Goal: Task Accomplishment & Management: Complete application form

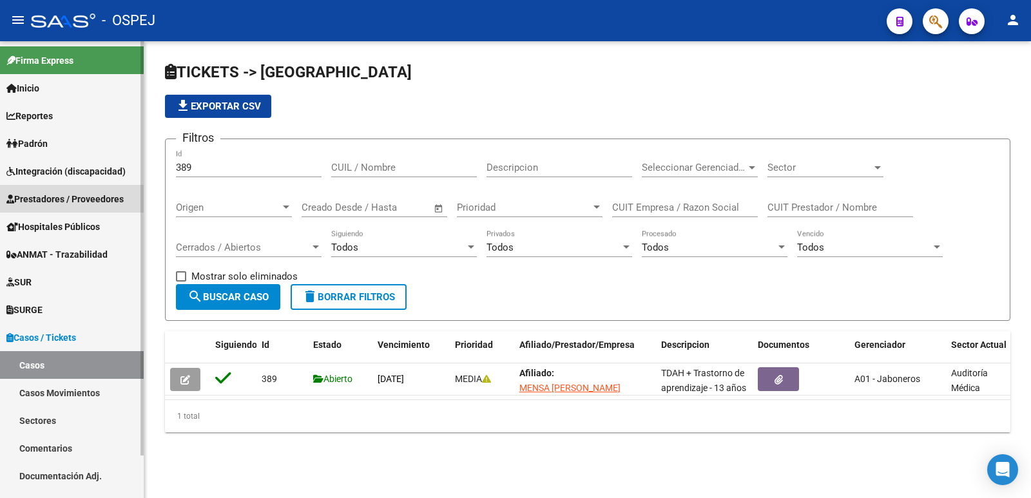
click at [108, 192] on span "Prestadores / Proveedores" at bounding box center [64, 199] width 117 height 14
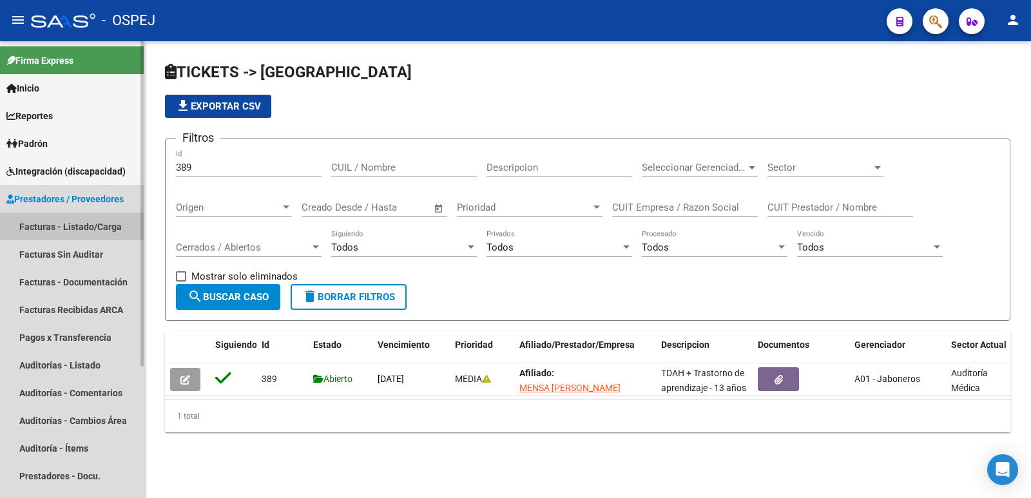
click at [68, 217] on link "Facturas - Listado/Carga" at bounding box center [72, 227] width 144 height 28
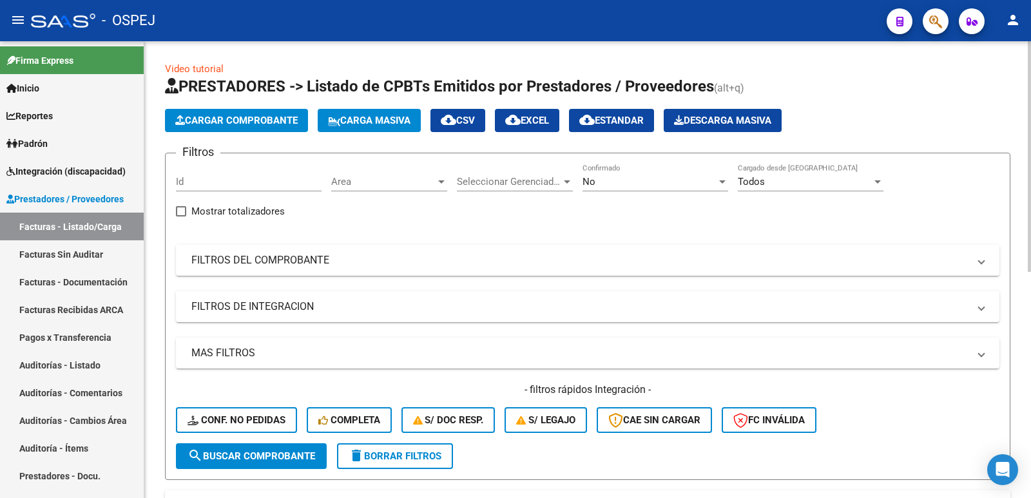
click at [235, 123] on span "Cargar Comprobante" at bounding box center [236, 121] width 122 height 12
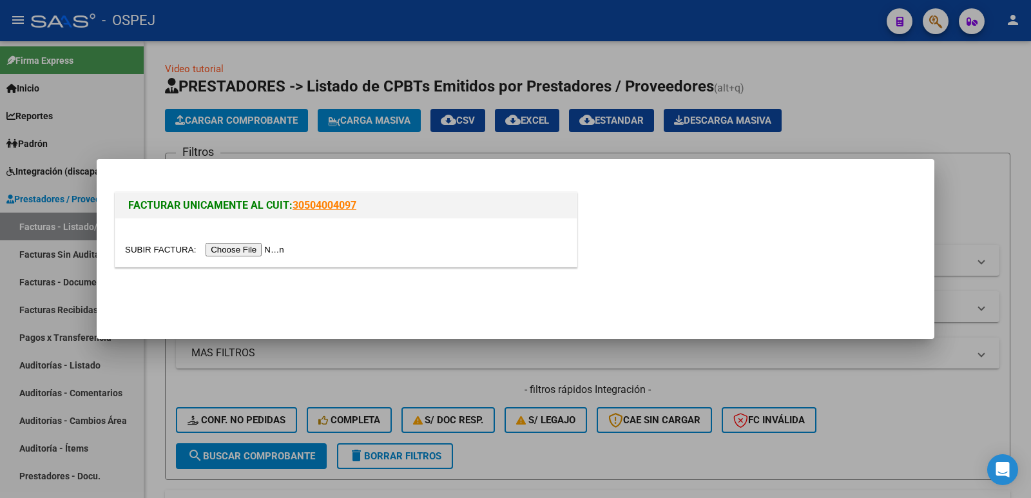
click at [238, 253] on input "file" at bounding box center [206, 250] width 163 height 14
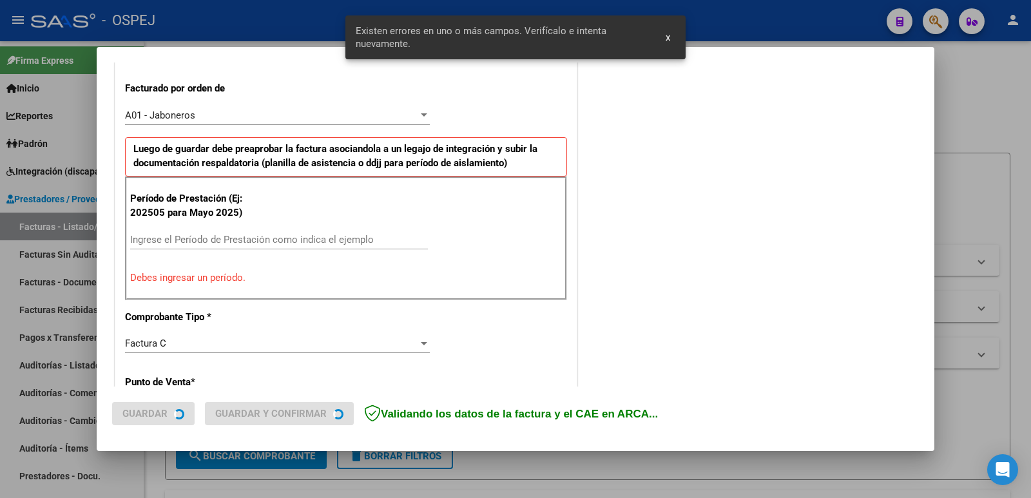
scroll to position [352, 0]
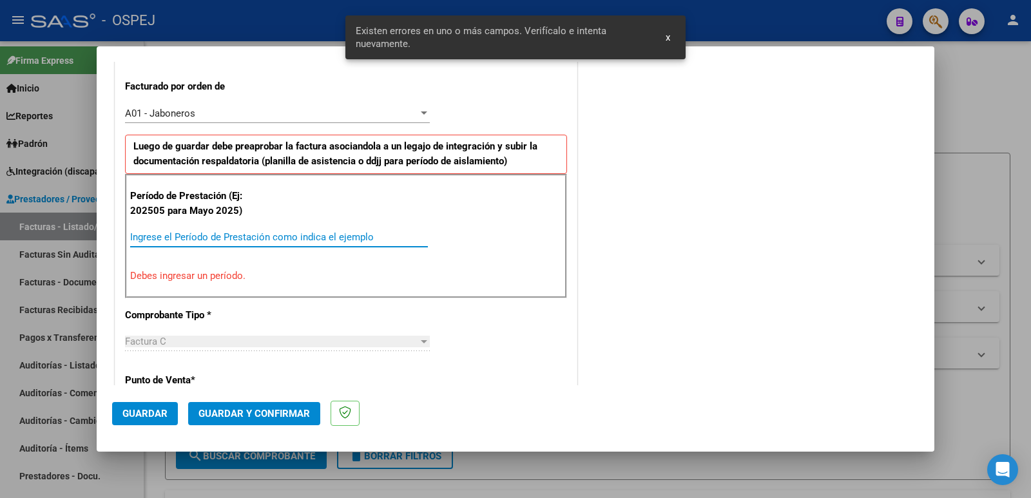
click at [283, 231] on input "Ingrese el Período de Prestación como indica el ejemplo" at bounding box center [279, 237] width 298 height 12
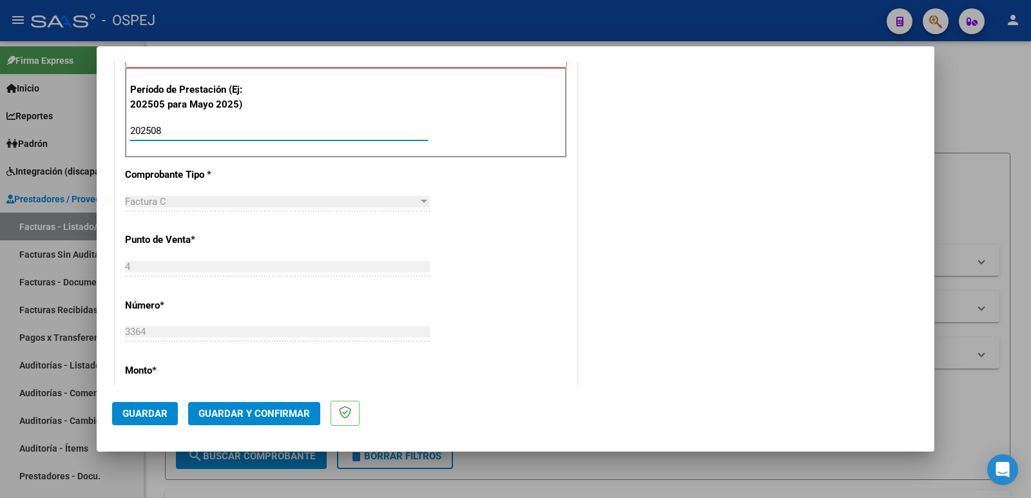
scroll to position [481, 0]
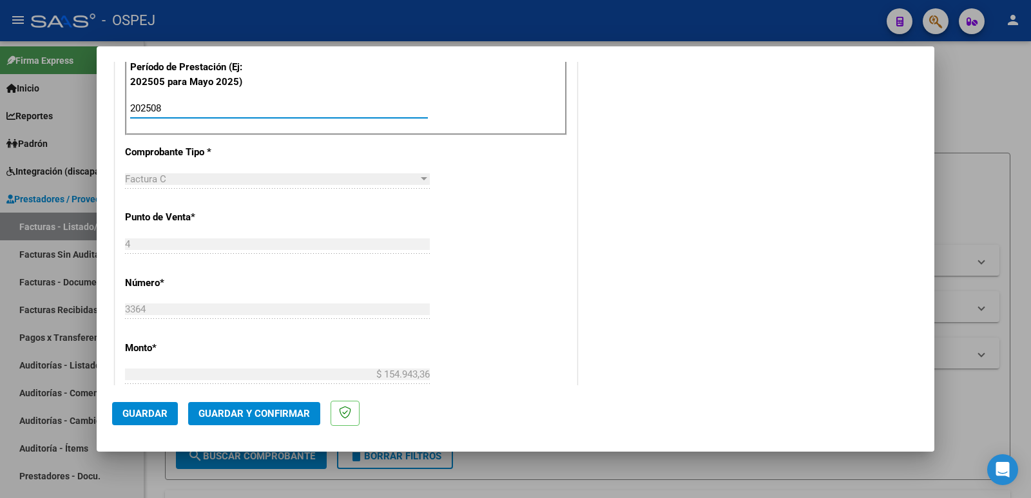
type input "202508"
click at [131, 414] on span "Guardar" at bounding box center [144, 414] width 45 height 12
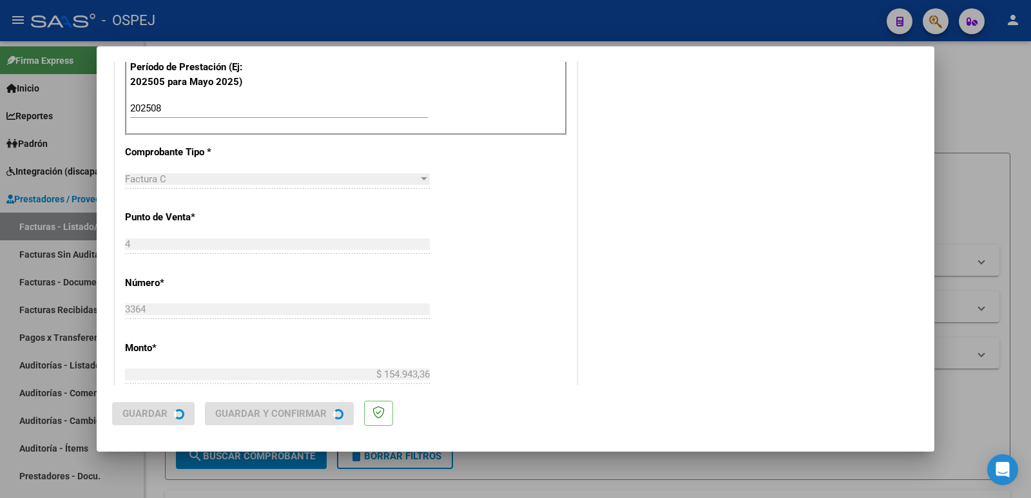
scroll to position [0, 0]
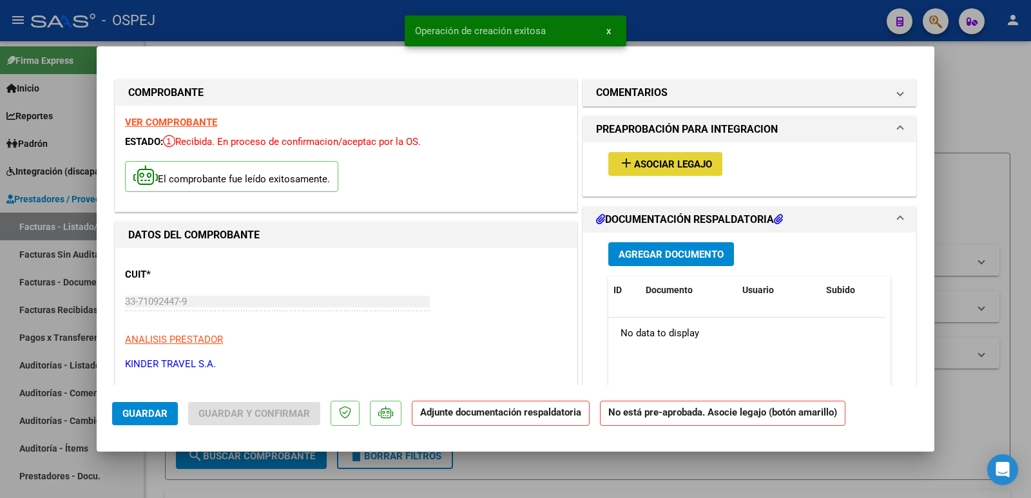
click at [664, 168] on button "add Asociar Legajo" at bounding box center [665, 164] width 114 height 24
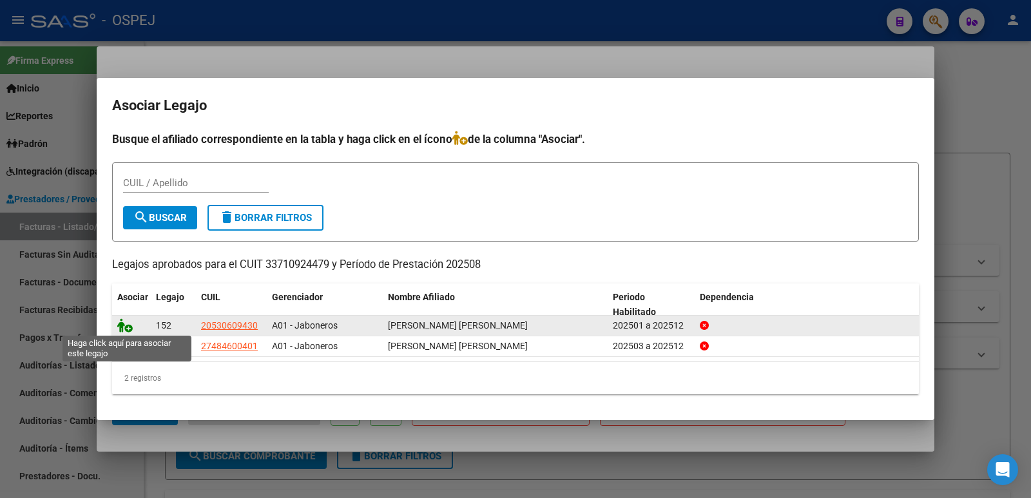
click at [128, 327] on icon at bounding box center [124, 325] width 15 height 14
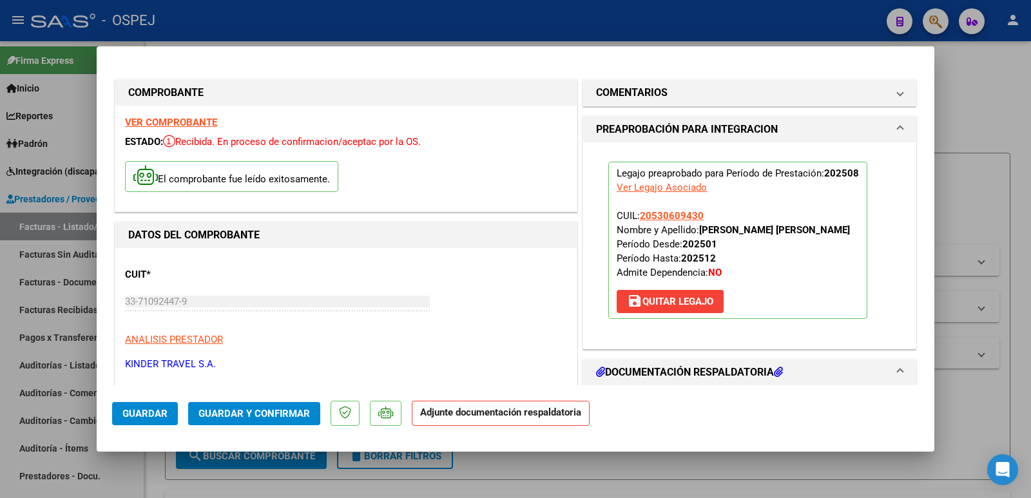
click at [237, 414] on span "Guardar y Confirmar" at bounding box center [253, 414] width 111 height 12
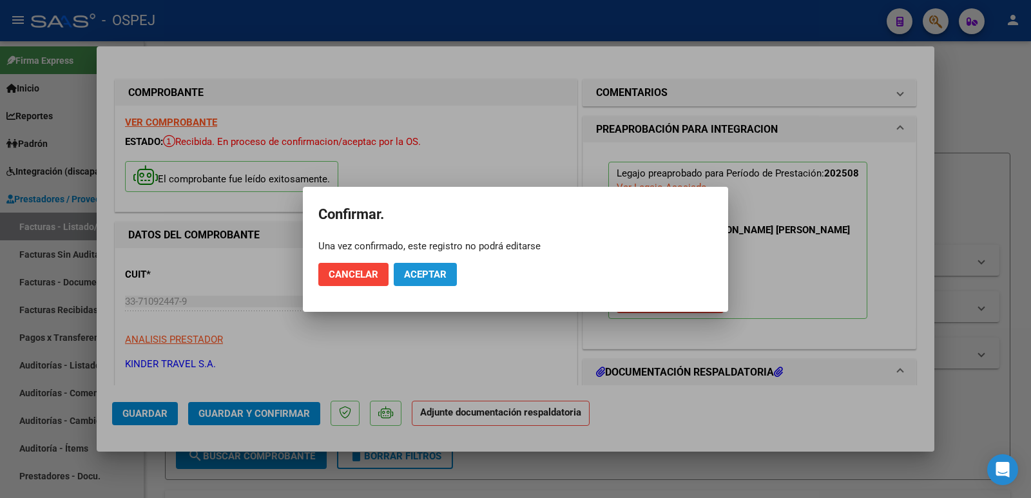
click at [434, 282] on button "Aceptar" at bounding box center [425, 274] width 63 height 23
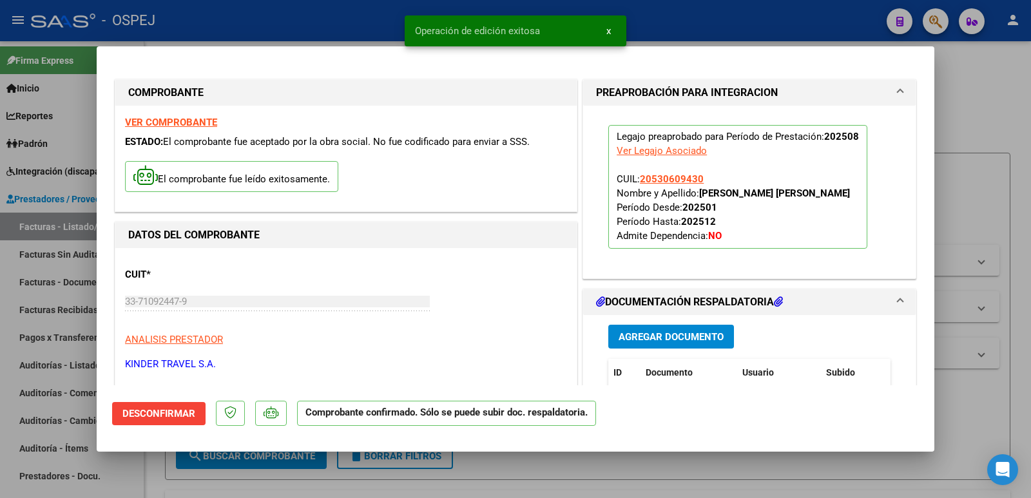
click at [336, 20] on div at bounding box center [515, 249] width 1031 height 498
type input "$ 0,00"
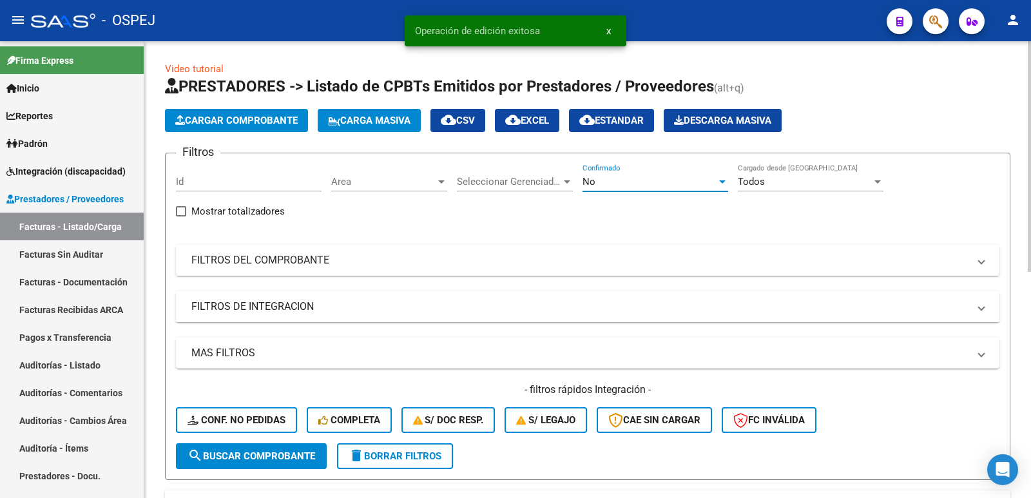
click at [644, 181] on div "No" at bounding box center [649, 182] width 134 height 12
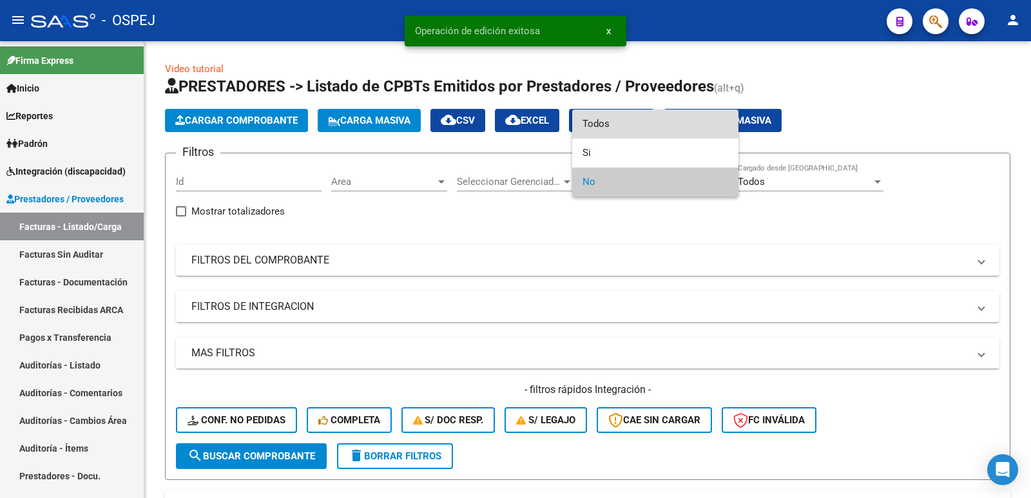
click at [634, 118] on span "Todos" at bounding box center [655, 124] width 146 height 29
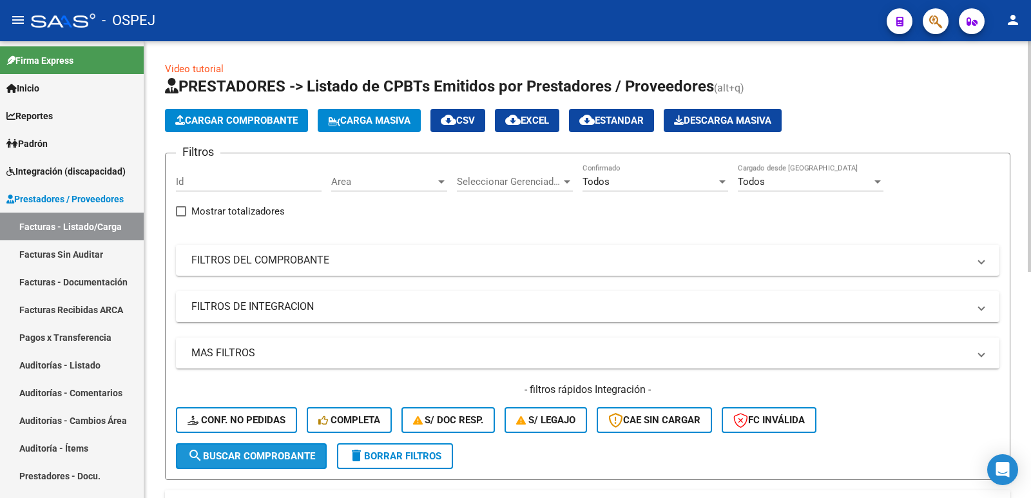
click at [285, 449] on button "search Buscar Comprobante" at bounding box center [251, 456] width 151 height 26
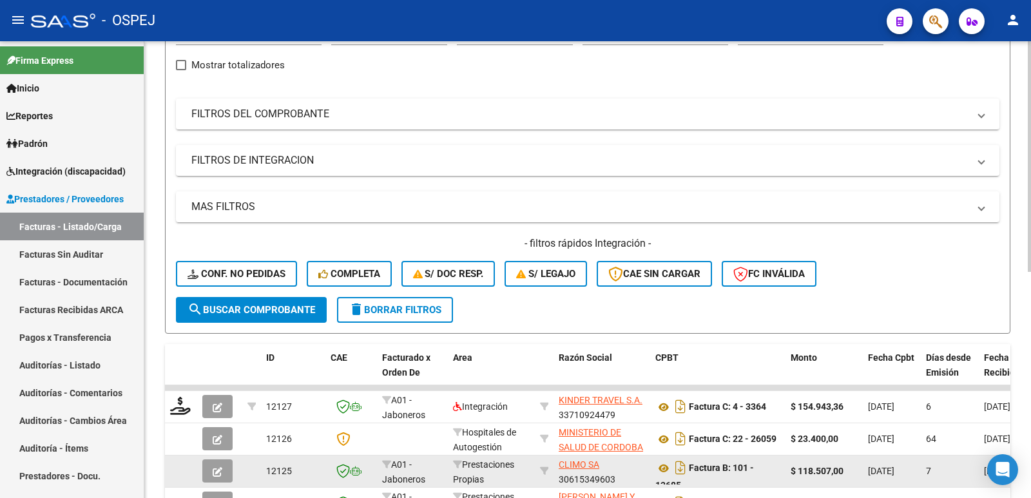
scroll to position [193, 0]
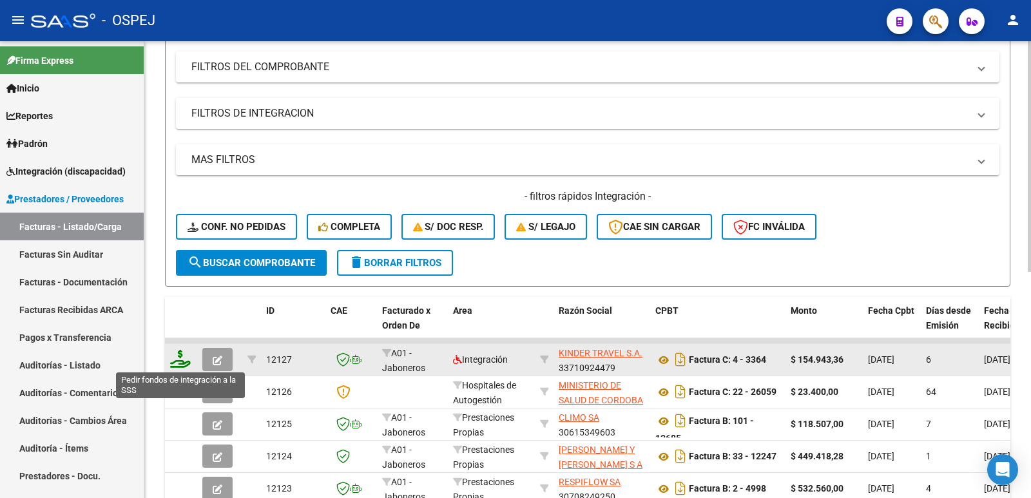
click at [181, 359] on icon at bounding box center [180, 359] width 21 height 18
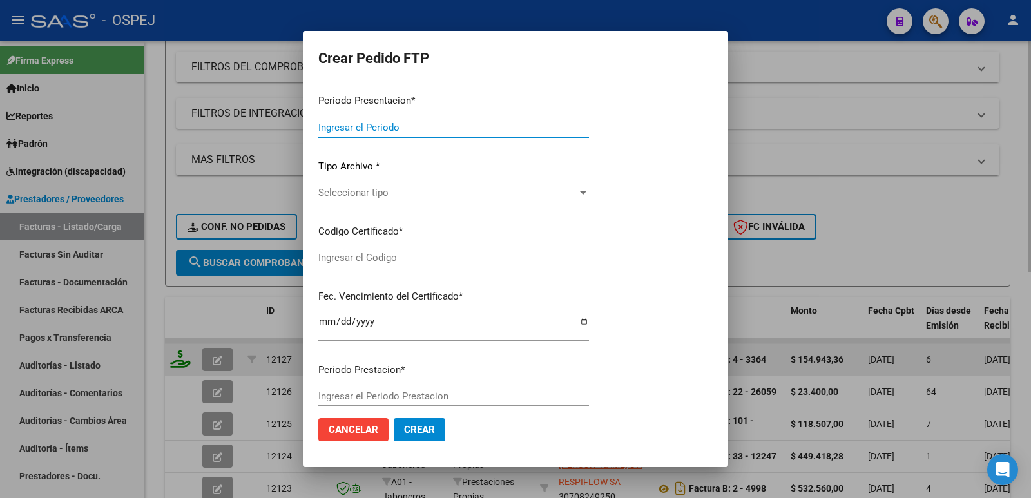
type input "202508"
type input "$ 154.943,36"
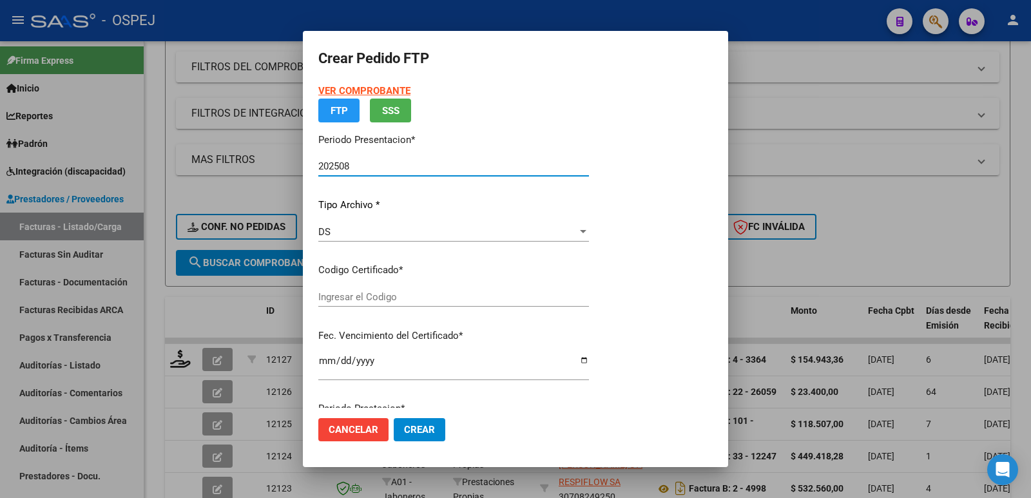
type input "ARG02000530609430710201920241007BS"
type input "[DATE]"
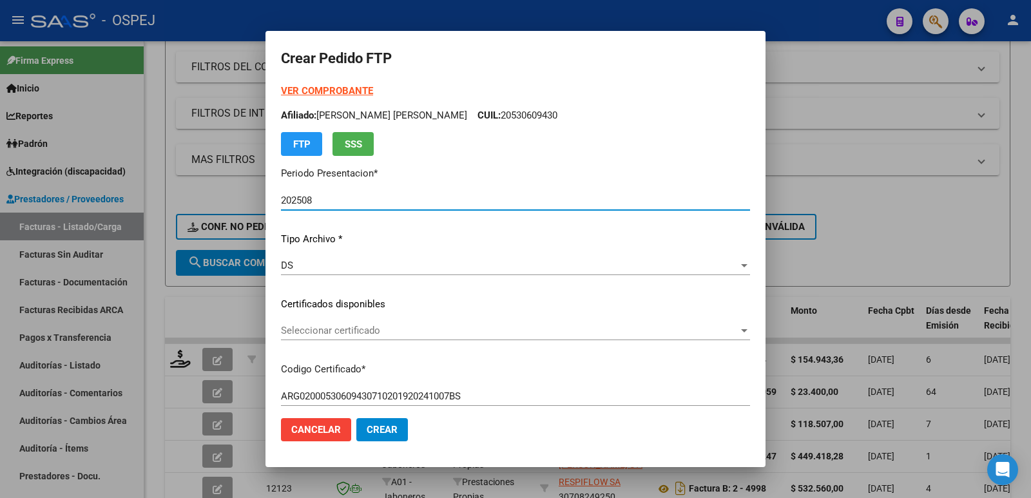
click at [438, 329] on span "Seleccionar certificado" at bounding box center [509, 331] width 457 height 12
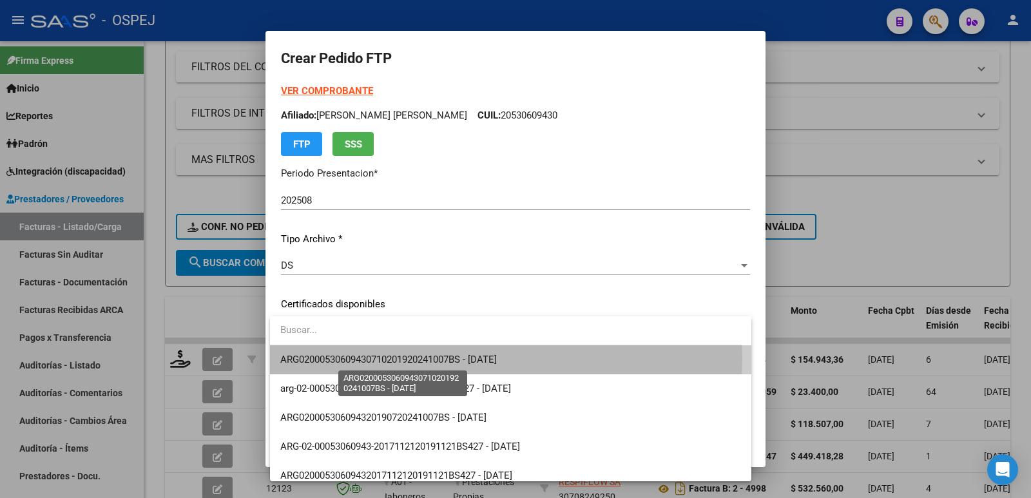
click at [445, 358] on span "ARG02000530609430710201920241007BS - [DATE]" at bounding box center [388, 360] width 216 height 12
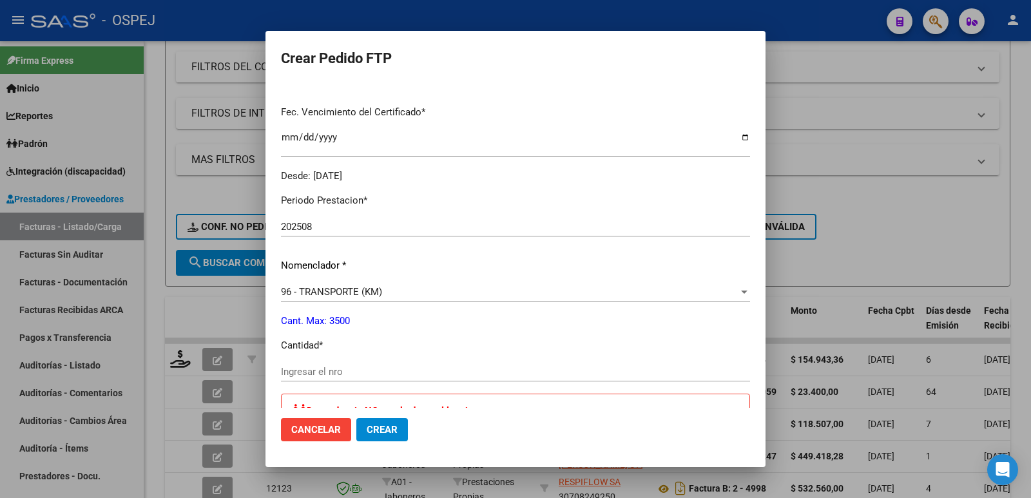
scroll to position [387, 0]
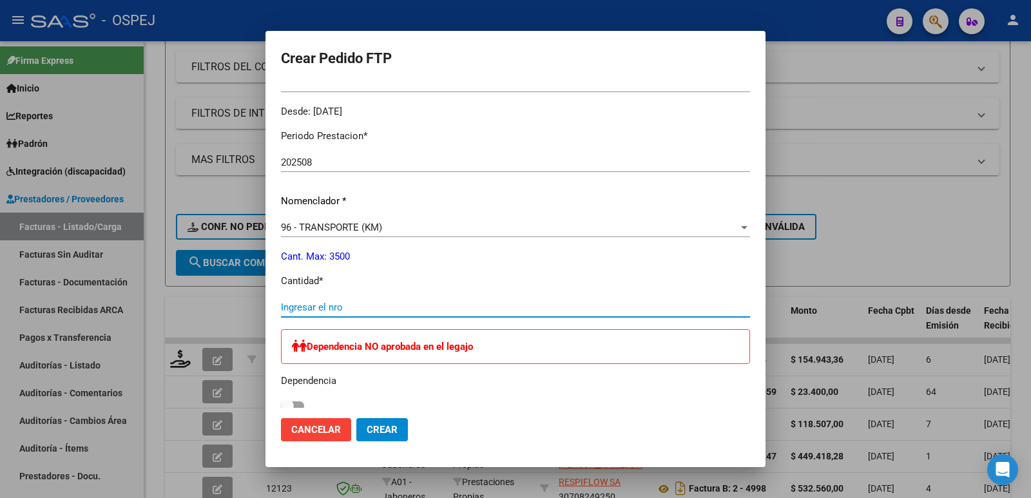
click at [389, 303] on input "Ingresar el nro" at bounding box center [515, 307] width 469 height 12
type input "286"
click at [385, 432] on span "Crear" at bounding box center [382, 430] width 31 height 12
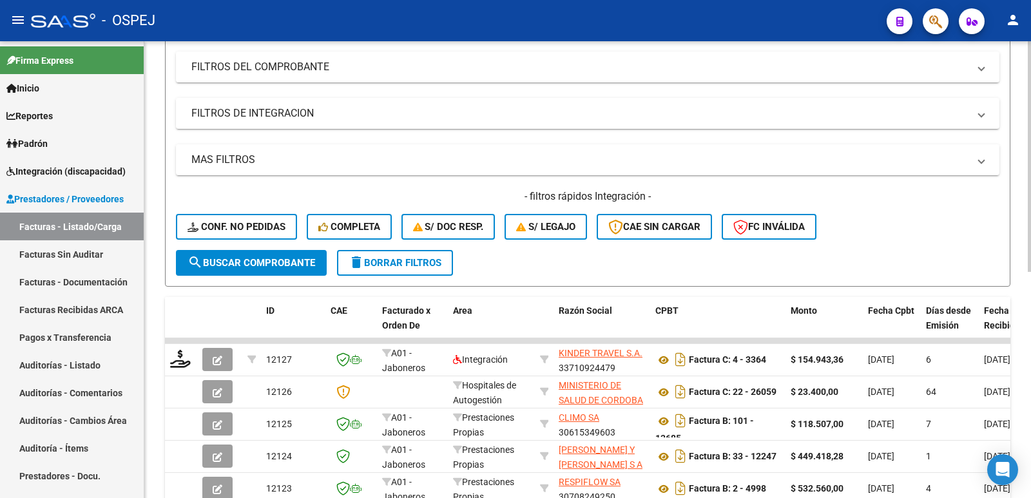
scroll to position [0, 0]
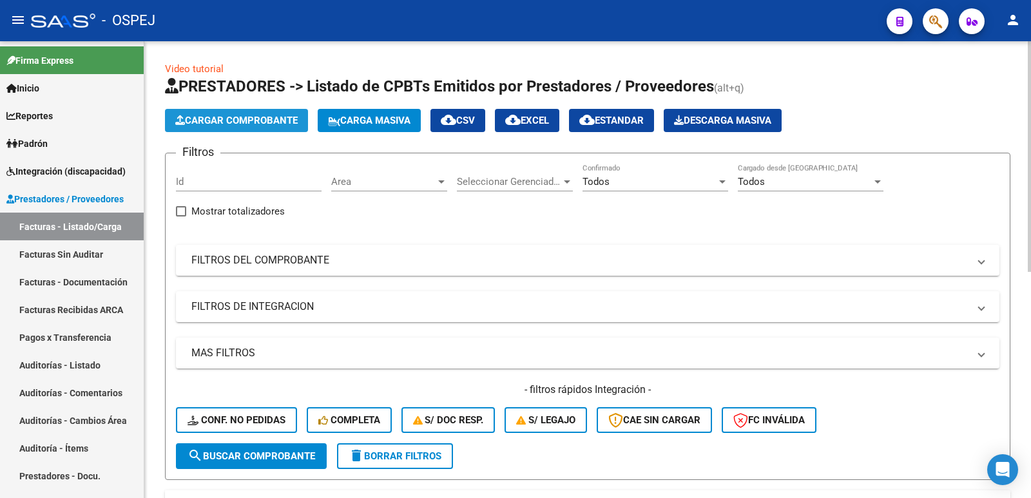
click at [272, 124] on span "Cargar Comprobante" at bounding box center [236, 121] width 122 height 12
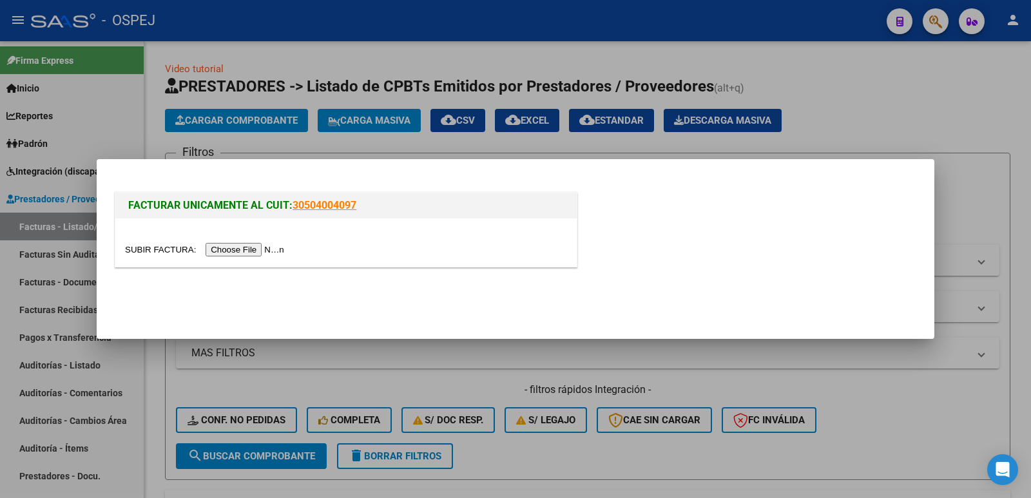
click at [220, 253] on input "file" at bounding box center [206, 250] width 163 height 14
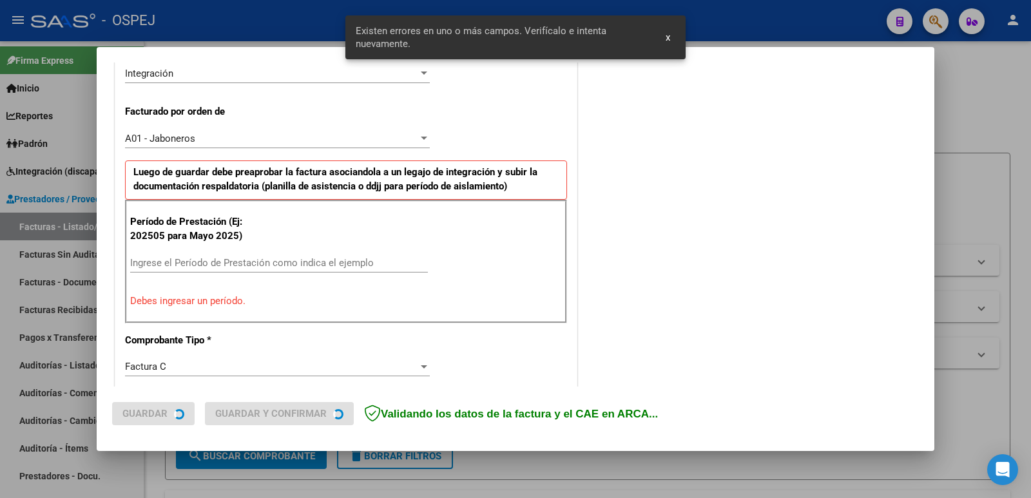
scroll to position [328, 0]
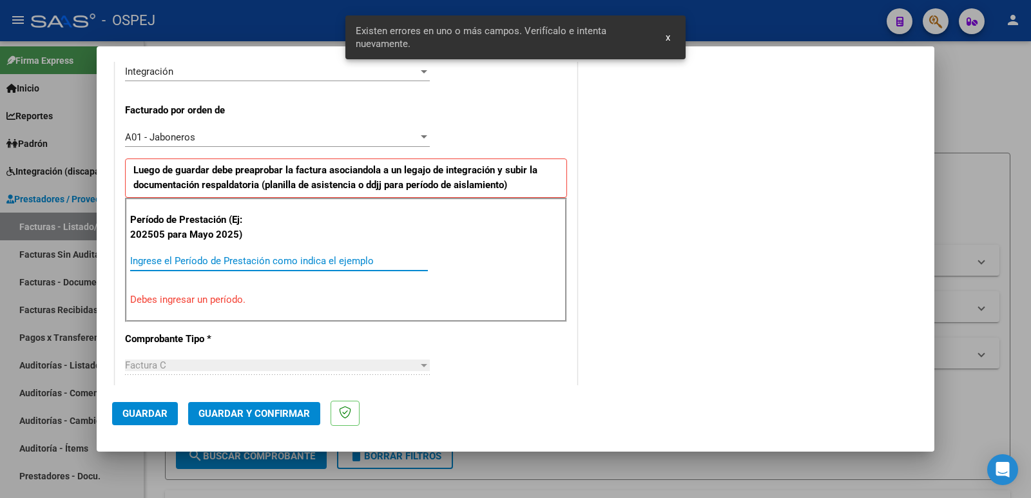
click at [242, 263] on input "Ingrese el Período de Prestación como indica el ejemplo" at bounding box center [279, 261] width 298 height 12
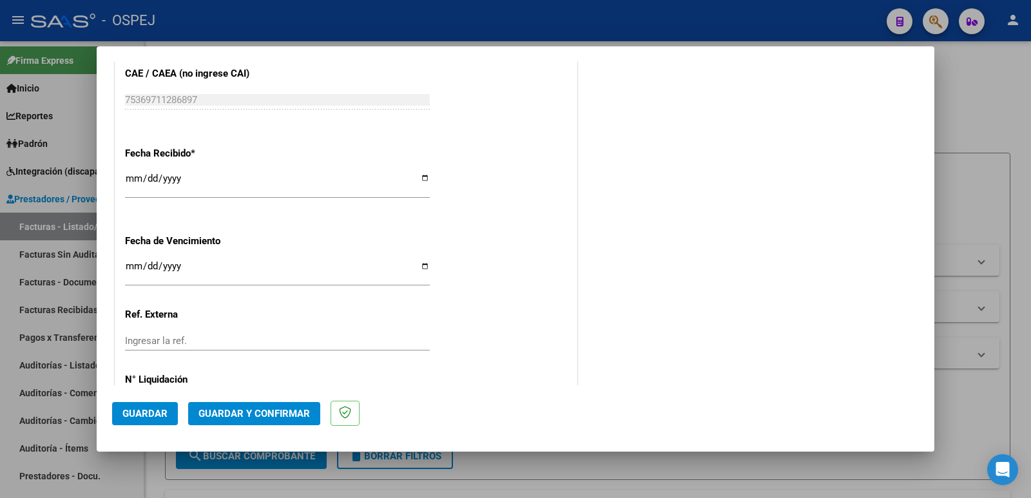
scroll to position [908, 0]
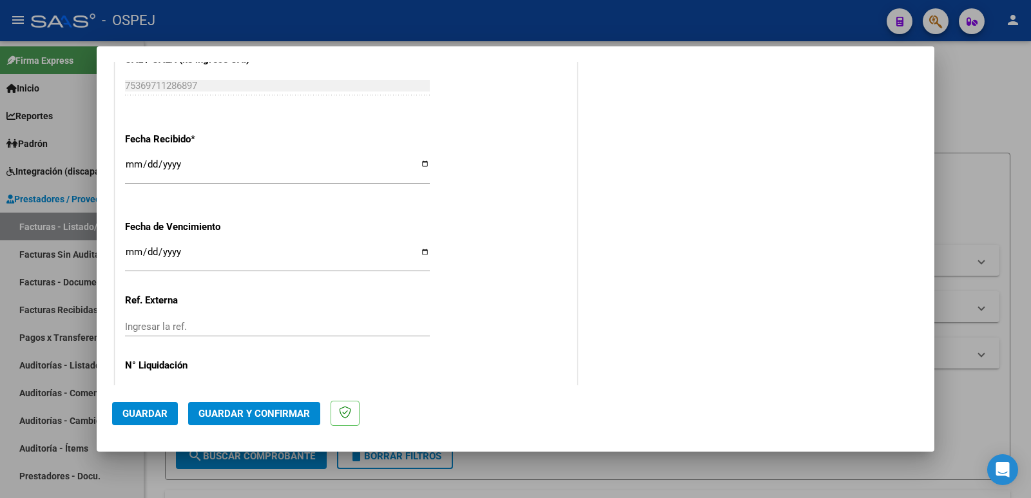
type input "202508"
click at [143, 415] on span "Guardar" at bounding box center [144, 414] width 45 height 12
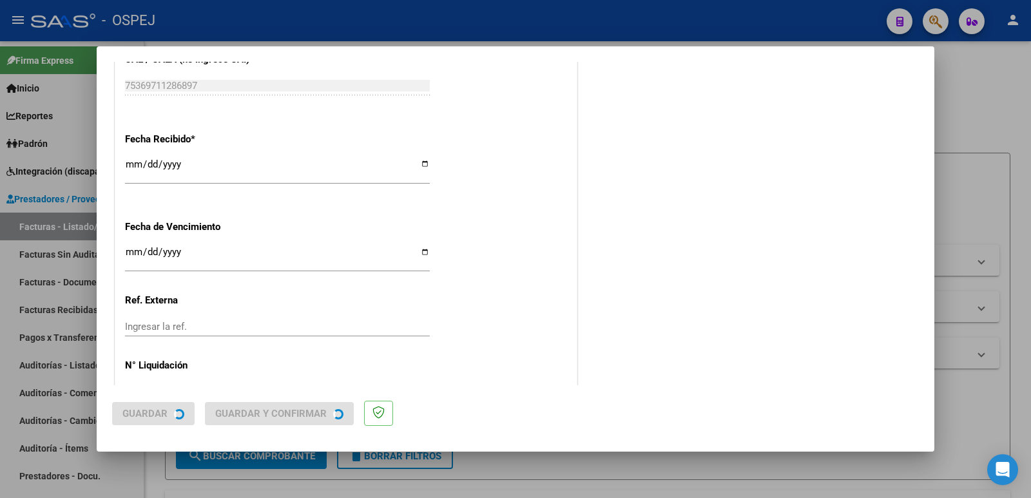
scroll to position [0, 0]
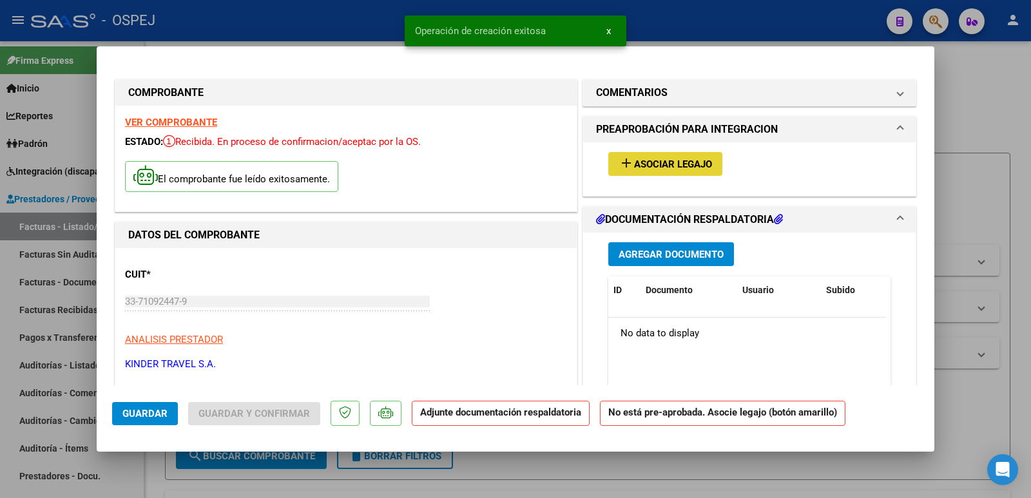
click at [641, 161] on span "Asociar Legajo" at bounding box center [673, 164] width 78 height 12
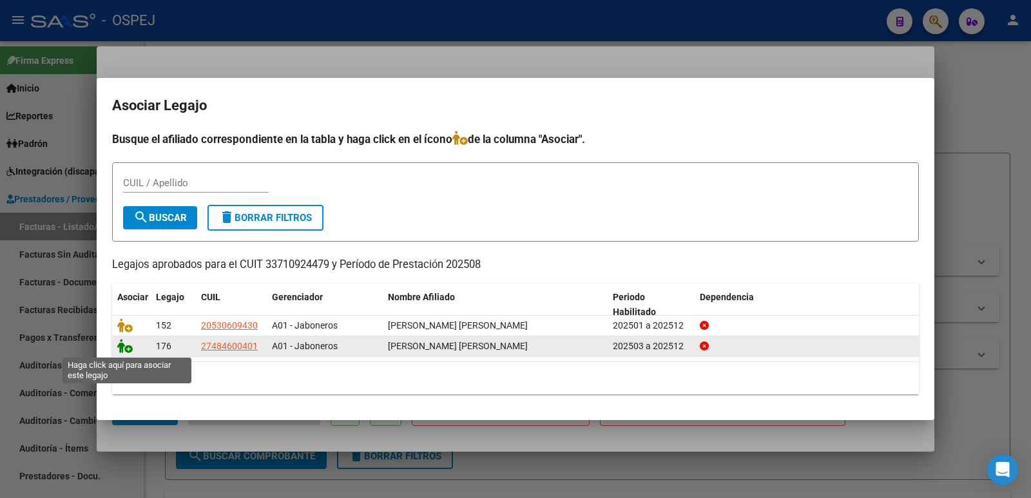
click at [126, 349] on icon at bounding box center [124, 346] width 15 height 14
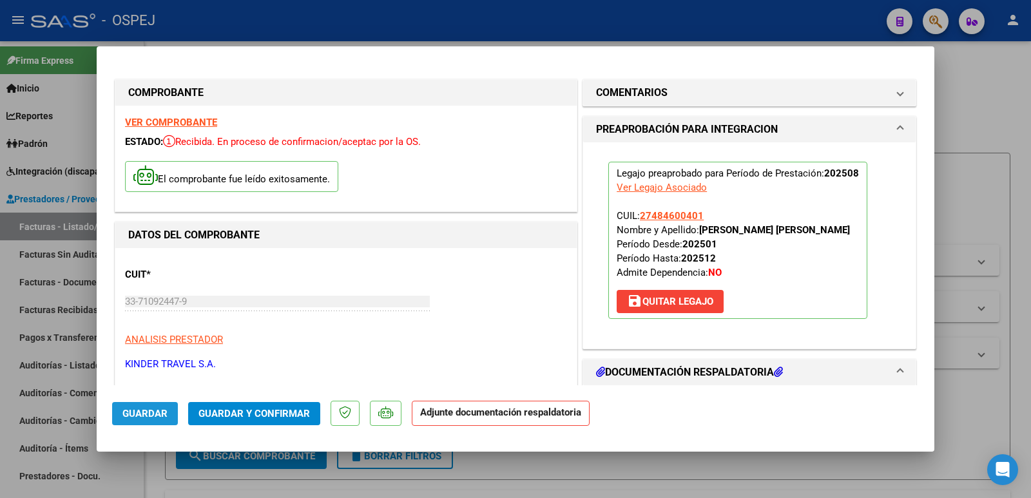
click at [136, 419] on button "Guardar" at bounding box center [145, 413] width 66 height 23
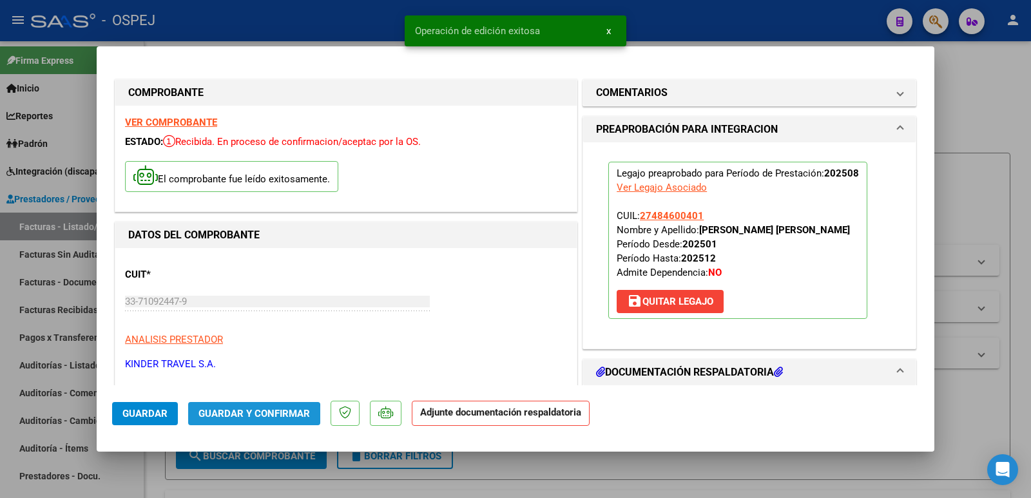
click at [251, 416] on span "Guardar y Confirmar" at bounding box center [253, 414] width 111 height 12
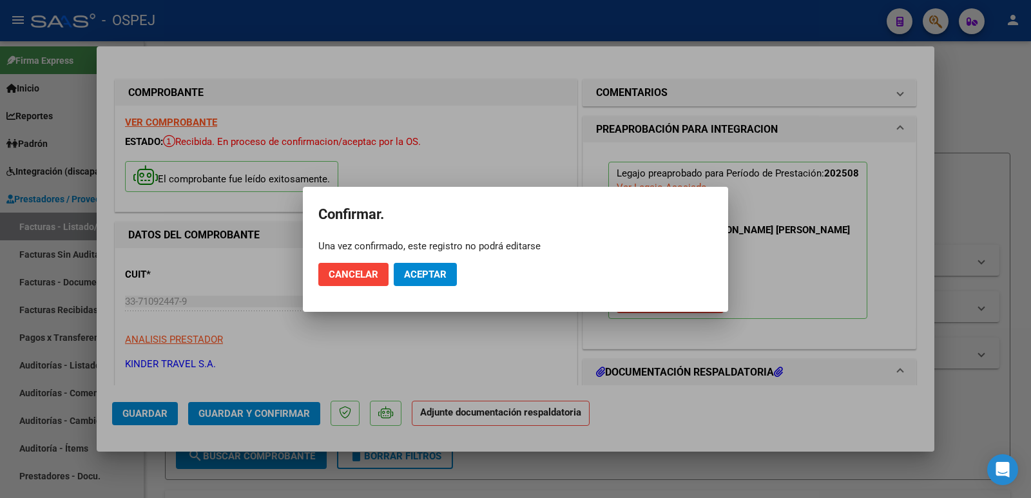
click at [417, 287] on mat-dialog-actions "Cancelar Aceptar" at bounding box center [515, 275] width 394 height 44
click at [421, 277] on span "Aceptar" at bounding box center [425, 275] width 43 height 12
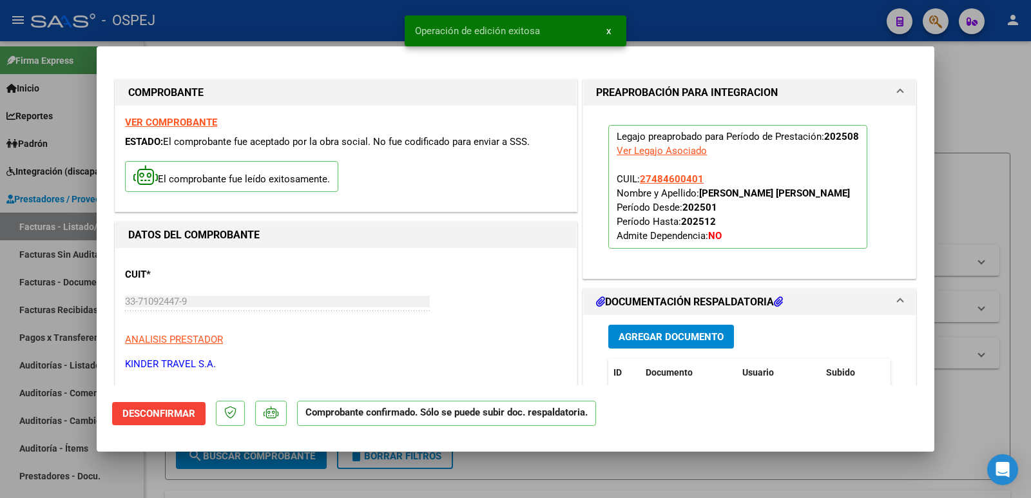
click at [288, 24] on div at bounding box center [515, 249] width 1031 height 498
type input "$ 0,00"
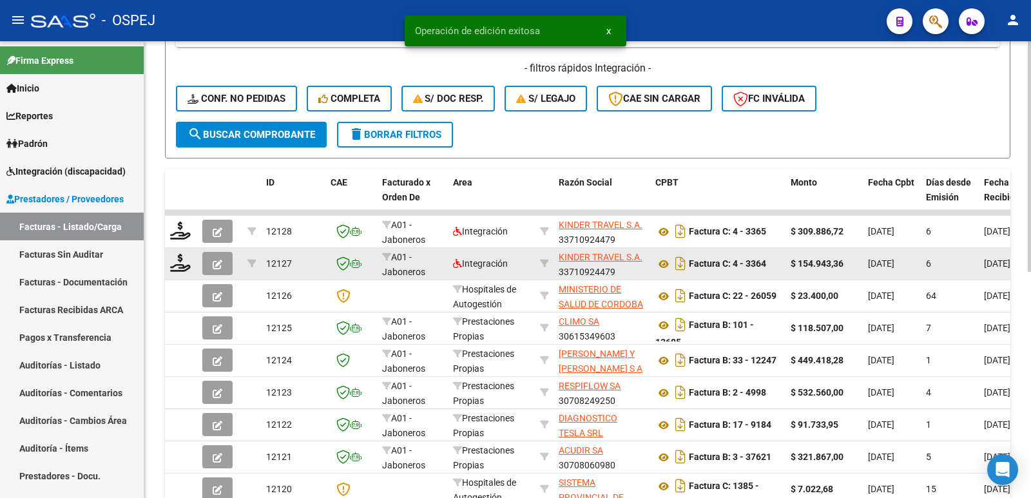
scroll to position [322, 0]
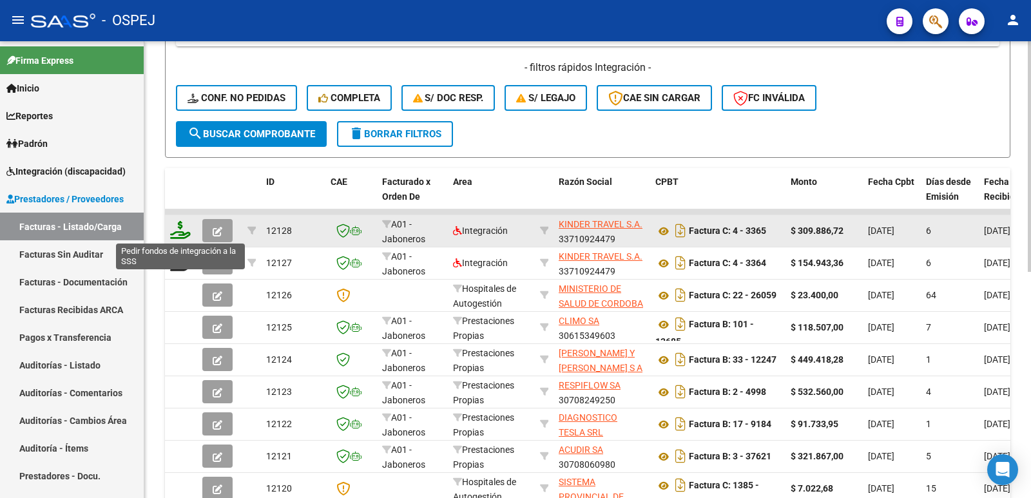
click at [183, 234] on icon at bounding box center [180, 230] width 21 height 18
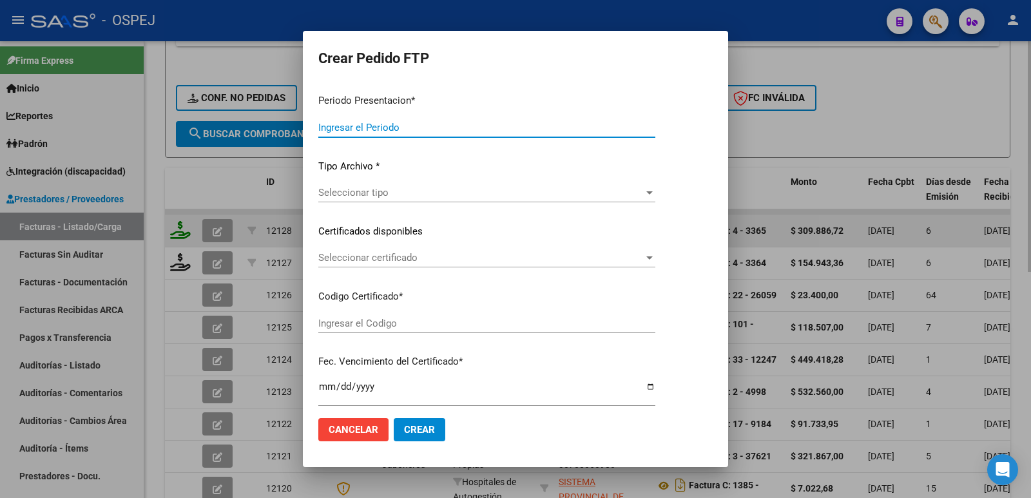
type input "202508"
type input "$ 309.886,72"
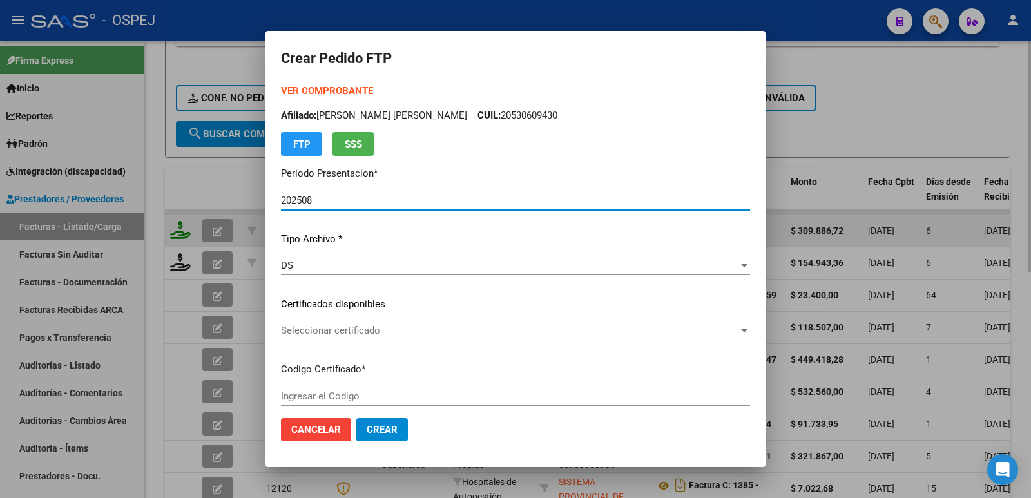
type input "ARG01000484600402025052820400528BUE"
type input "[DATE]"
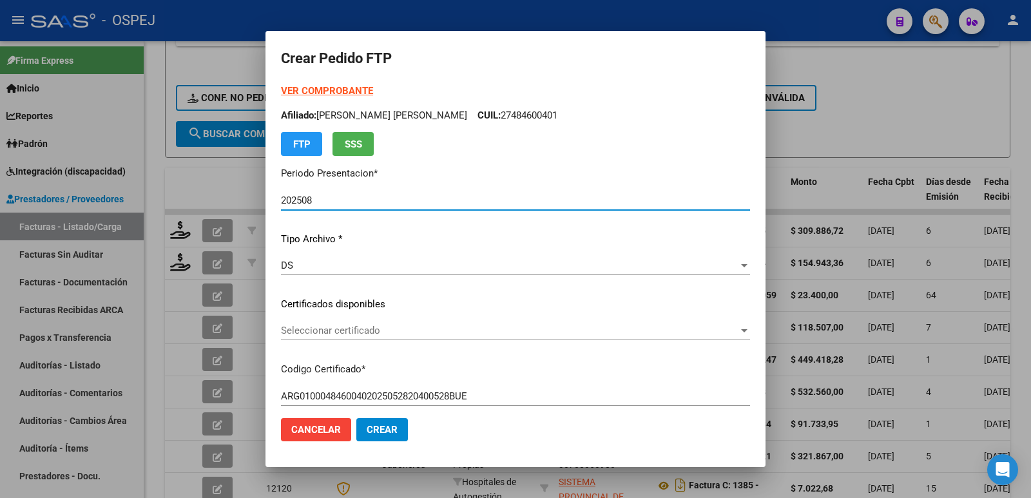
click at [392, 326] on span "Seleccionar certificado" at bounding box center [509, 331] width 457 height 12
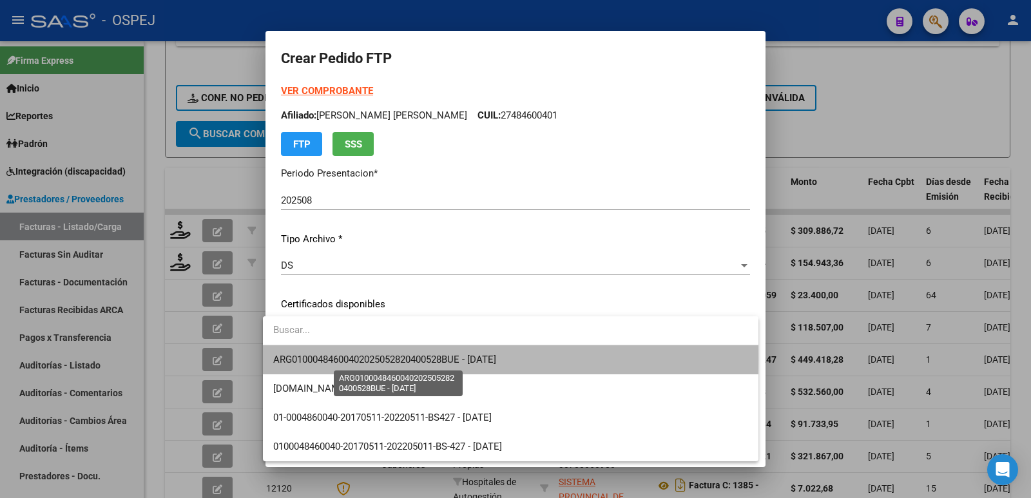
click at [402, 359] on span "ARG01000484600402025052820400528BUE - [DATE]" at bounding box center [384, 360] width 223 height 12
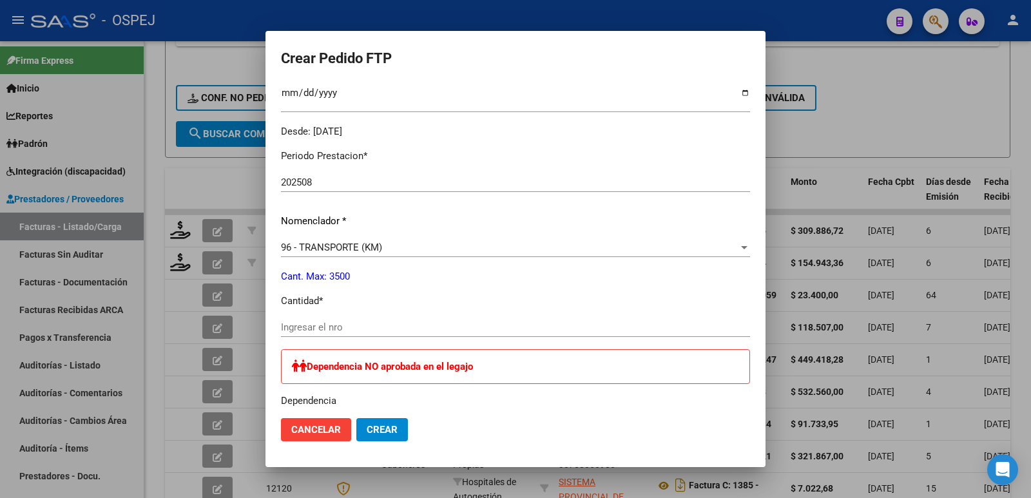
scroll to position [387, 0]
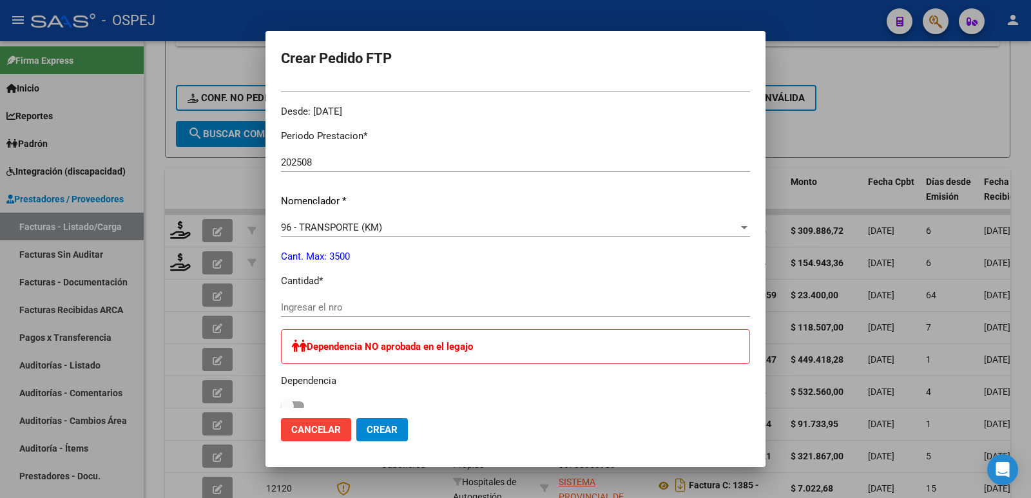
click at [388, 298] on div "Ingresar el nro" at bounding box center [515, 307] width 469 height 19
click at [369, 309] on input "Ingresar el nro" at bounding box center [515, 307] width 469 height 12
type input "572"
click at [371, 432] on span "Crear" at bounding box center [382, 430] width 31 height 12
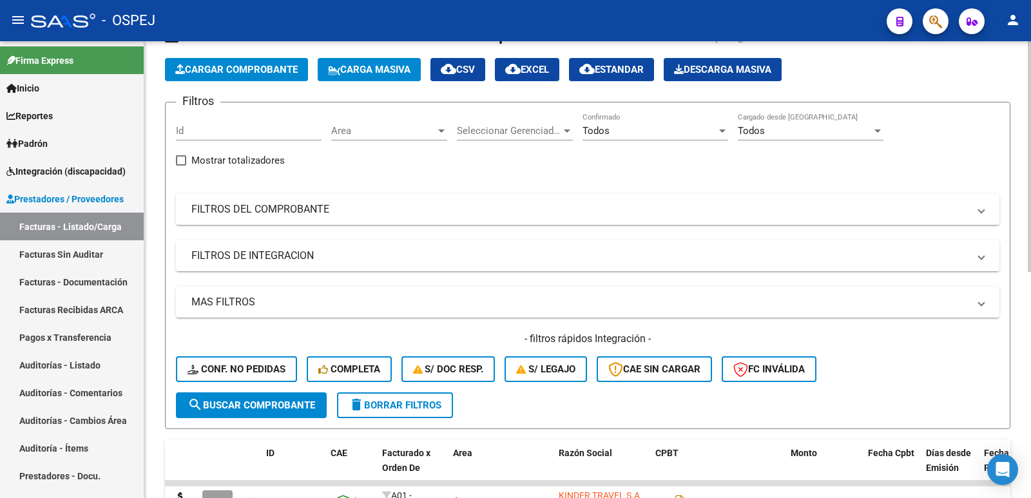
scroll to position [0, 0]
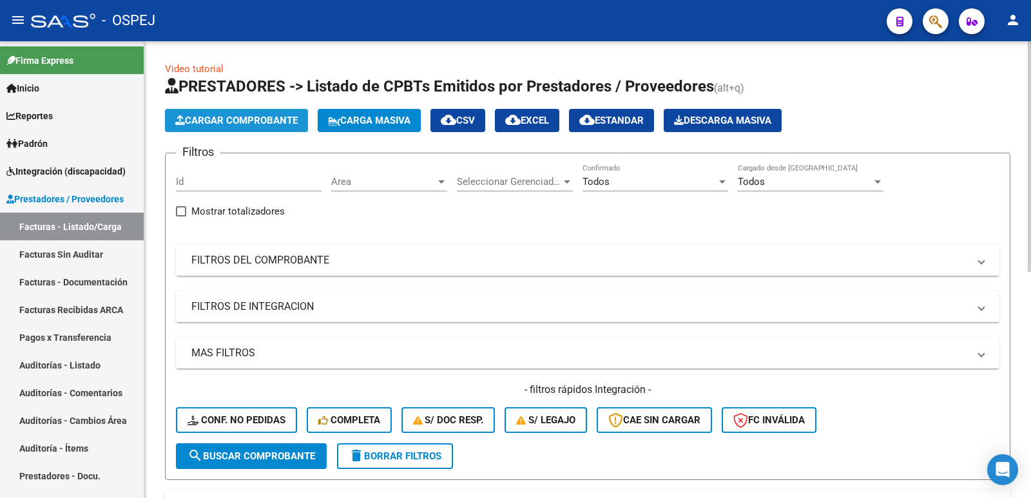
click at [231, 121] on span "Cargar Comprobante" at bounding box center [236, 121] width 122 height 12
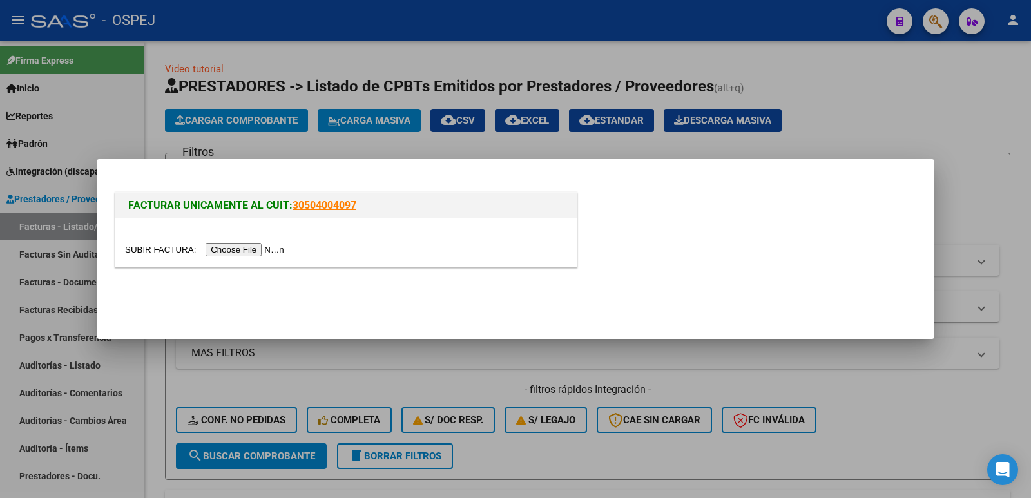
click at [276, 252] on input "file" at bounding box center [206, 250] width 163 height 14
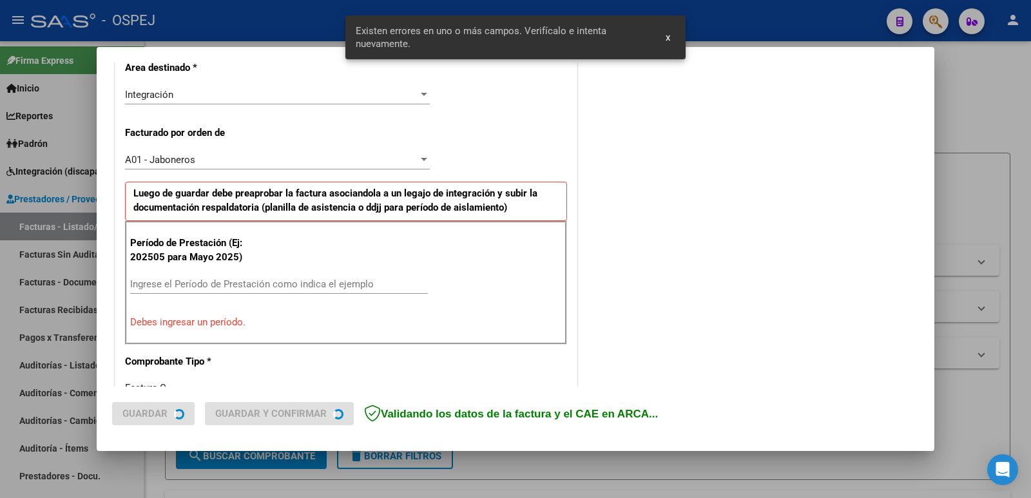
scroll to position [328, 0]
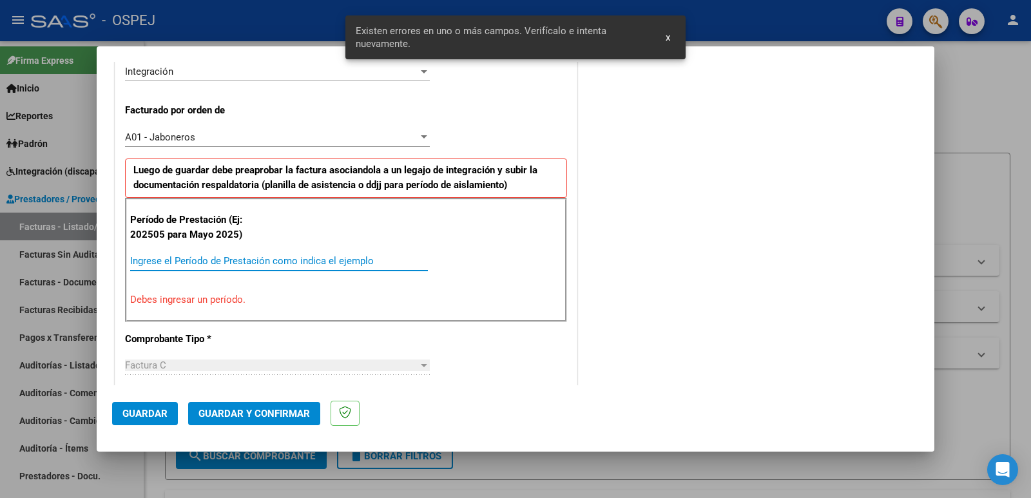
click at [311, 263] on input "Ingrese el Período de Prestación como indica el ejemplo" at bounding box center [279, 261] width 298 height 12
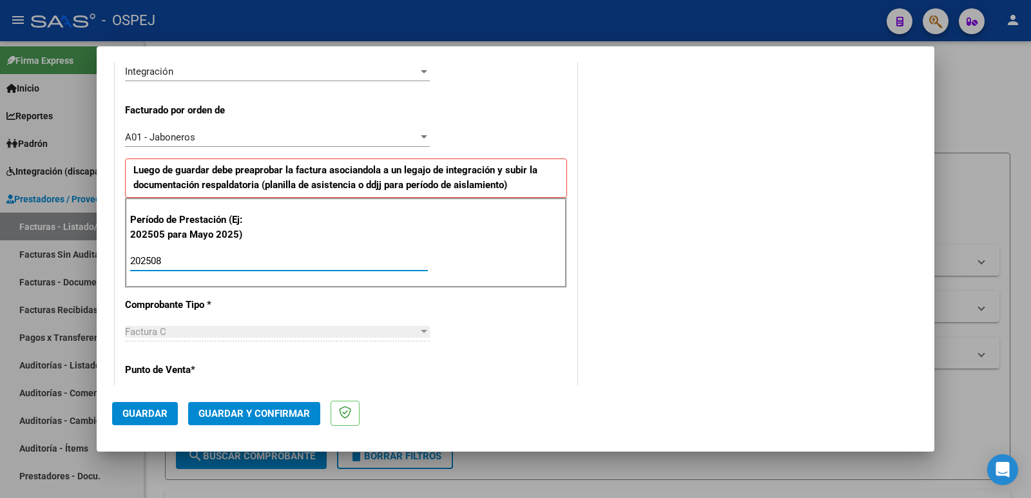
type input "202508"
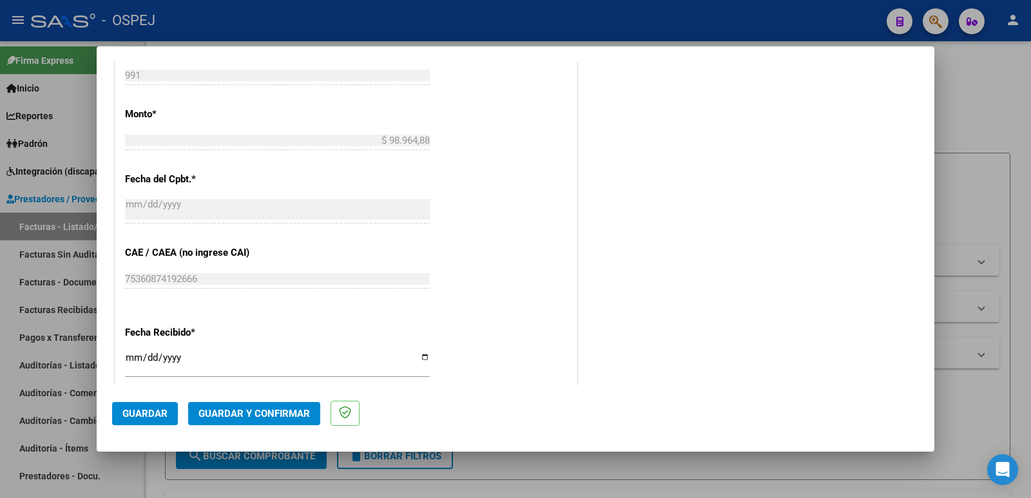
scroll to position [779, 0]
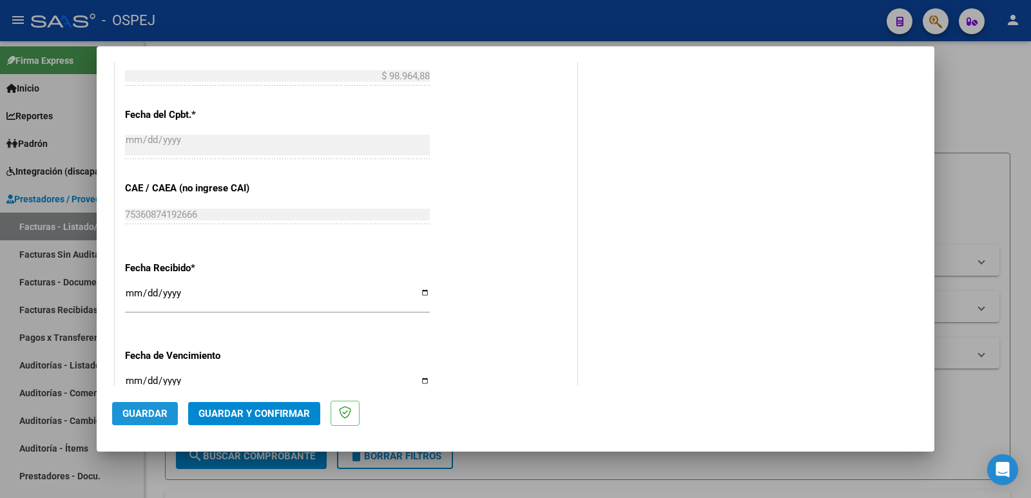
click at [140, 414] on span "Guardar" at bounding box center [144, 414] width 45 height 12
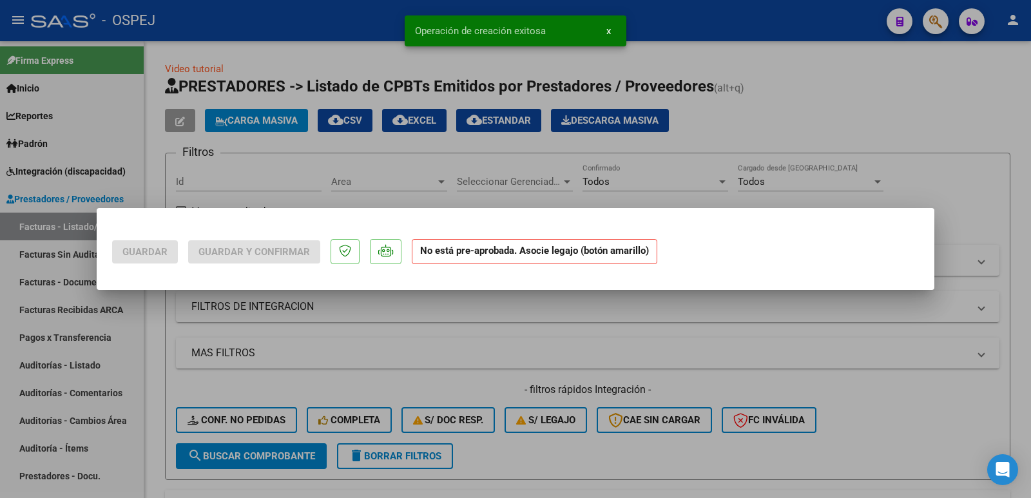
scroll to position [0, 0]
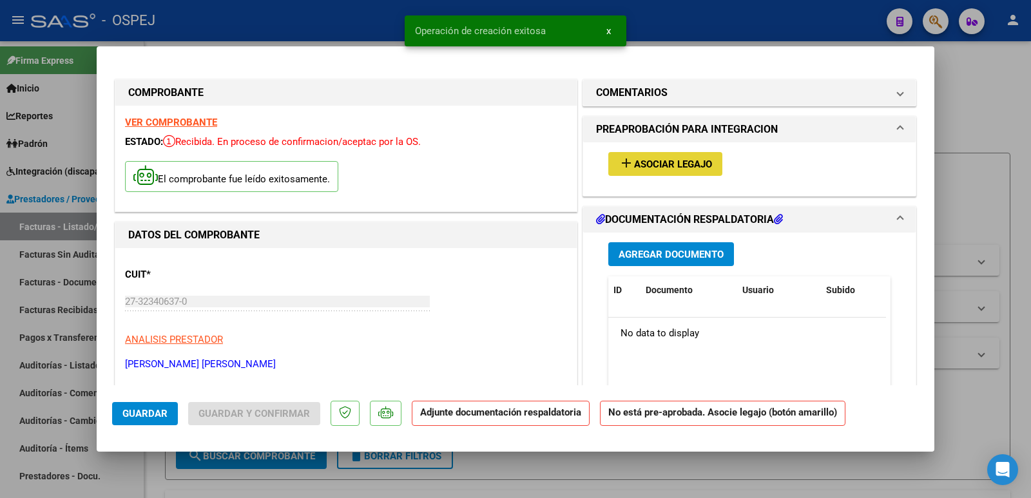
click at [691, 166] on span "Asociar Legajo" at bounding box center [673, 164] width 78 height 12
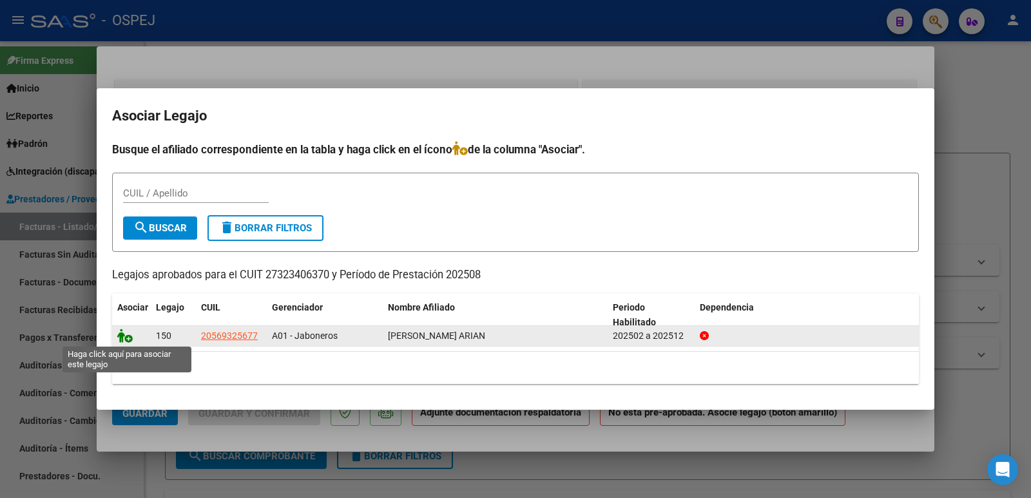
click at [124, 337] on icon at bounding box center [124, 336] width 15 height 14
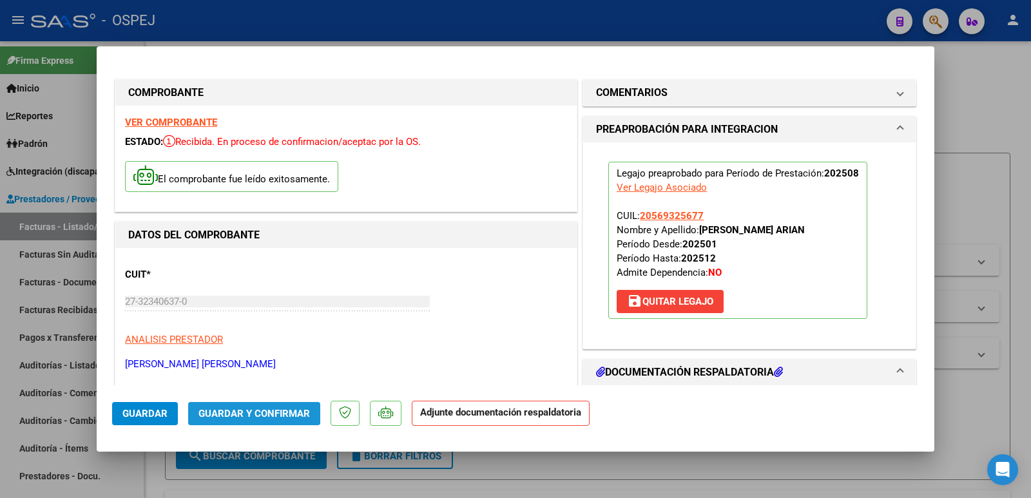
click at [250, 411] on span "Guardar y Confirmar" at bounding box center [253, 414] width 111 height 12
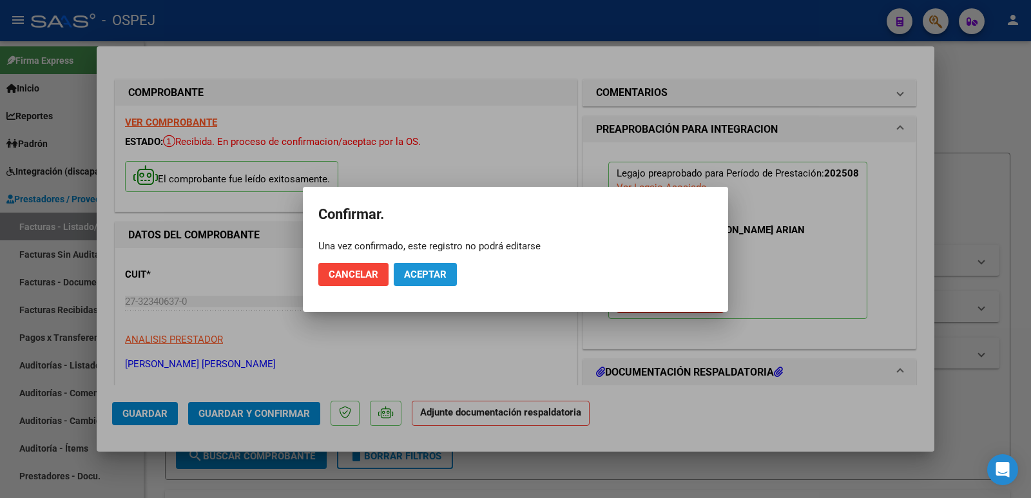
click at [444, 278] on span "Aceptar" at bounding box center [425, 275] width 43 height 12
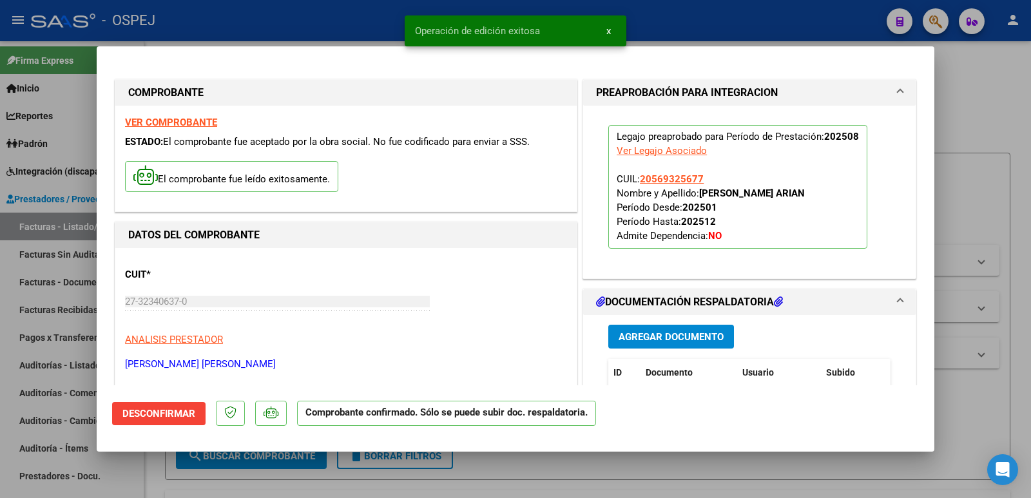
click at [365, 21] on div at bounding box center [515, 249] width 1031 height 498
type input "$ 0,00"
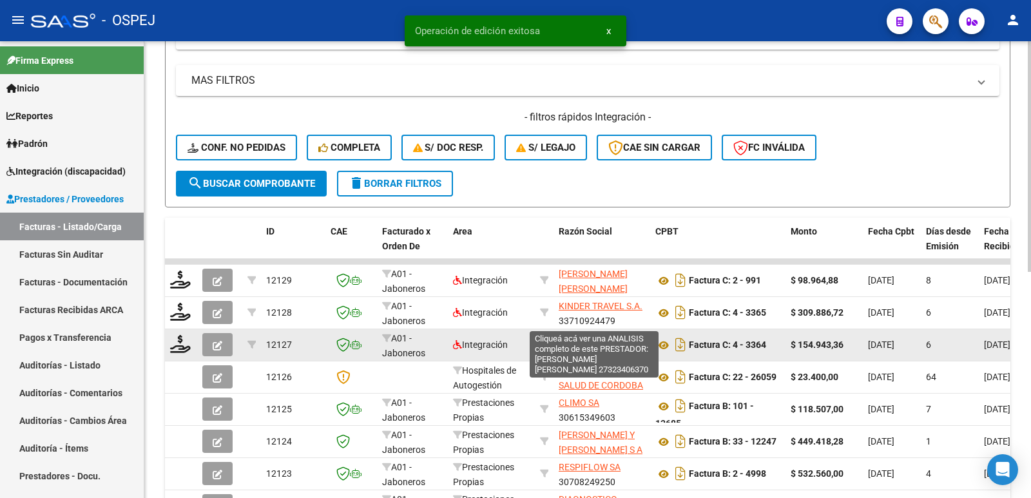
scroll to position [322, 0]
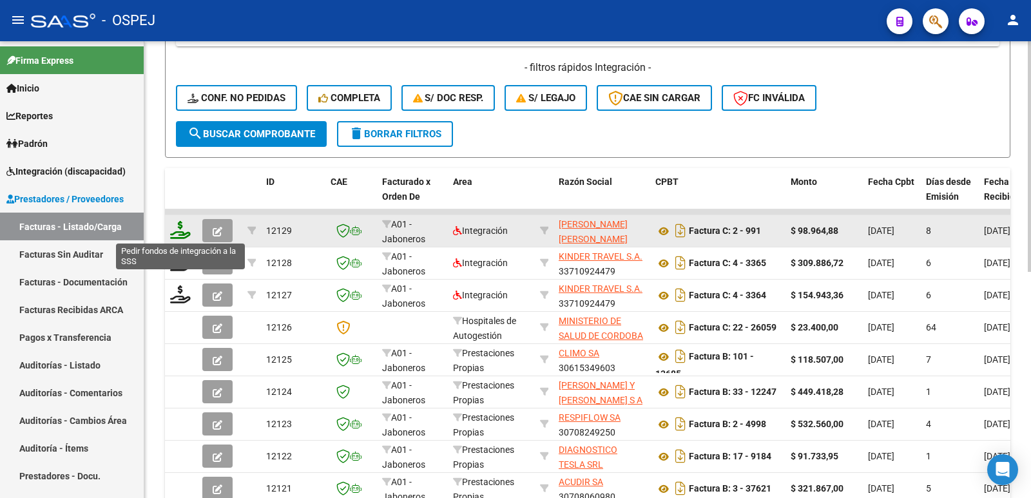
click at [175, 233] on icon at bounding box center [180, 230] width 21 height 18
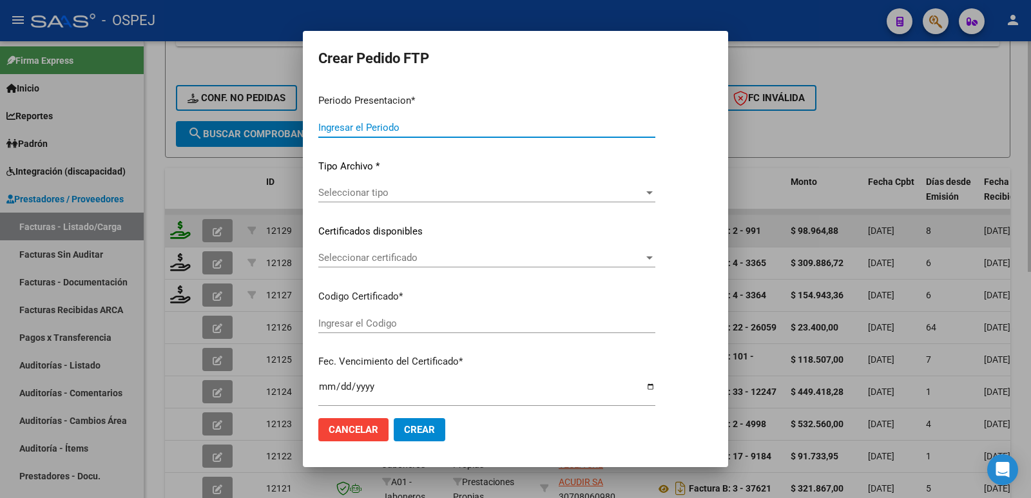
type input "202508"
type input "$ 98.964,88"
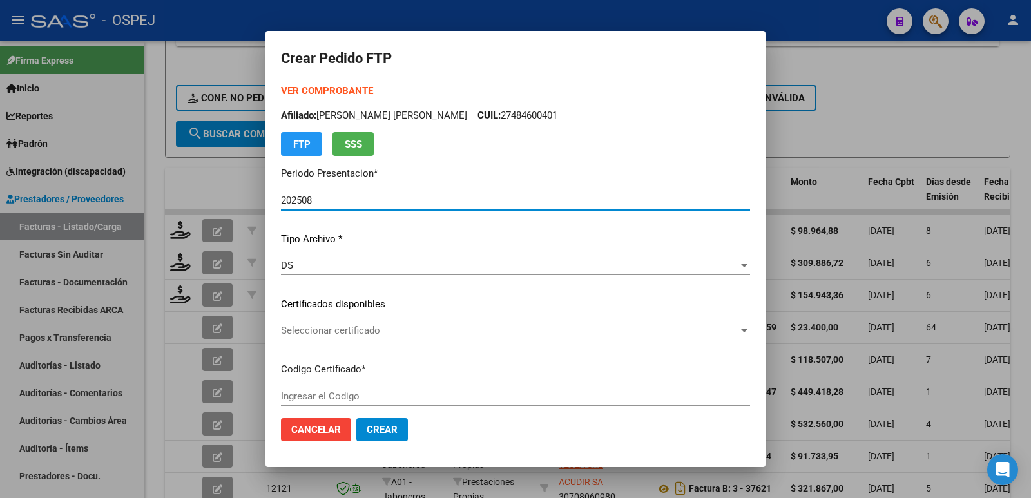
type input "arg02000569325672024090420270904bue"
type input "[DATE]"
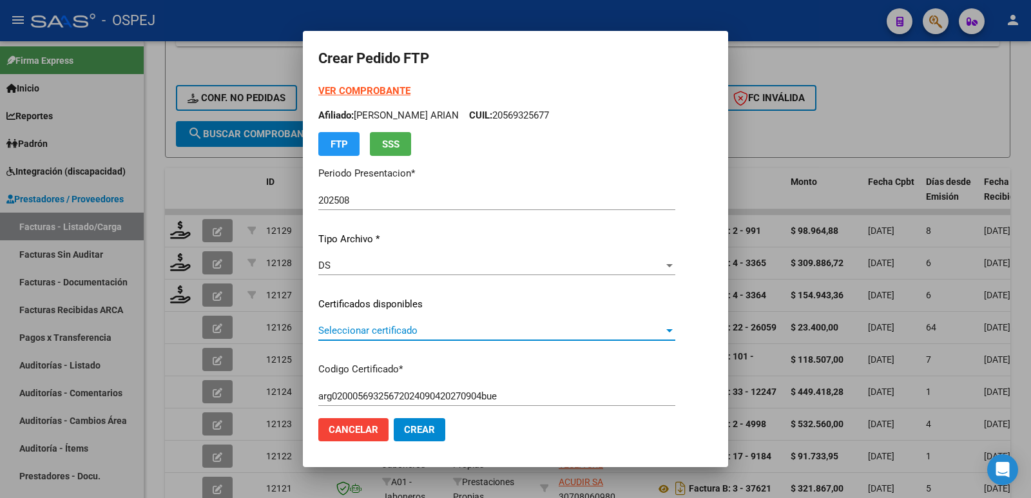
click at [367, 333] on span "Seleccionar certificado" at bounding box center [490, 331] width 345 height 12
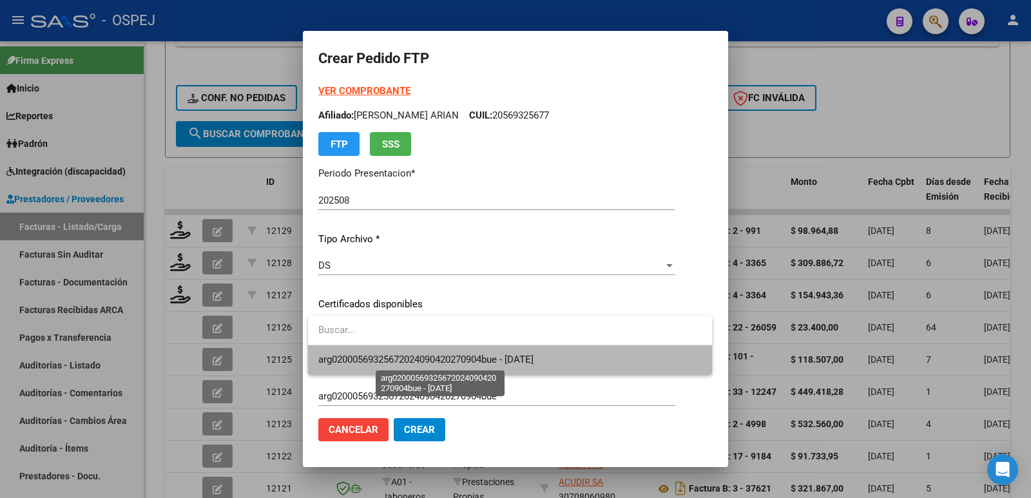
click at [370, 354] on span "arg02000569325672024090420270904bue - [DATE]" at bounding box center [425, 360] width 215 height 12
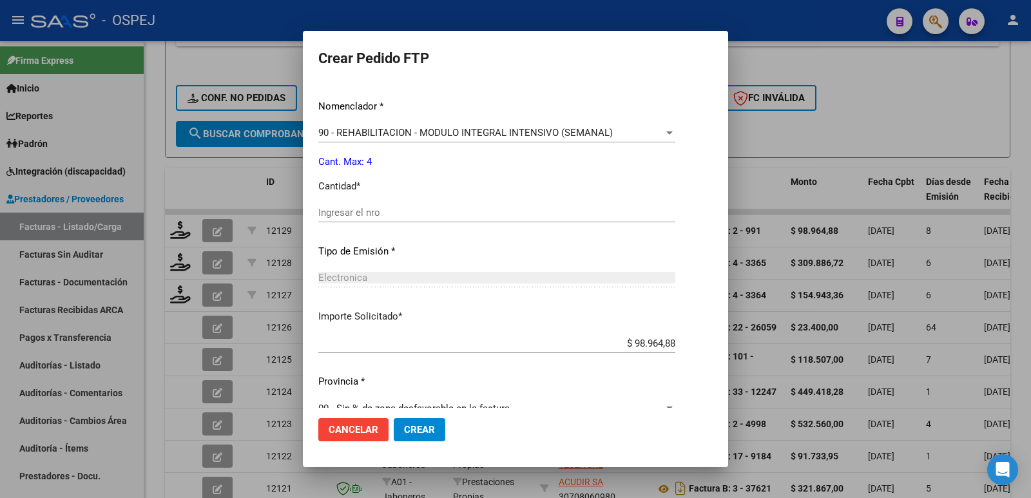
scroll to position [504, 0]
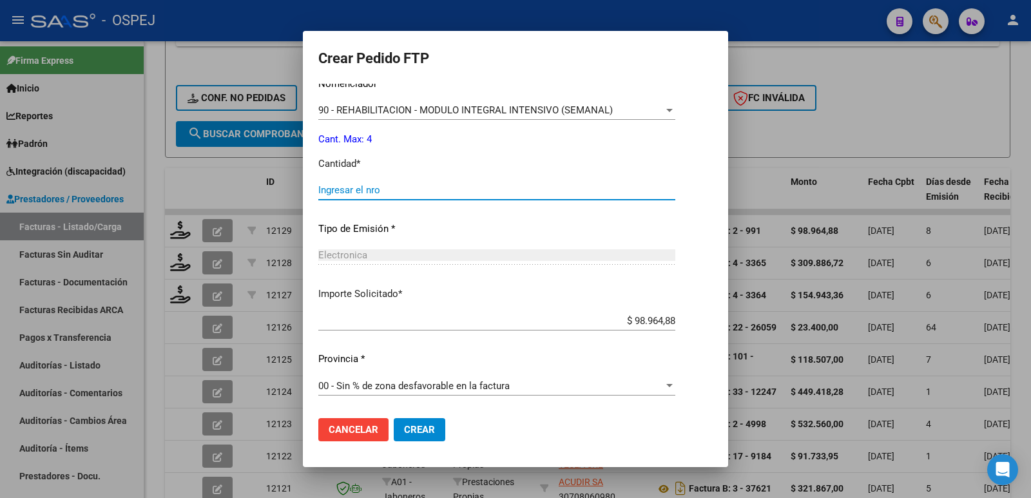
click at [370, 185] on input "Ingresar el nro" at bounding box center [496, 190] width 357 height 12
type input "4"
click at [417, 437] on button "Crear" at bounding box center [420, 429] width 52 height 23
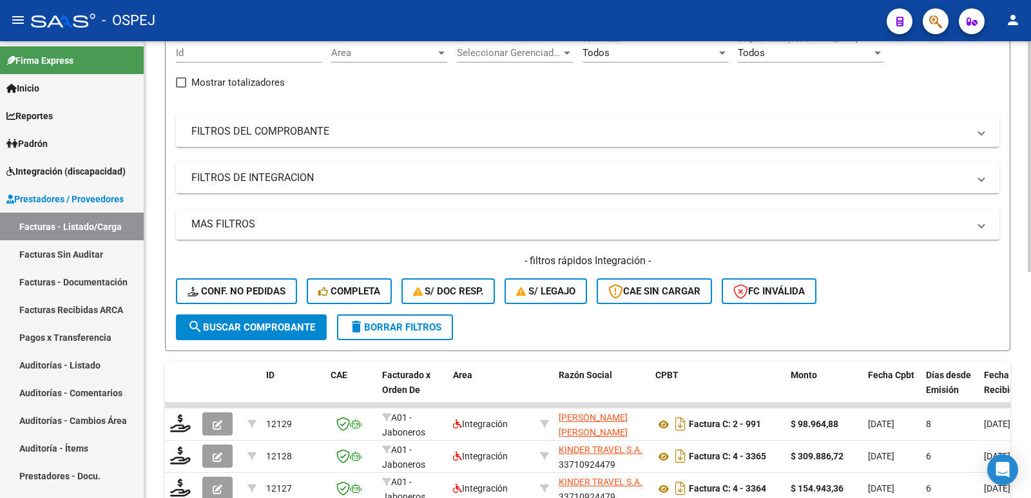
scroll to position [0, 0]
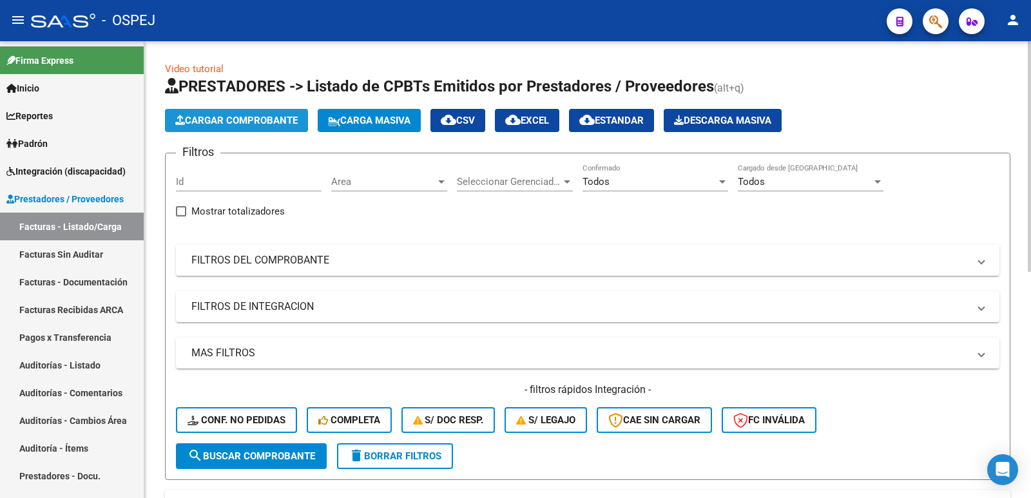
click at [223, 119] on span "Cargar Comprobante" at bounding box center [236, 121] width 122 height 12
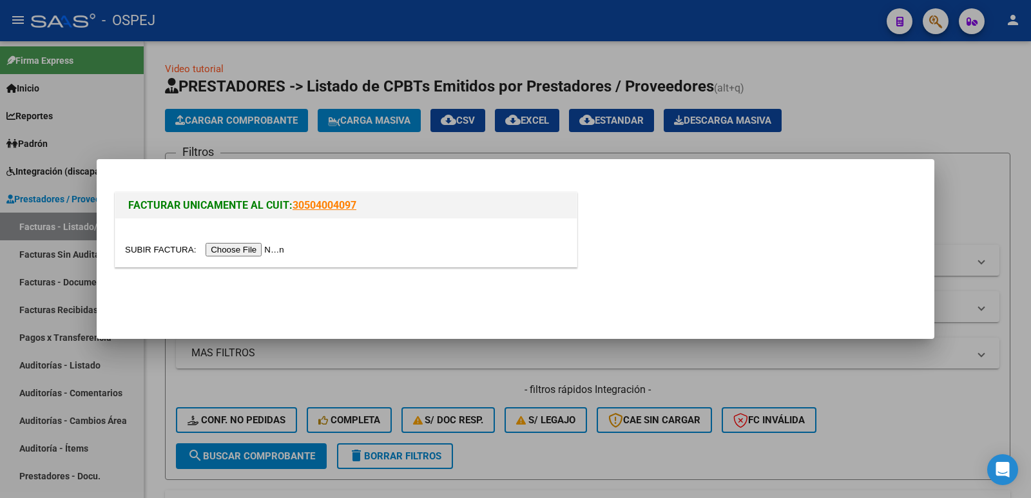
click at [251, 249] on input "file" at bounding box center [206, 250] width 163 height 14
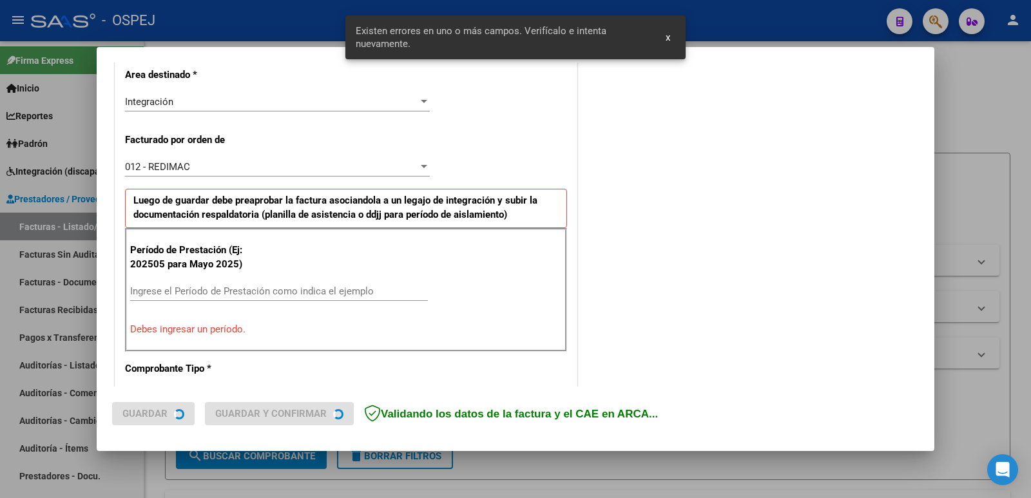
scroll to position [328, 0]
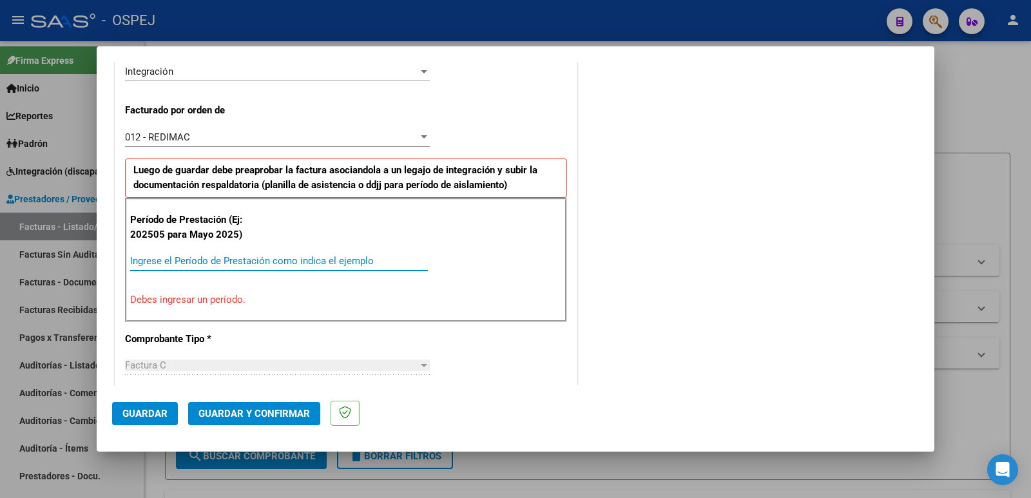
click at [236, 262] on input "Ingrese el Período de Prestación como indica el ejemplo" at bounding box center [279, 261] width 298 height 12
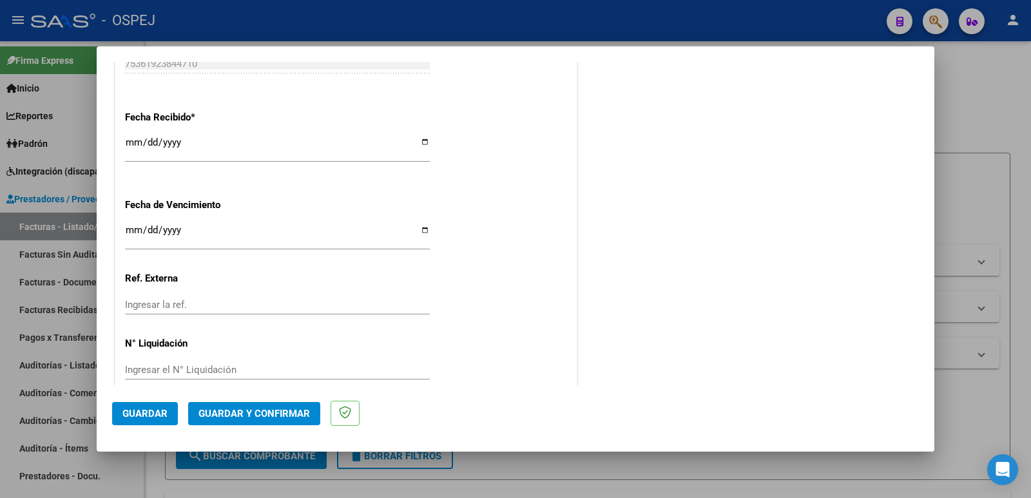
scroll to position [949, 0]
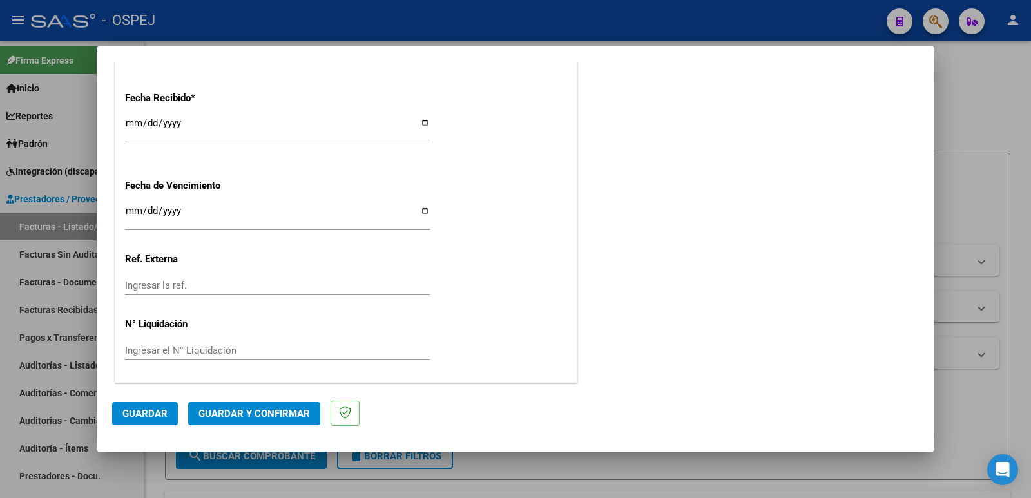
type input "202508"
click at [143, 419] on button "Guardar" at bounding box center [145, 413] width 66 height 23
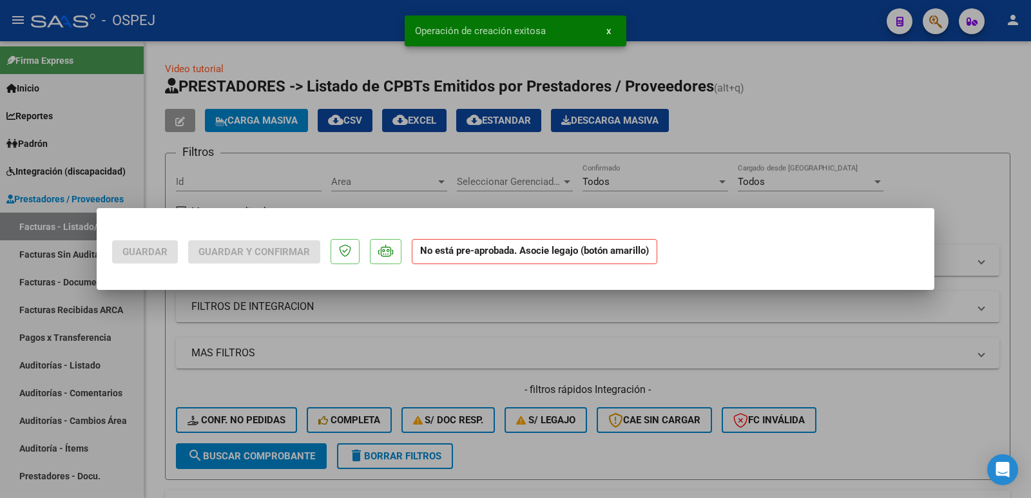
scroll to position [0, 0]
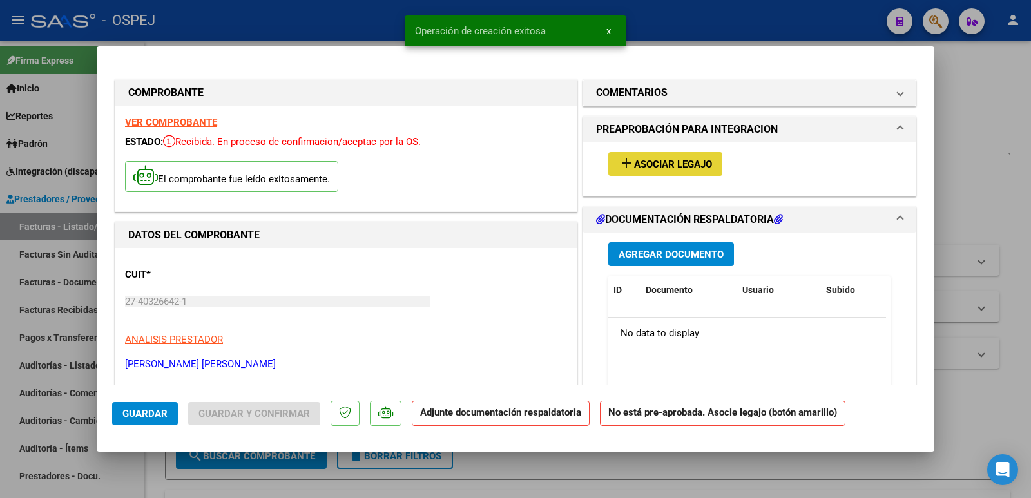
click at [683, 171] on button "add Asociar Legajo" at bounding box center [665, 164] width 114 height 24
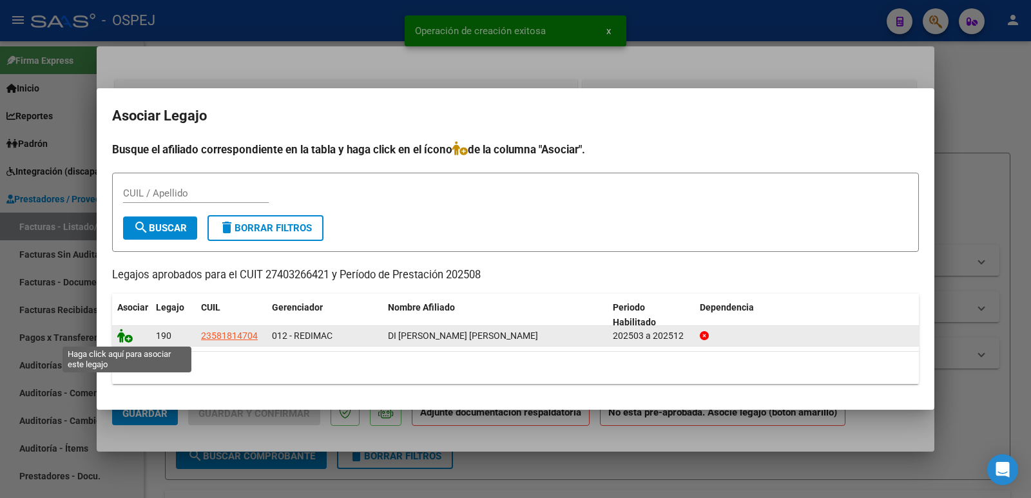
click at [120, 336] on icon at bounding box center [124, 336] width 15 height 14
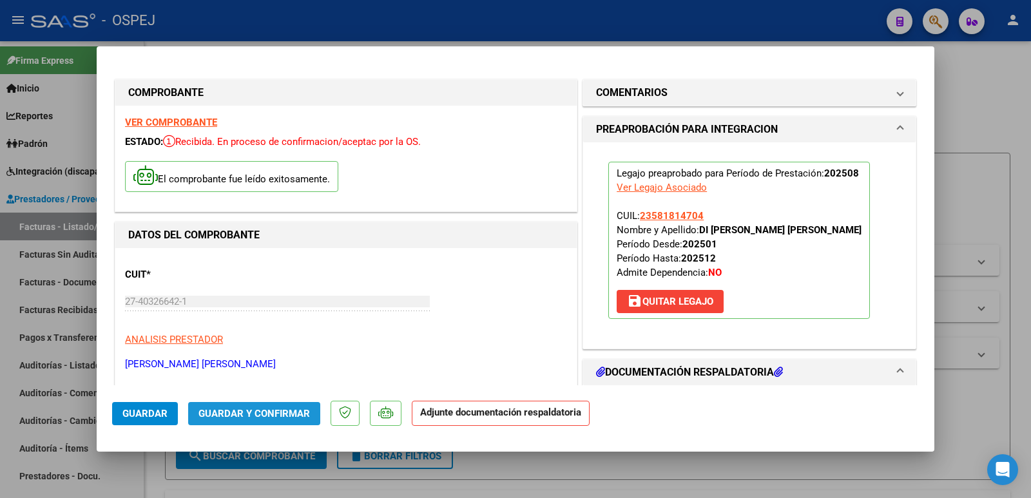
click at [256, 408] on span "Guardar y Confirmar" at bounding box center [253, 414] width 111 height 12
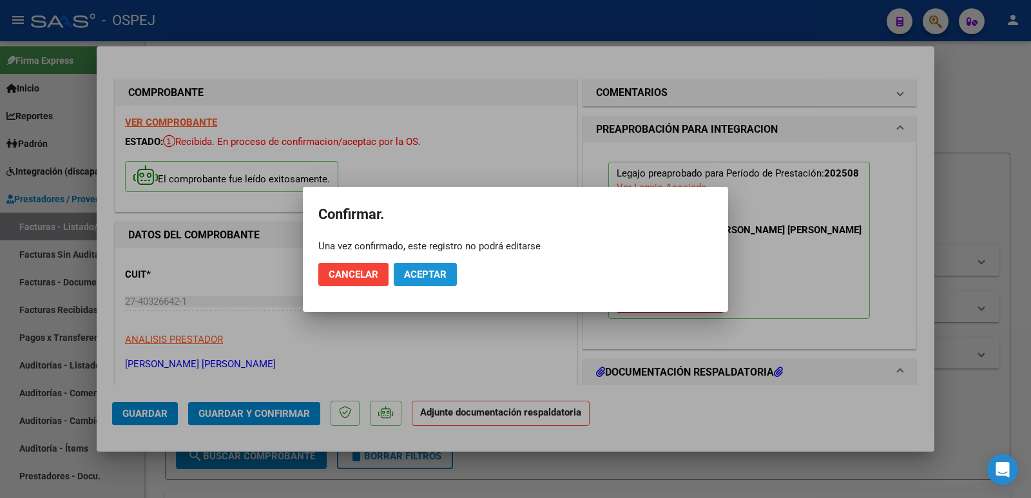
click at [426, 282] on button "Aceptar" at bounding box center [425, 274] width 63 height 23
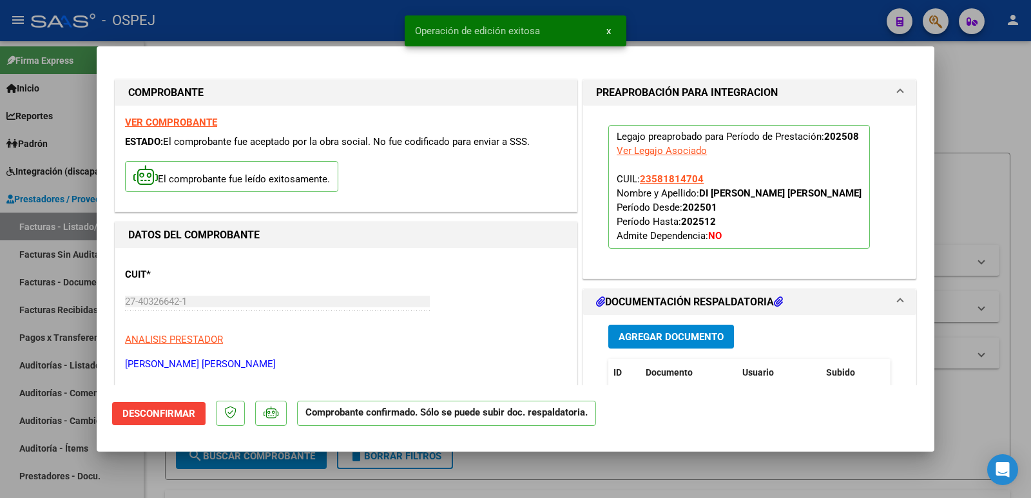
click at [280, 30] on div at bounding box center [515, 249] width 1031 height 498
type input "$ 0,00"
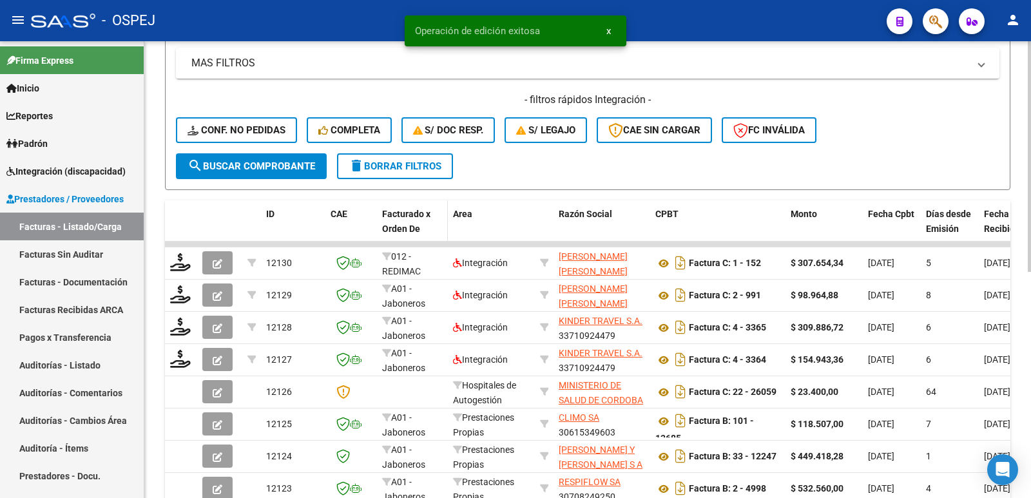
scroll to position [322, 0]
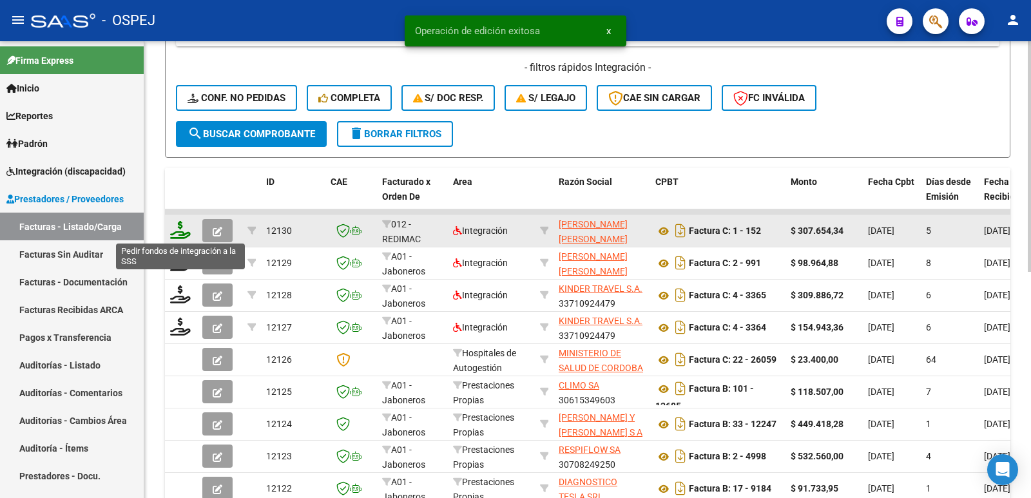
click at [183, 235] on icon at bounding box center [180, 230] width 21 height 18
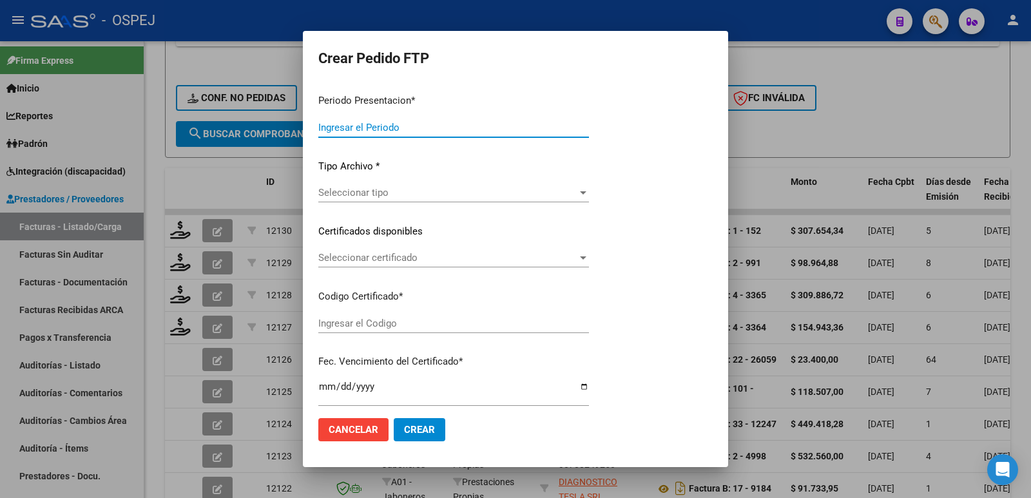
type input "202508"
type input "$ 307.654,34"
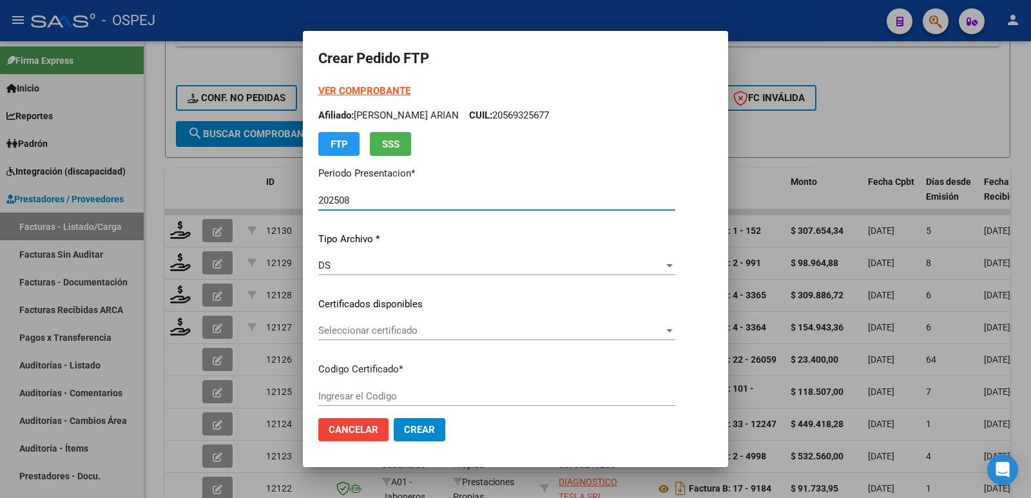
type input "ARG01000581814702024121820291218SAL-123"
type input "[DATE]"
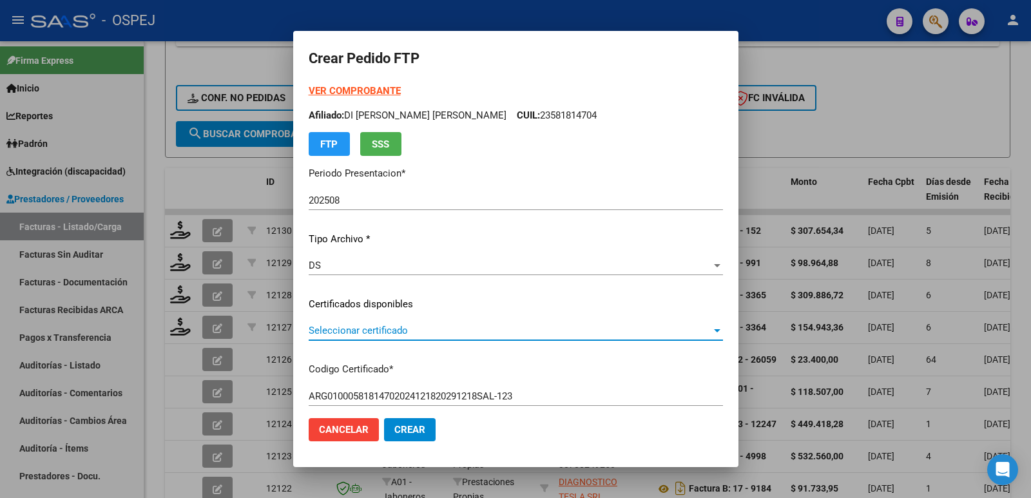
click at [481, 330] on span "Seleccionar certificado" at bounding box center [510, 331] width 403 height 12
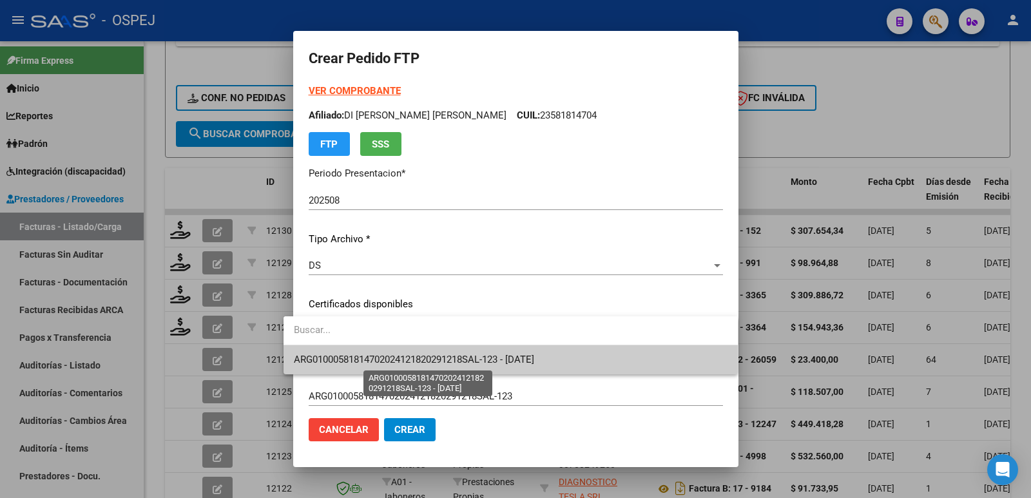
click at [487, 363] on span "ARG01000581814702024121820291218SAL-123 - [DATE]" at bounding box center [414, 360] width 240 height 12
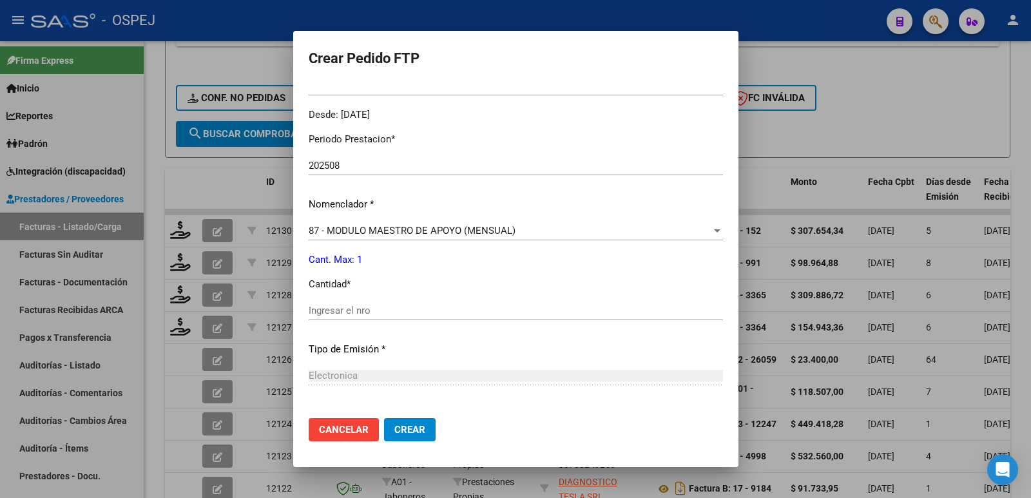
scroll to position [387, 0]
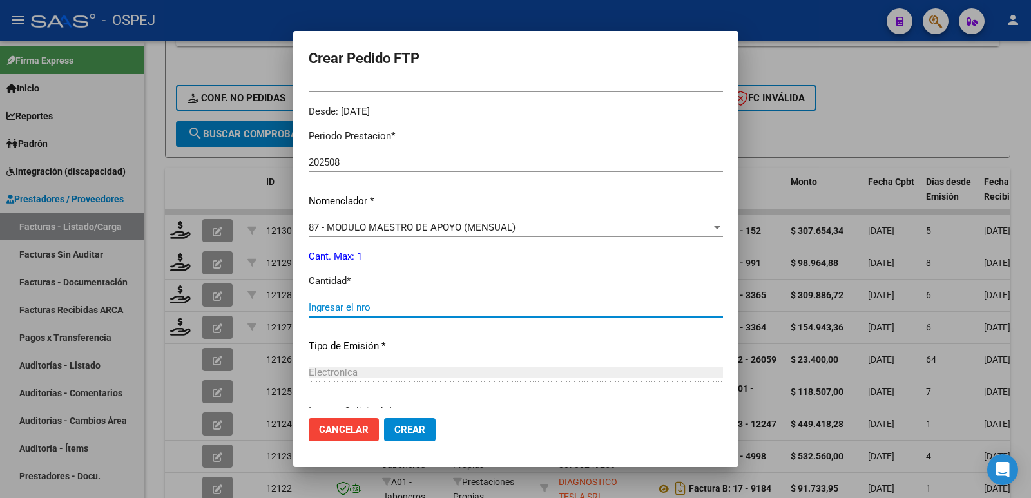
click at [414, 308] on input "Ingresar el nro" at bounding box center [516, 307] width 414 height 12
type input "1"
click at [397, 444] on mat-dialog-actions "Cancelar Crear" at bounding box center [516, 430] width 414 height 44
click at [394, 429] on span "Crear" at bounding box center [409, 430] width 31 height 12
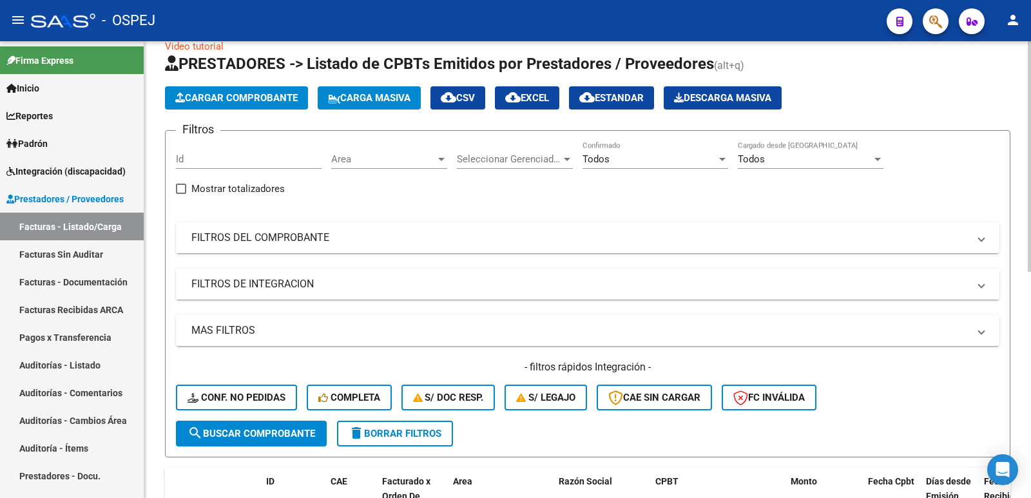
scroll to position [0, 0]
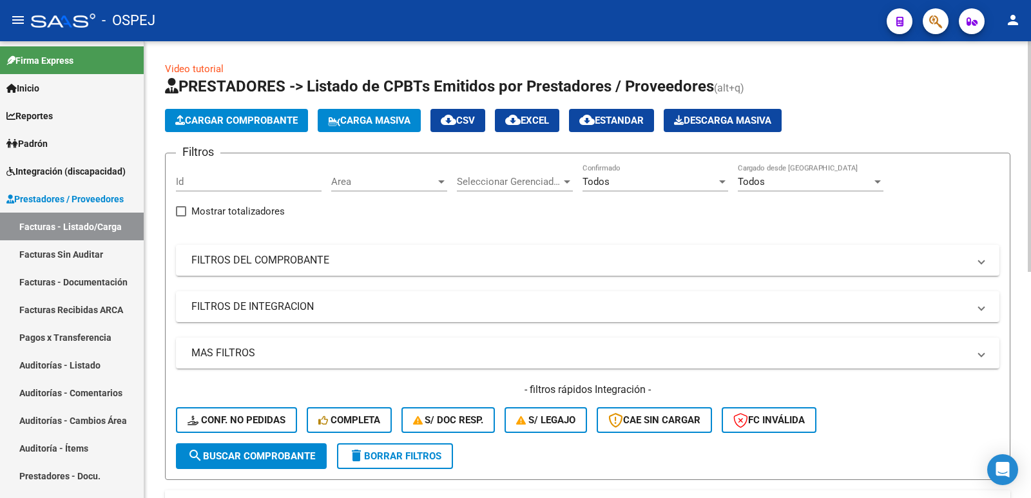
click at [238, 120] on span "Cargar Comprobante" at bounding box center [236, 121] width 122 height 12
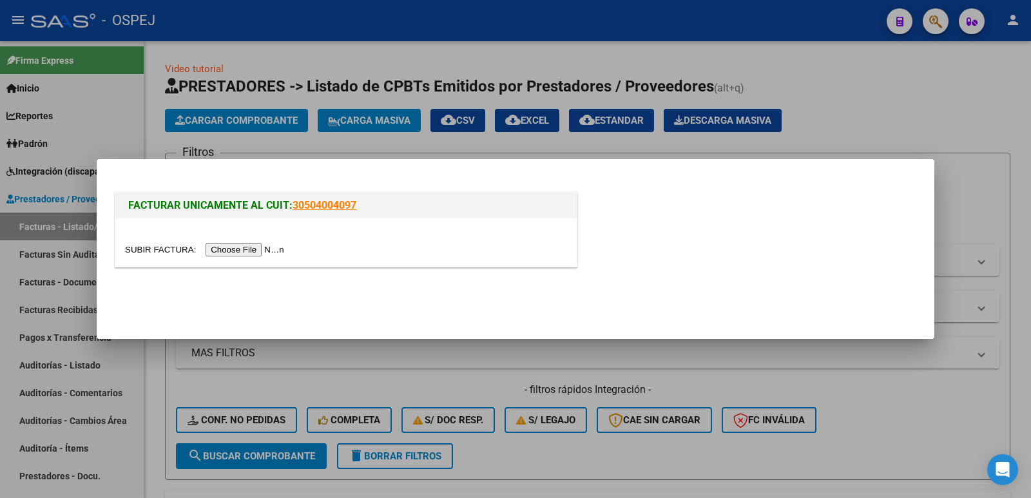
click at [254, 248] on input "file" at bounding box center [206, 250] width 163 height 14
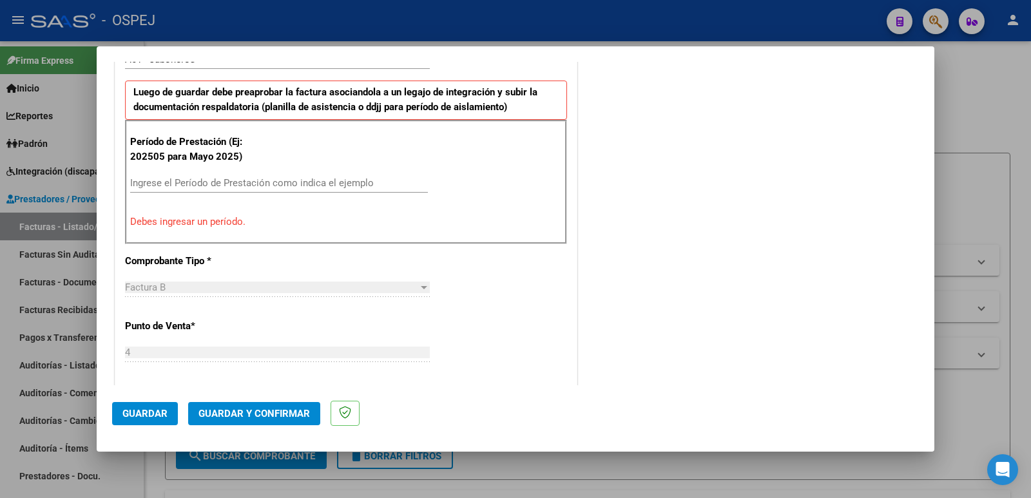
scroll to position [403, 0]
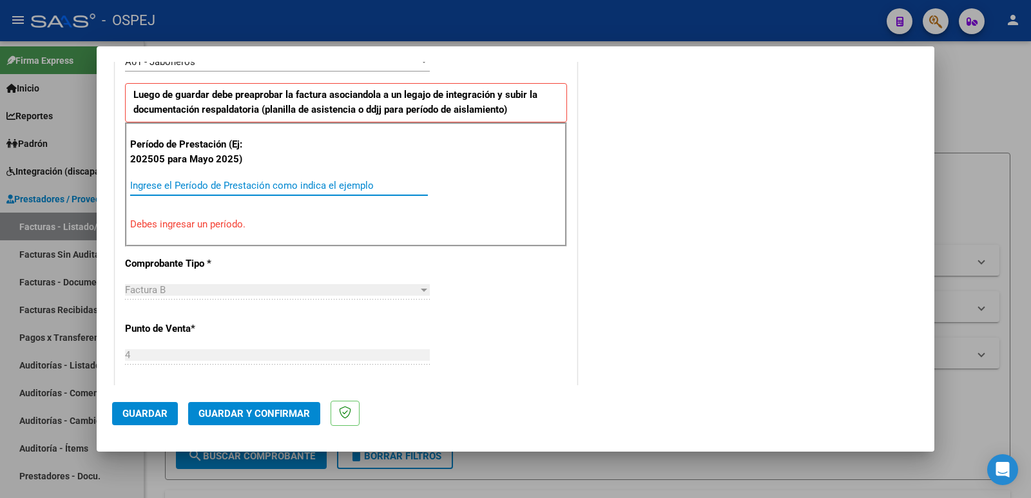
click at [301, 182] on input "Ingrese el Período de Prestación como indica el ejemplo" at bounding box center [279, 186] width 298 height 12
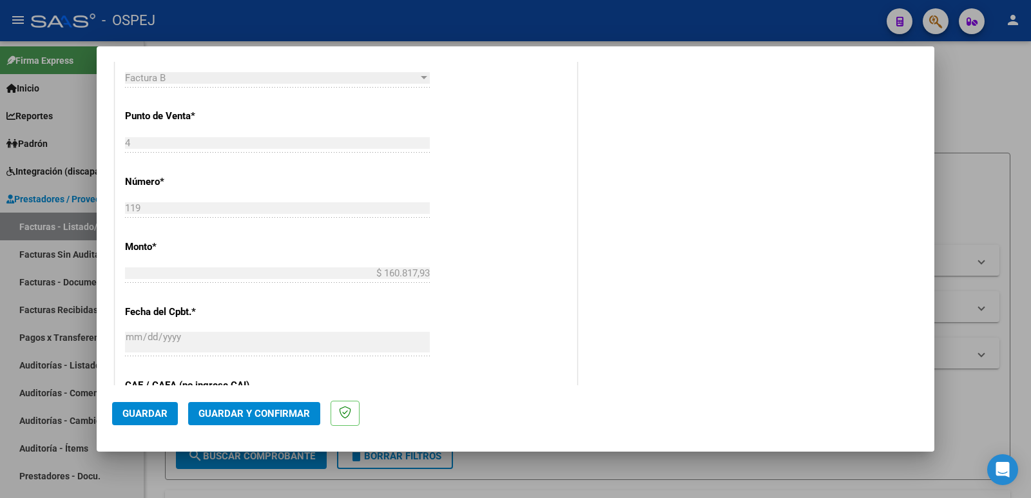
scroll to position [597, 0]
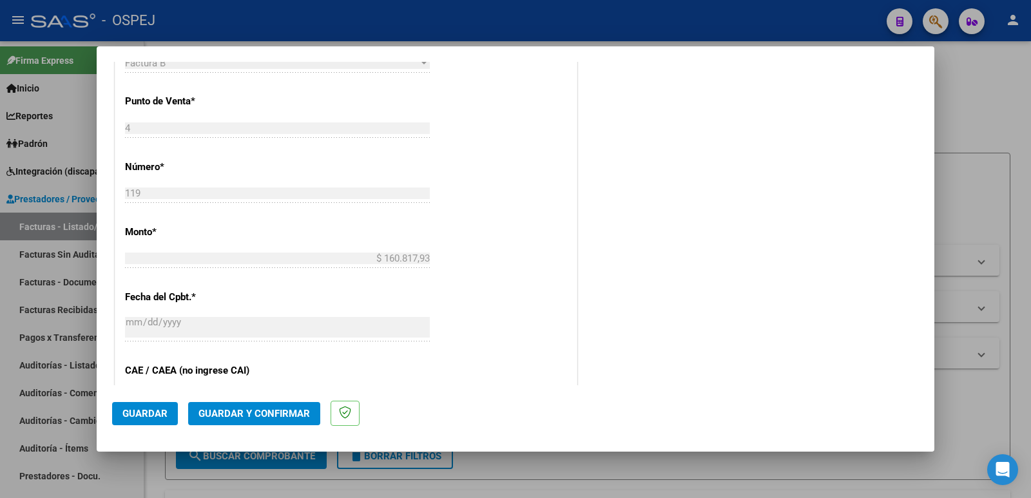
type input "202508"
click at [131, 410] on span "Guardar" at bounding box center [144, 414] width 45 height 12
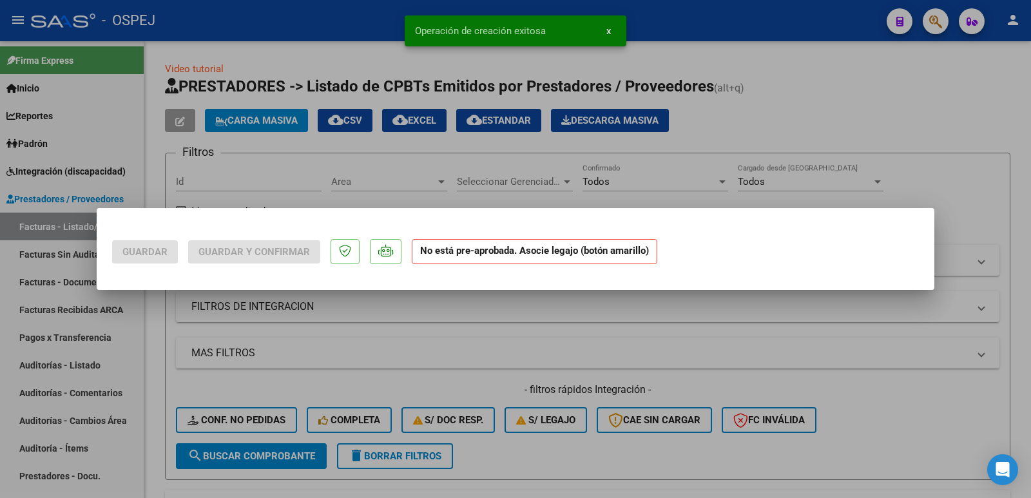
scroll to position [0, 0]
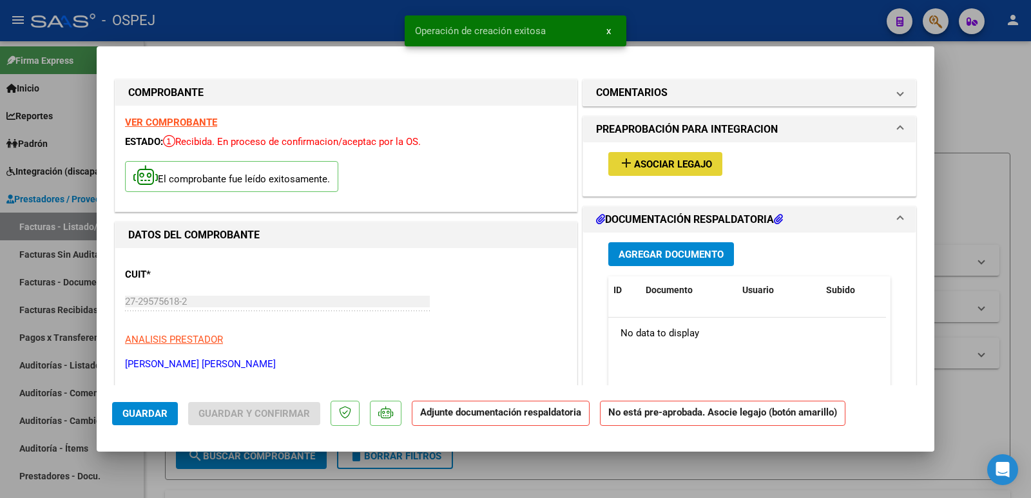
click at [638, 166] on span "Asociar Legajo" at bounding box center [673, 164] width 78 height 12
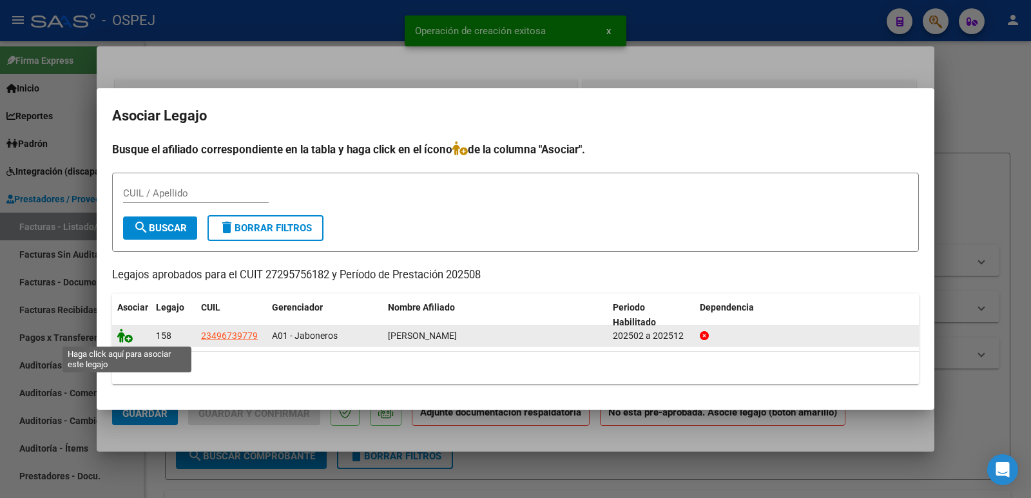
click at [122, 337] on icon at bounding box center [124, 336] width 15 height 14
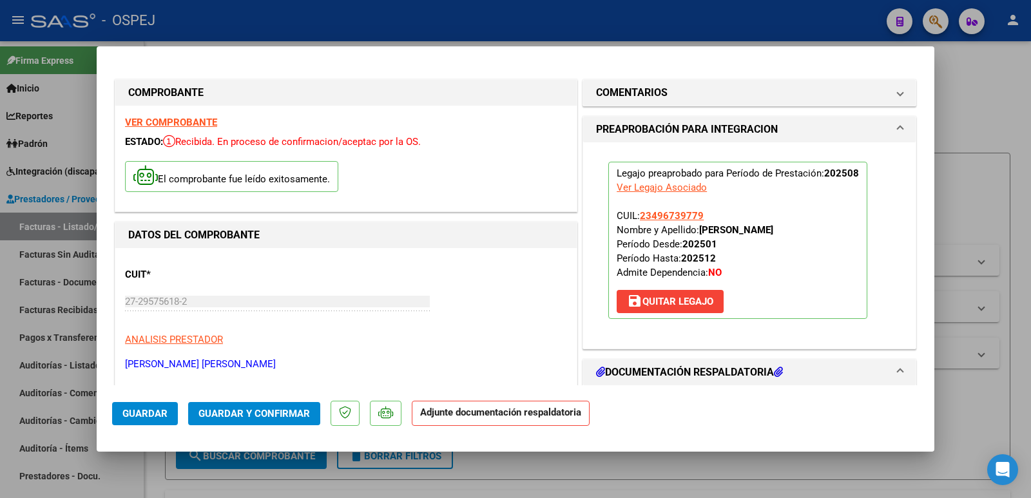
click at [226, 413] on span "Guardar y Confirmar" at bounding box center [253, 414] width 111 height 12
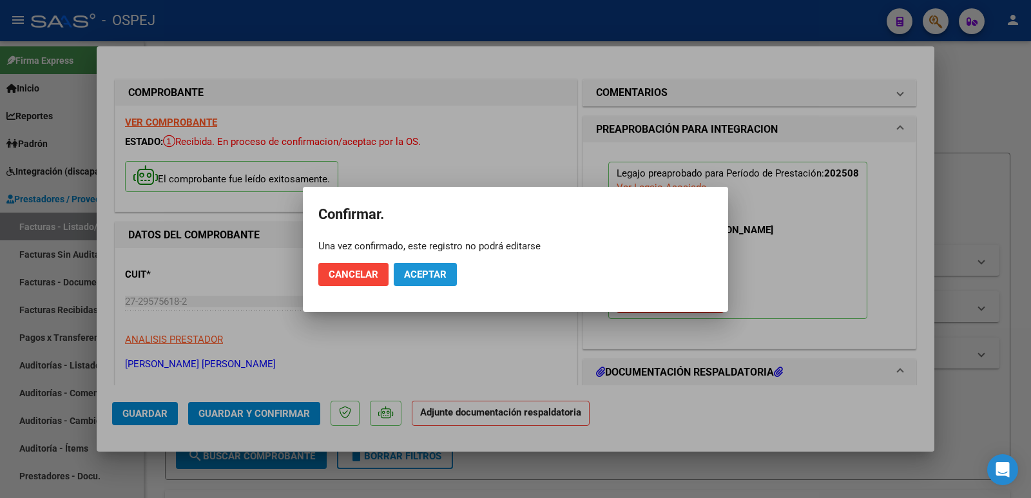
click at [441, 275] on span "Aceptar" at bounding box center [425, 275] width 43 height 12
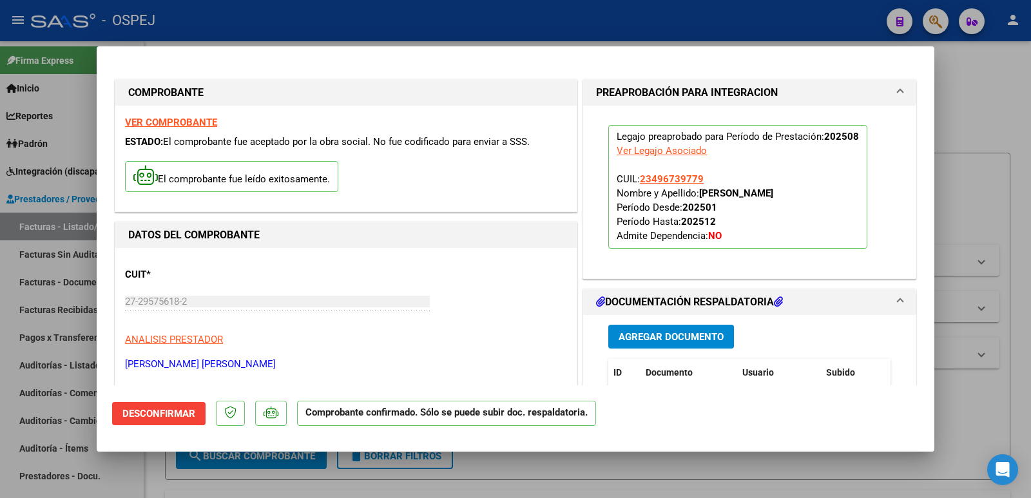
click at [254, 17] on div at bounding box center [515, 249] width 1031 height 498
type input "$ 0,00"
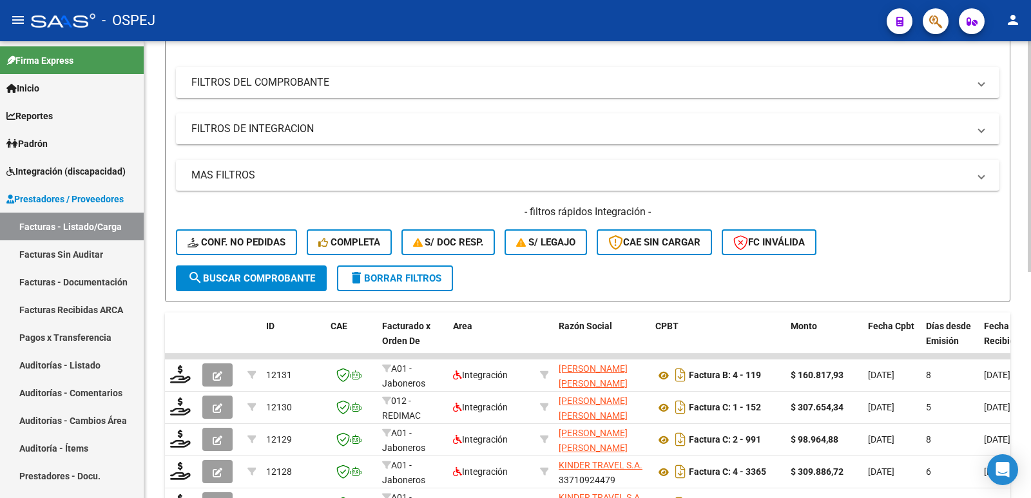
scroll to position [193, 0]
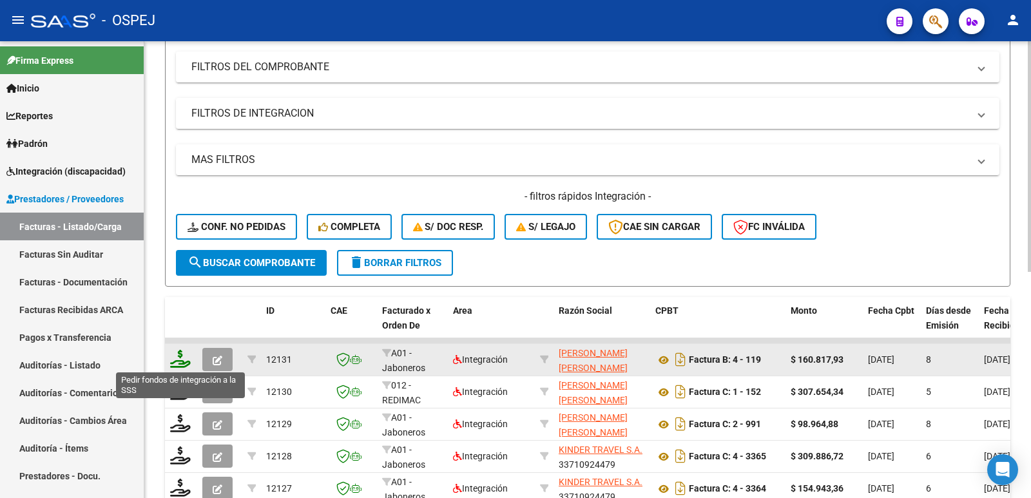
click at [185, 359] on icon at bounding box center [180, 359] width 21 height 18
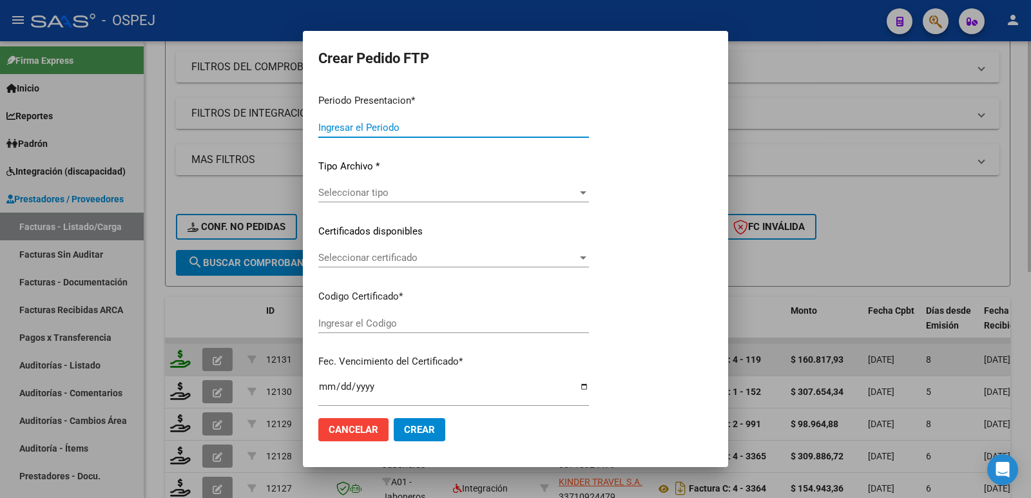
type input "202508"
type input "$ 160.817,93"
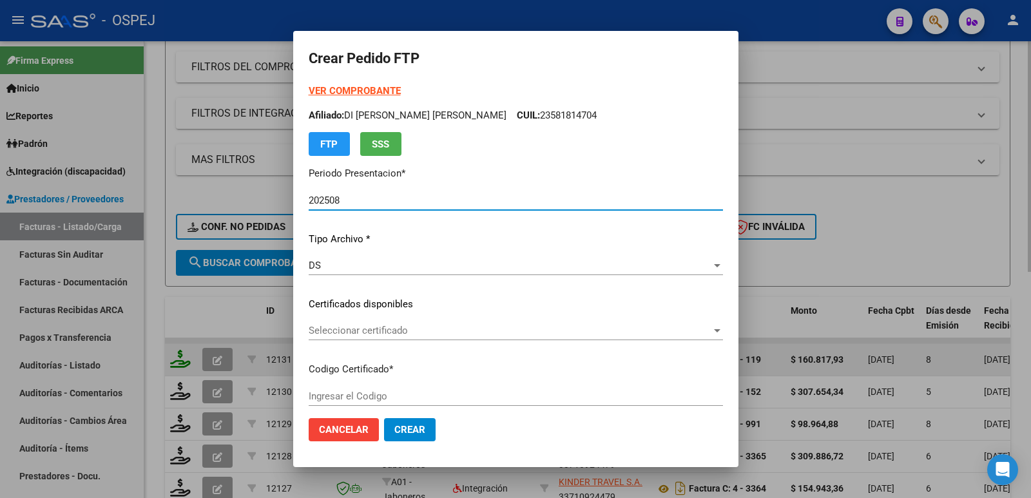
type input "arg02000496739772022121220271212"
type input "[DATE]"
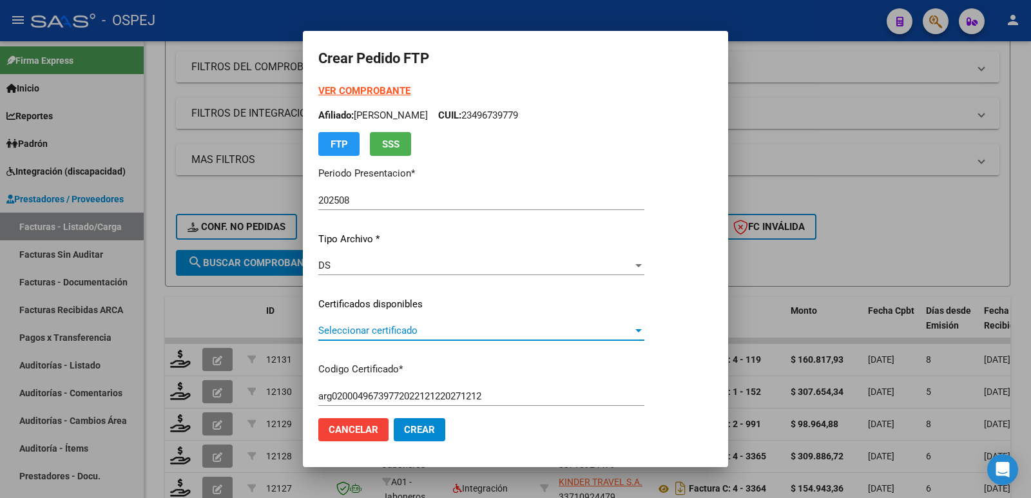
click at [360, 331] on span "Seleccionar certificado" at bounding box center [475, 331] width 314 height 12
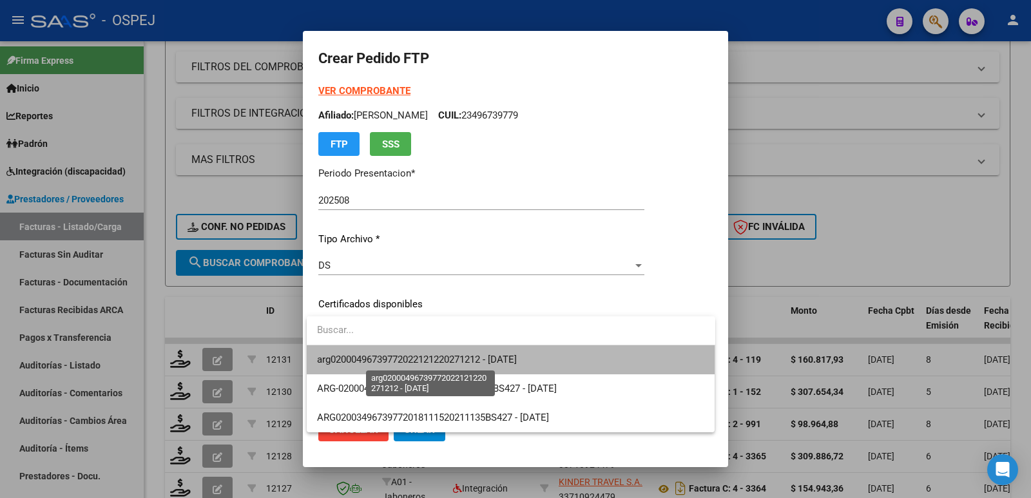
click at [372, 363] on span "arg02000496739772022121220271212 - [DATE]" at bounding box center [417, 360] width 200 height 12
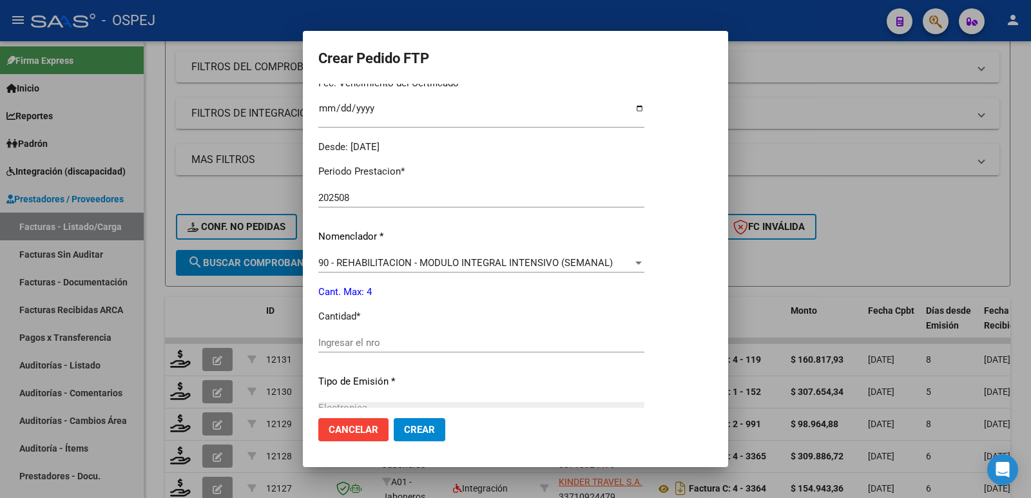
scroll to position [387, 0]
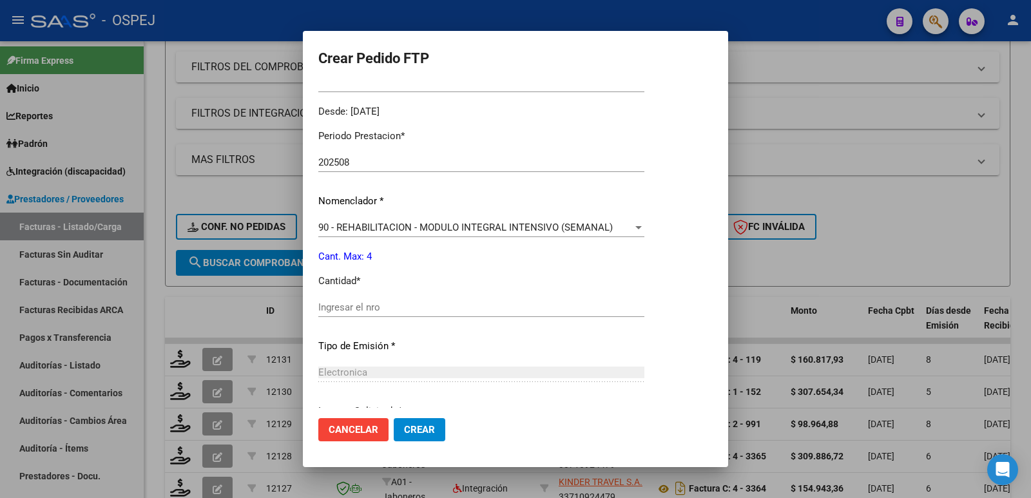
click at [441, 297] on div "Periodo Prestacion * 202508 Ingresar el Periodo Prestacion Nomenclador * 90 - R…" at bounding box center [481, 322] width 326 height 406
click at [432, 312] on input "Ingresar el nro" at bounding box center [481, 307] width 326 height 12
type input "4"
click at [406, 245] on div "90 - REHABILITACION - MODULO INTEGRAL INTENSIVO (SEMANAL) Seleccionar nomenclad…" at bounding box center [481, 234] width 326 height 32
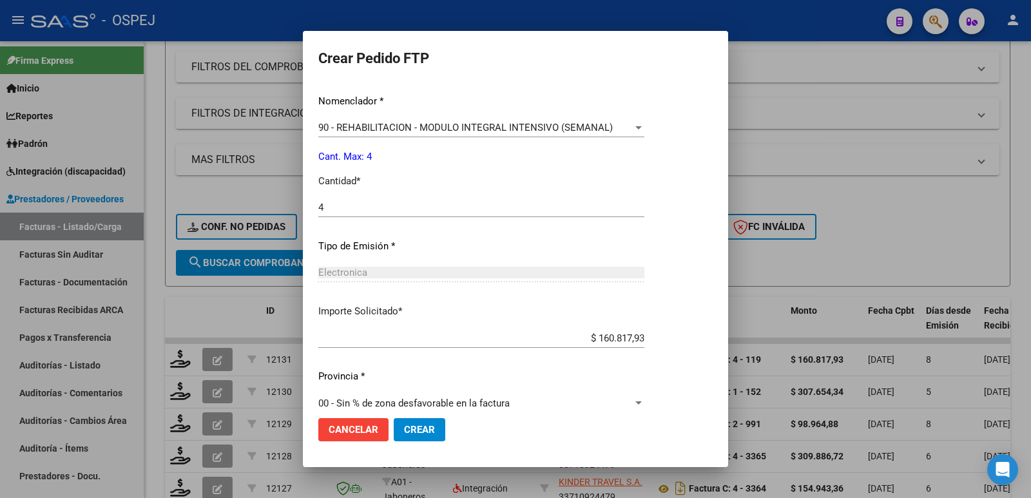
scroll to position [504, 0]
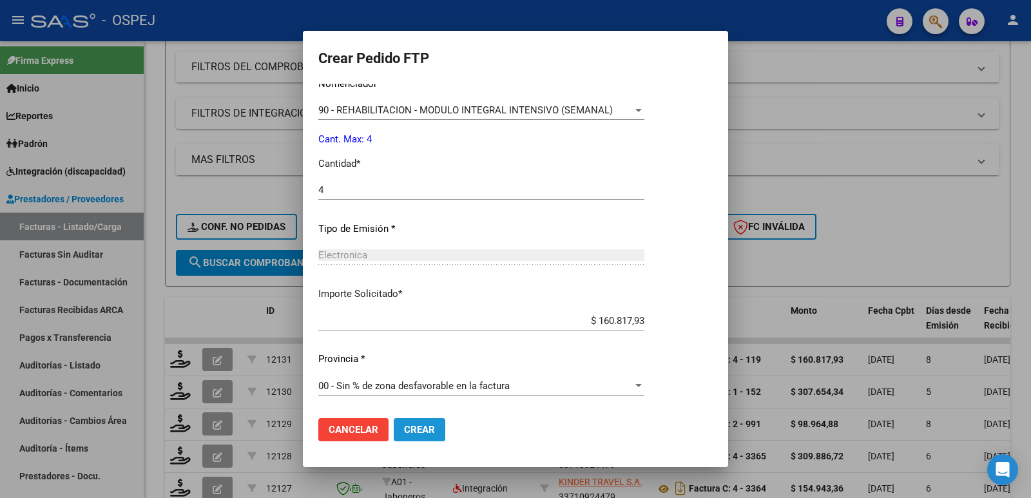
click at [421, 432] on span "Crear" at bounding box center [419, 430] width 31 height 12
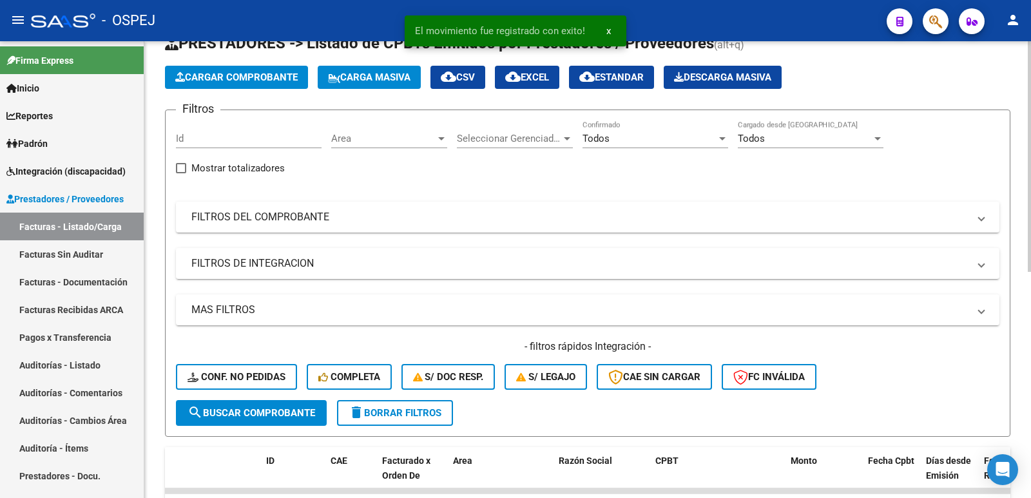
scroll to position [0, 0]
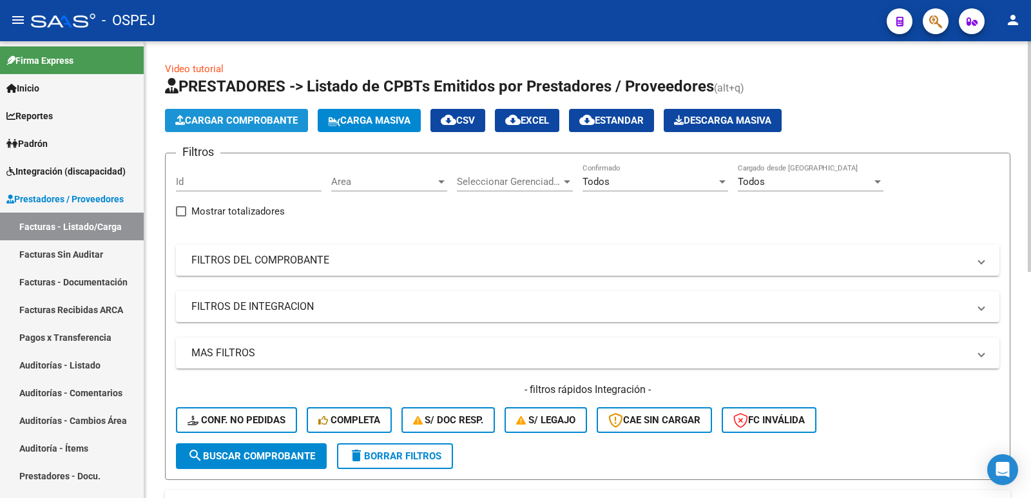
click at [223, 124] on span "Cargar Comprobante" at bounding box center [236, 121] width 122 height 12
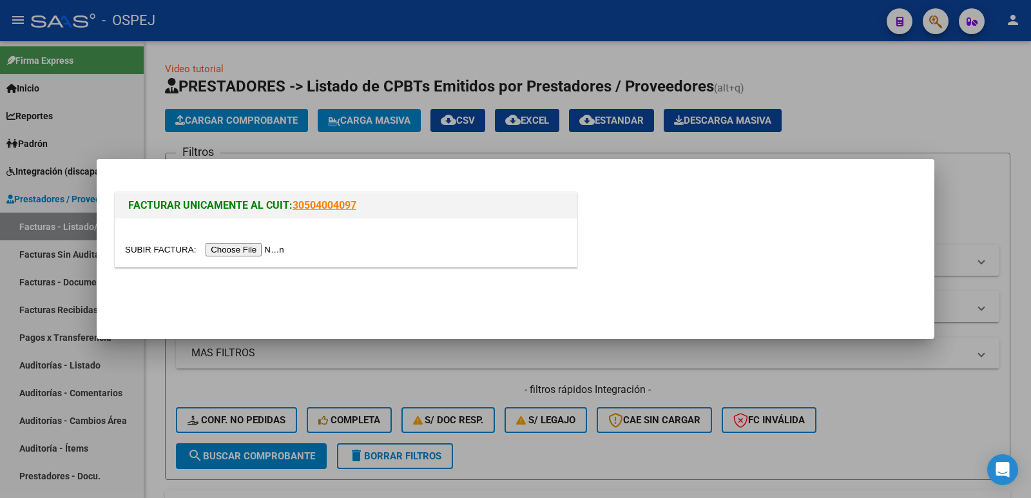
click at [242, 249] on input "file" at bounding box center [206, 250] width 163 height 14
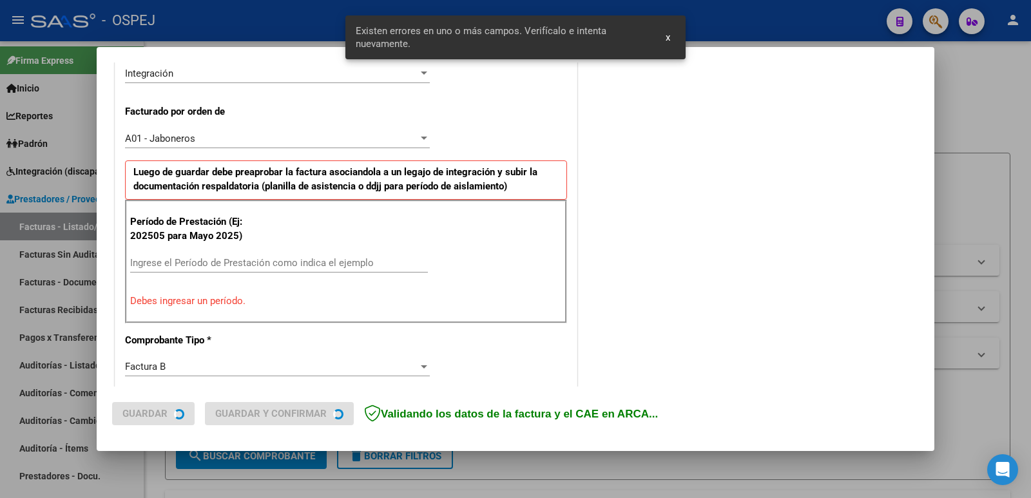
scroll to position [328, 0]
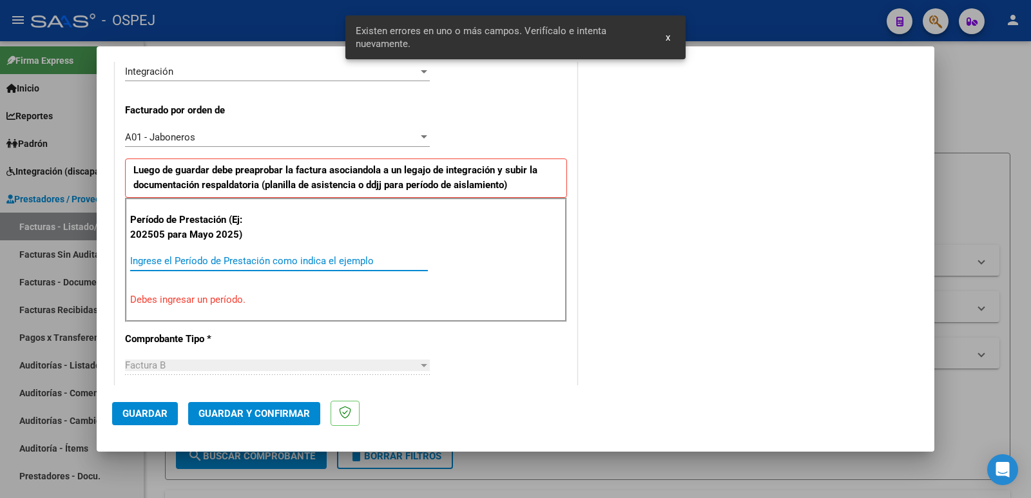
click at [269, 259] on input "Ingrese el Período de Prestación como indica el ejemplo" at bounding box center [279, 261] width 298 height 12
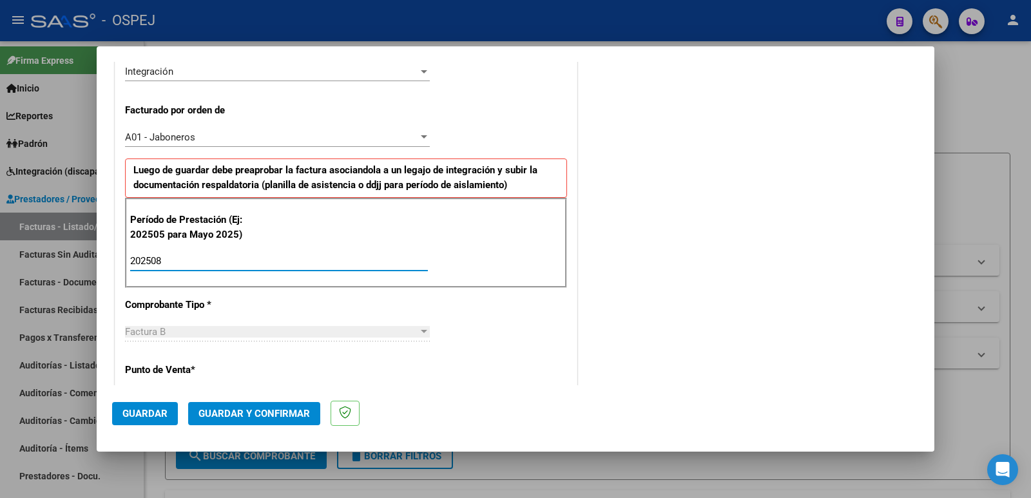
type input "202508"
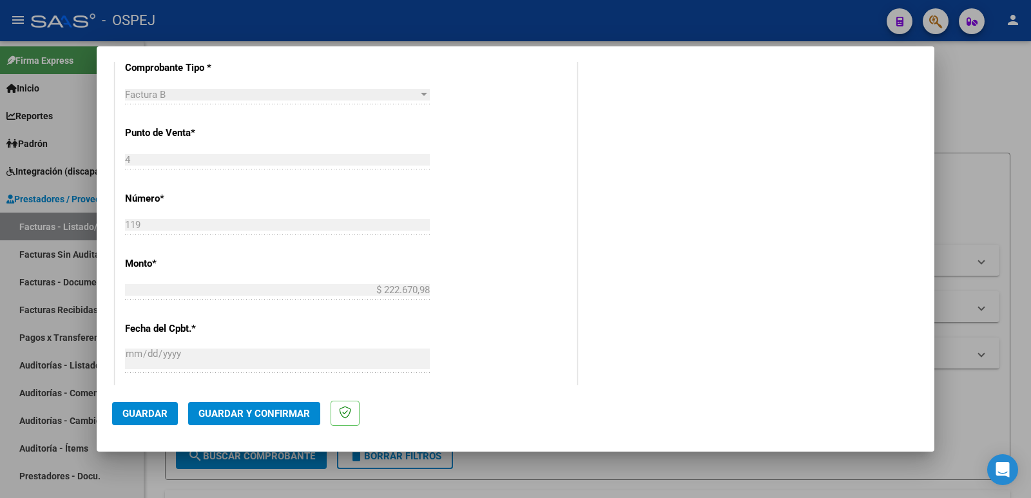
scroll to position [586, 0]
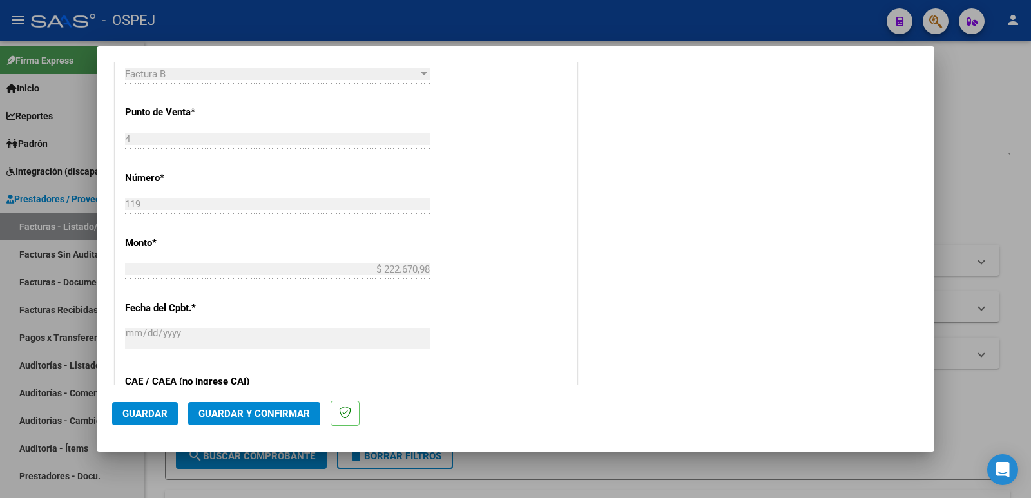
click at [132, 414] on span "Guardar" at bounding box center [144, 414] width 45 height 12
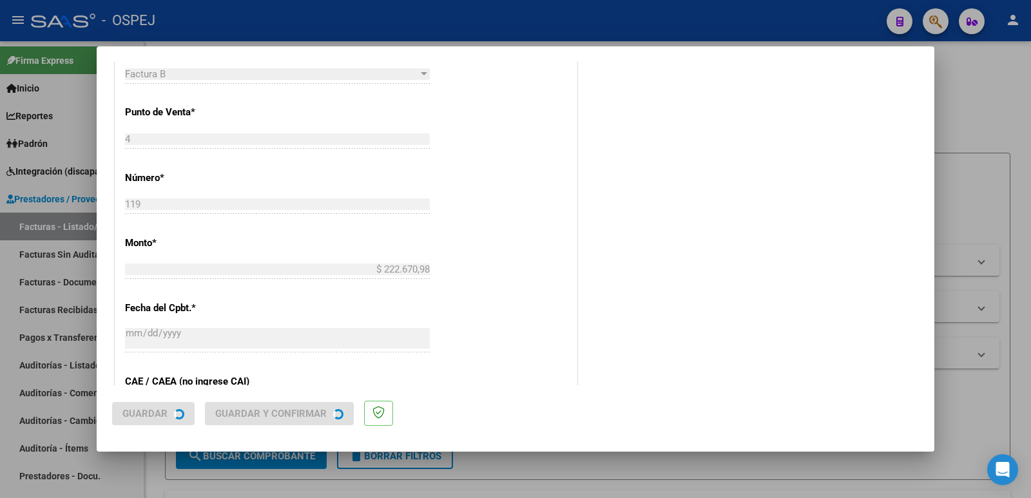
scroll to position [0, 0]
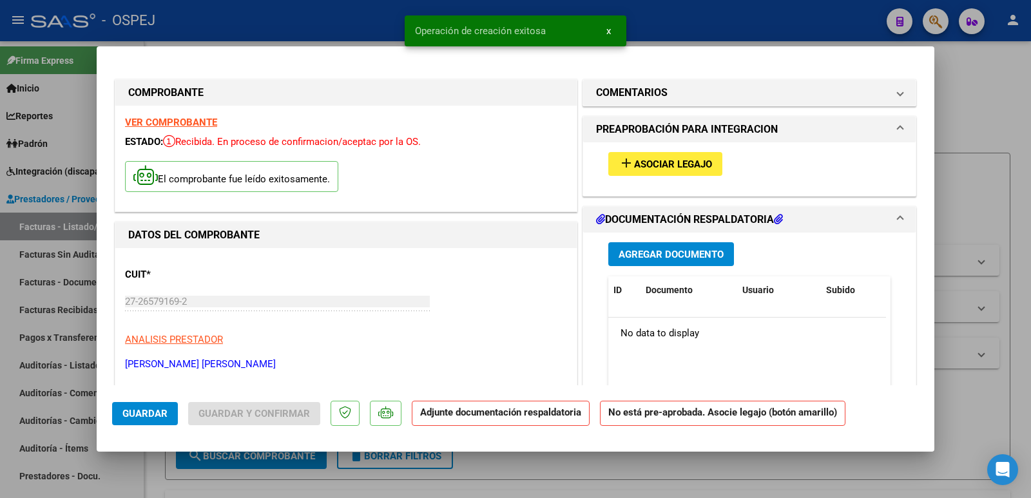
click at [655, 160] on span "Asociar Legajo" at bounding box center [673, 164] width 78 height 12
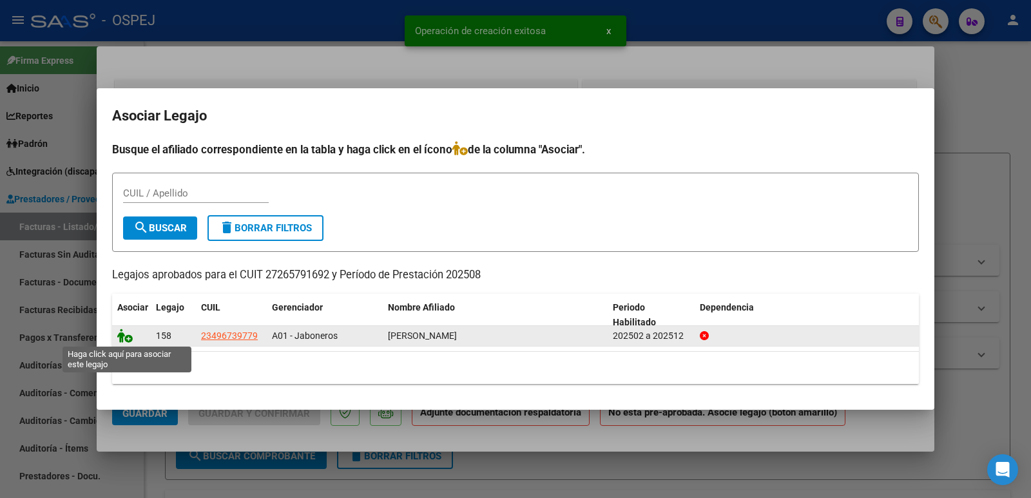
click at [121, 339] on icon at bounding box center [124, 336] width 15 height 14
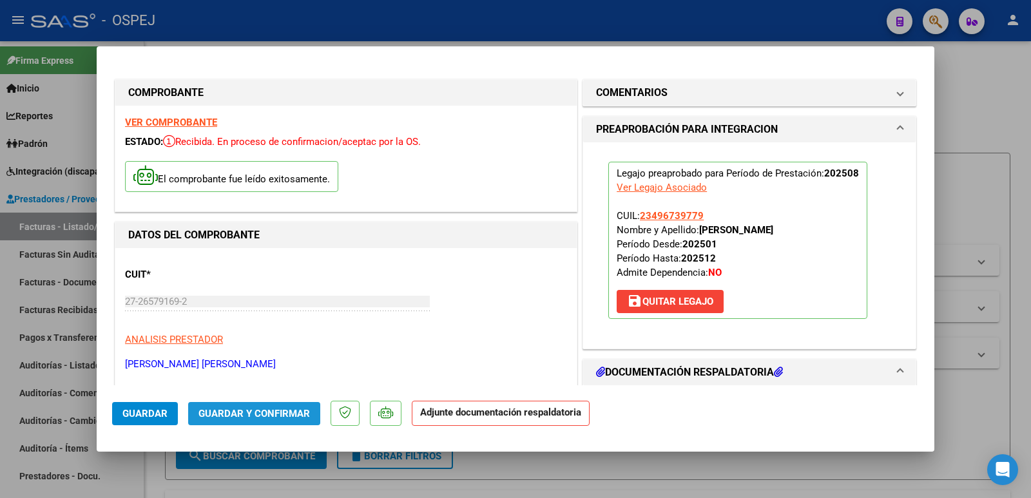
click at [262, 417] on span "Guardar y Confirmar" at bounding box center [253, 414] width 111 height 12
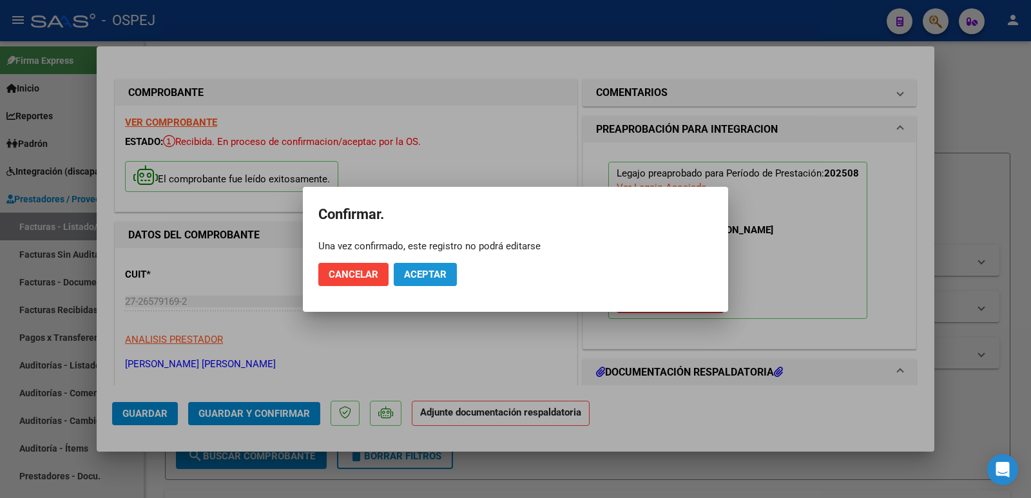
click at [410, 275] on span "Aceptar" at bounding box center [425, 275] width 43 height 12
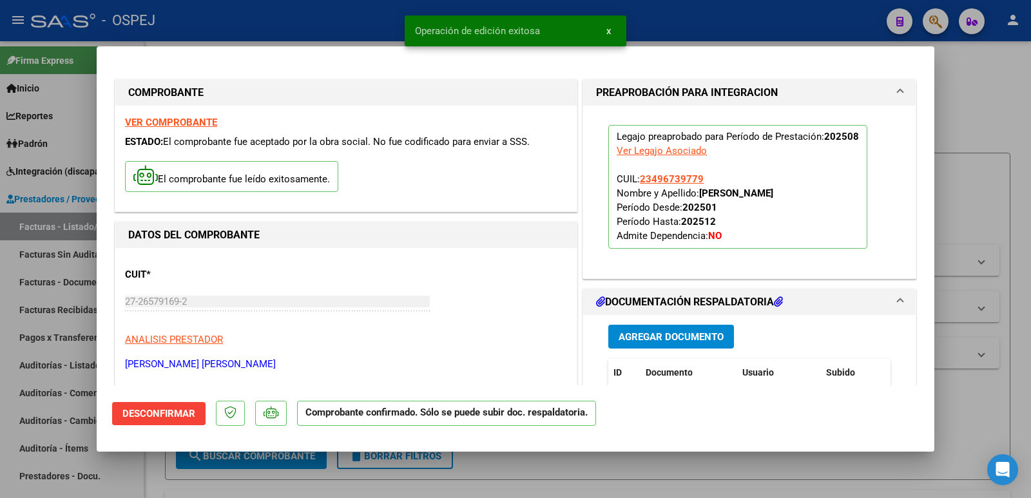
click at [241, 21] on div at bounding box center [515, 249] width 1031 height 498
type input "$ 0,00"
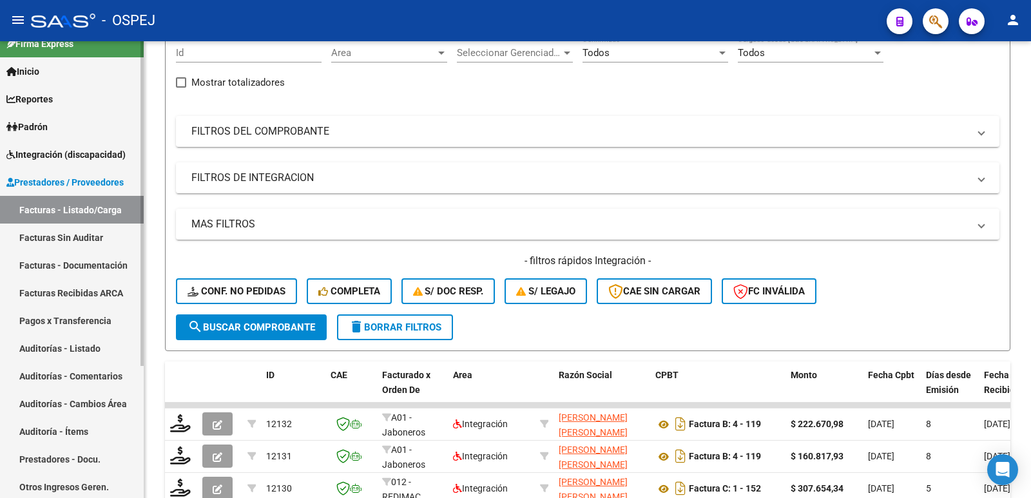
scroll to position [64, 0]
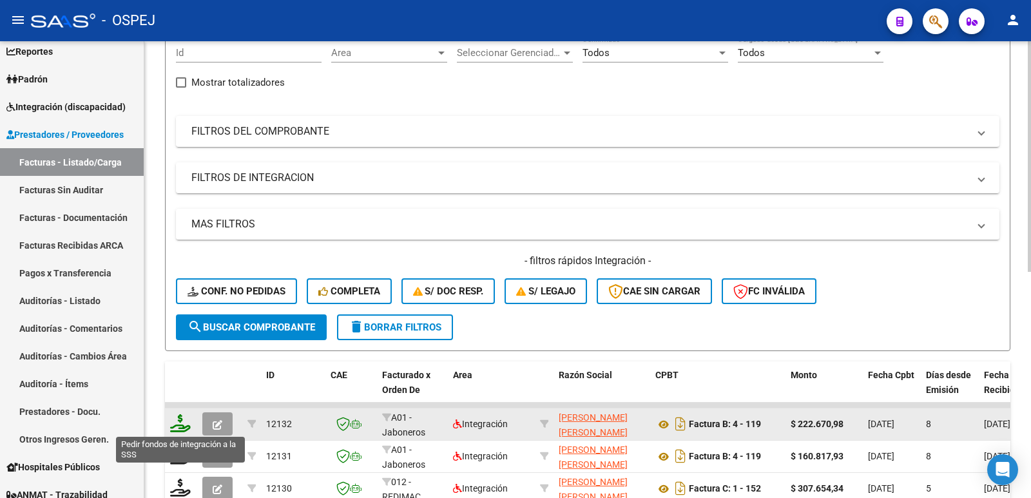
click at [183, 423] on icon at bounding box center [180, 423] width 21 height 18
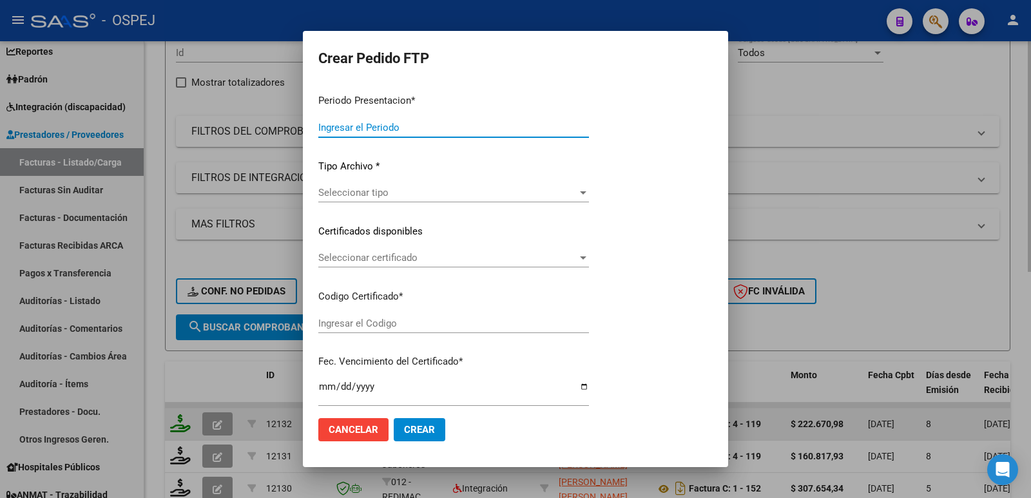
type input "202508"
type input "$ 222.670,98"
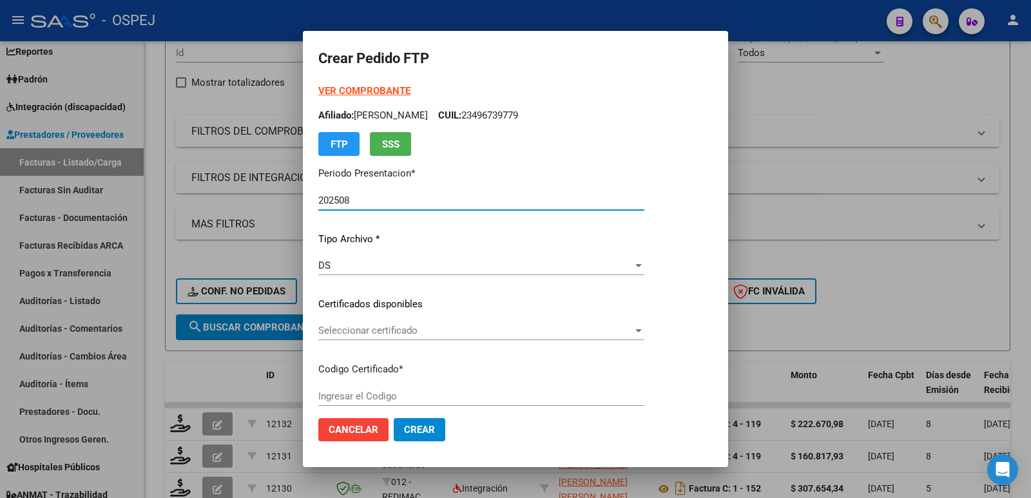
type input "arg02000496739772022121220271212"
type input "[DATE]"
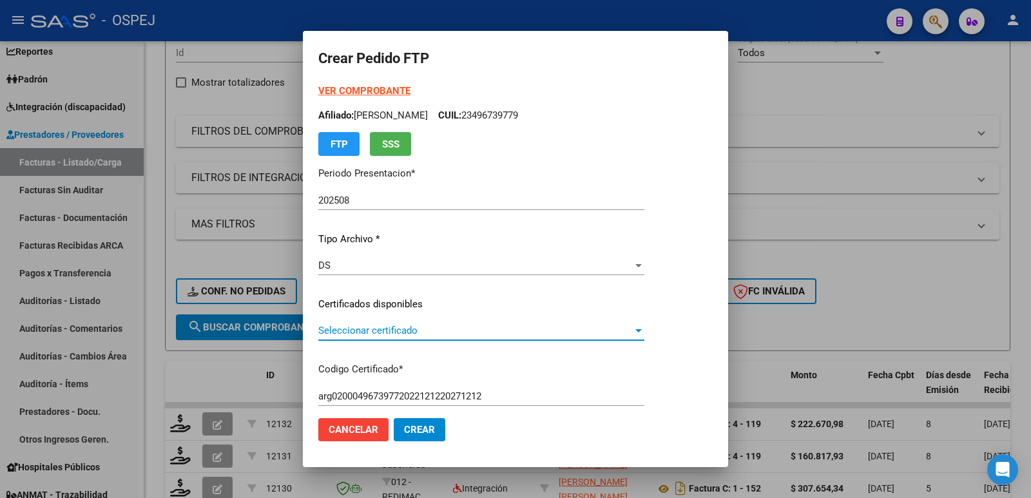
click at [516, 328] on span "Seleccionar certificado" at bounding box center [475, 331] width 314 height 12
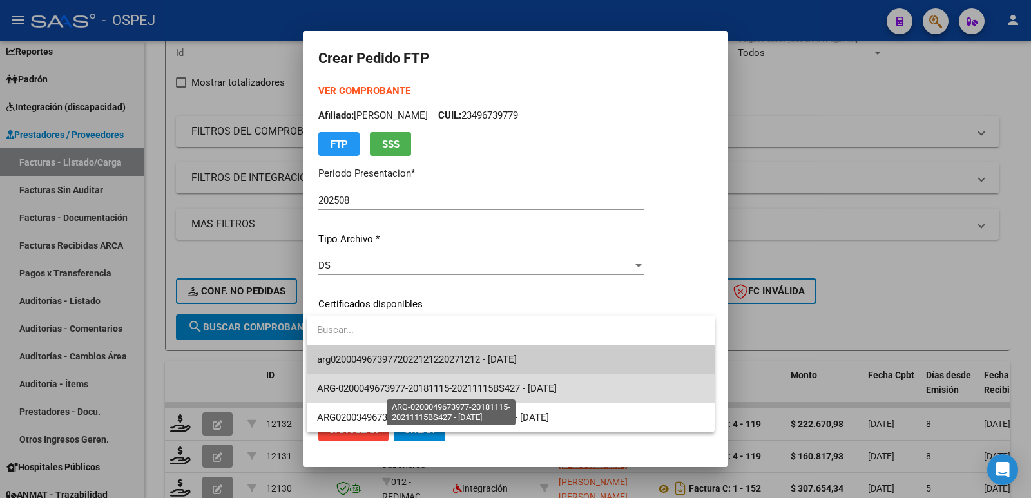
click at [515, 385] on span "ARG-0200049673977-20181115-20211115BS427 - [DATE]" at bounding box center [437, 389] width 240 height 12
type input "ARG-0200049673977-20181115-20211115BS427"
type input "[DATE]"
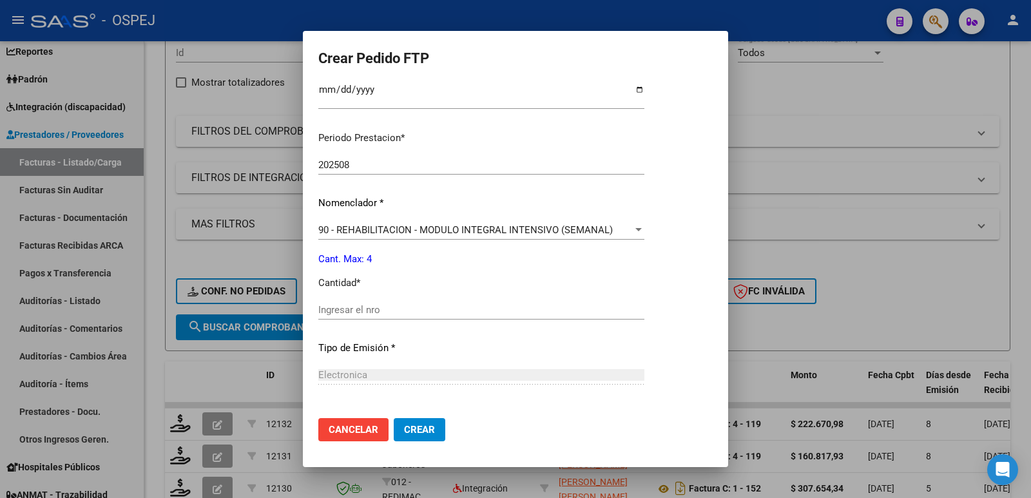
scroll to position [387, 0]
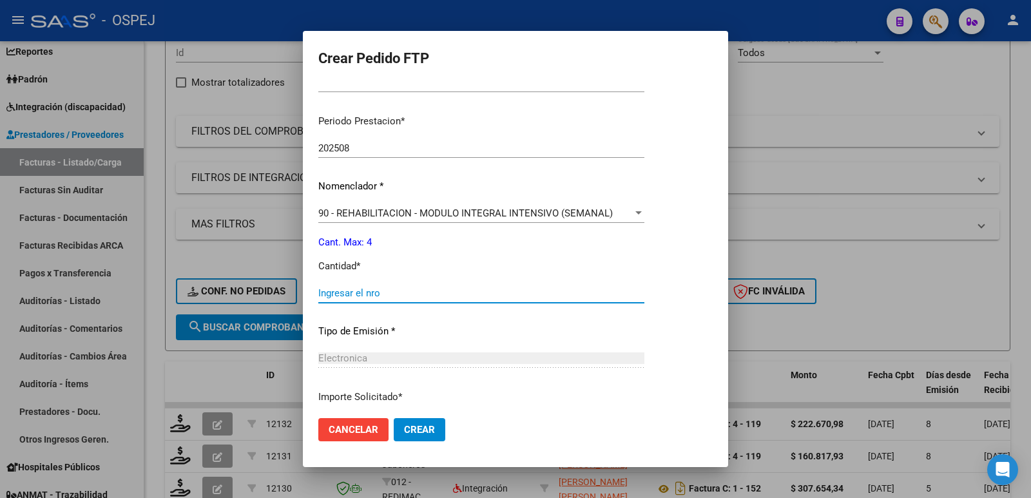
click at [372, 293] on input "Ingresar el nro" at bounding box center [481, 293] width 326 height 12
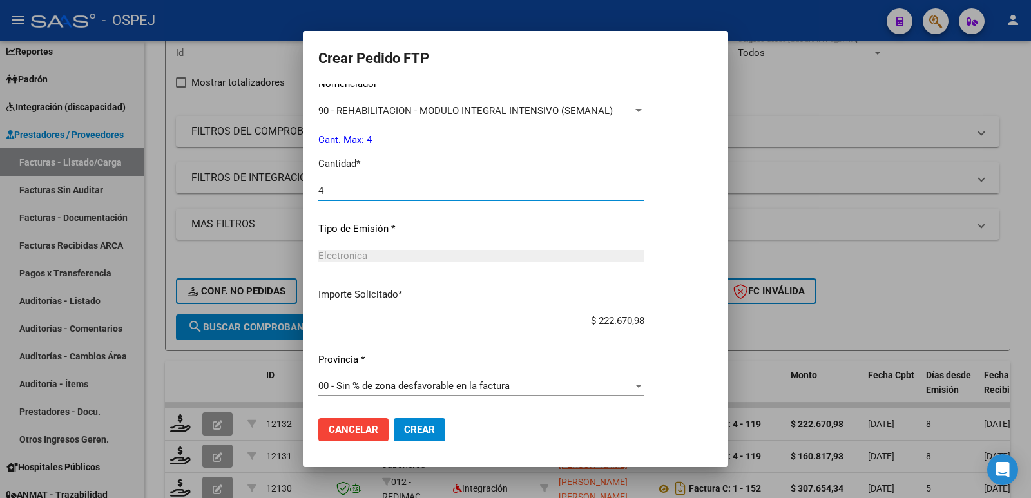
type input "4"
click at [421, 431] on span "Crear" at bounding box center [419, 430] width 31 height 12
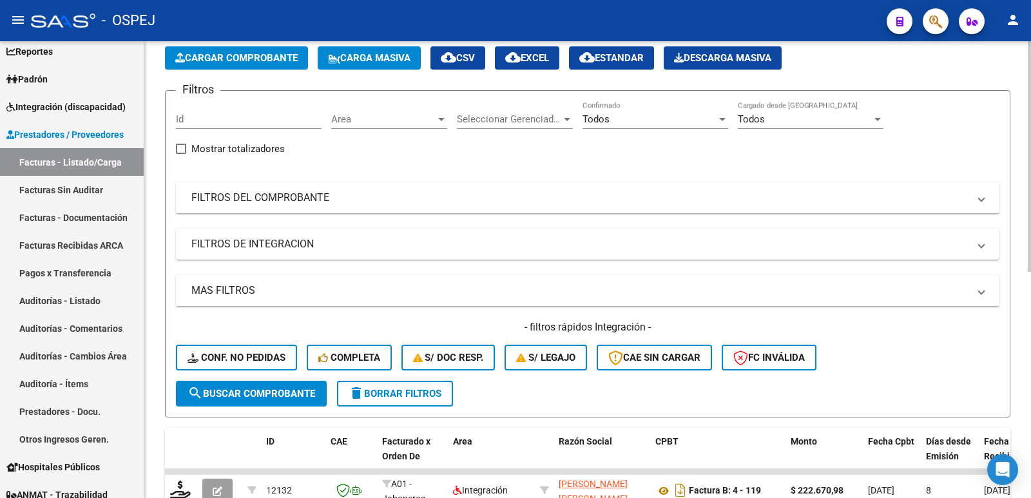
scroll to position [0, 0]
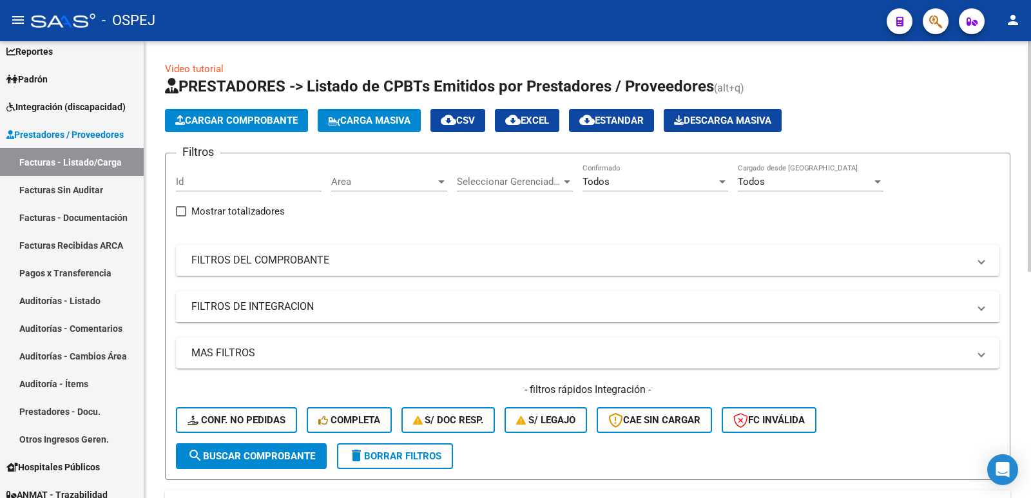
click at [275, 125] on span "Cargar Comprobante" at bounding box center [236, 121] width 122 height 12
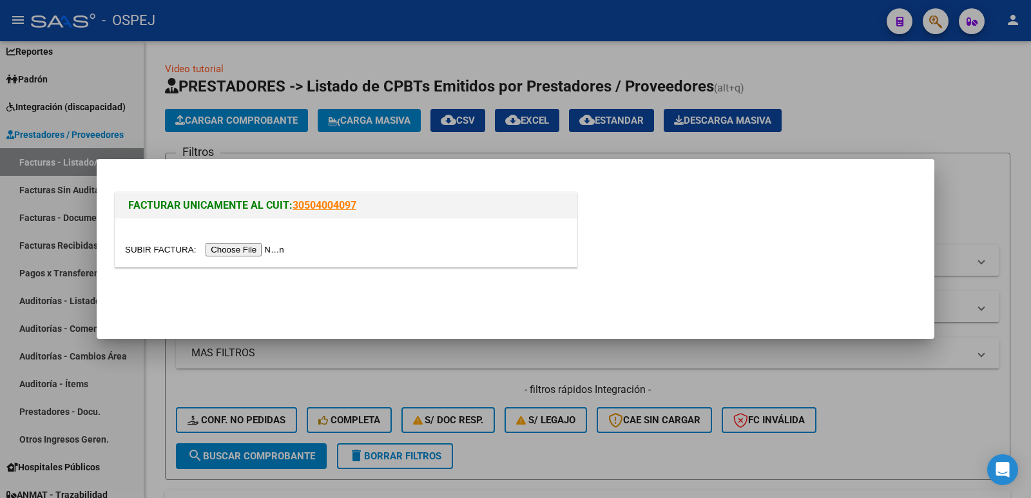
click at [246, 245] on input "file" at bounding box center [206, 250] width 163 height 14
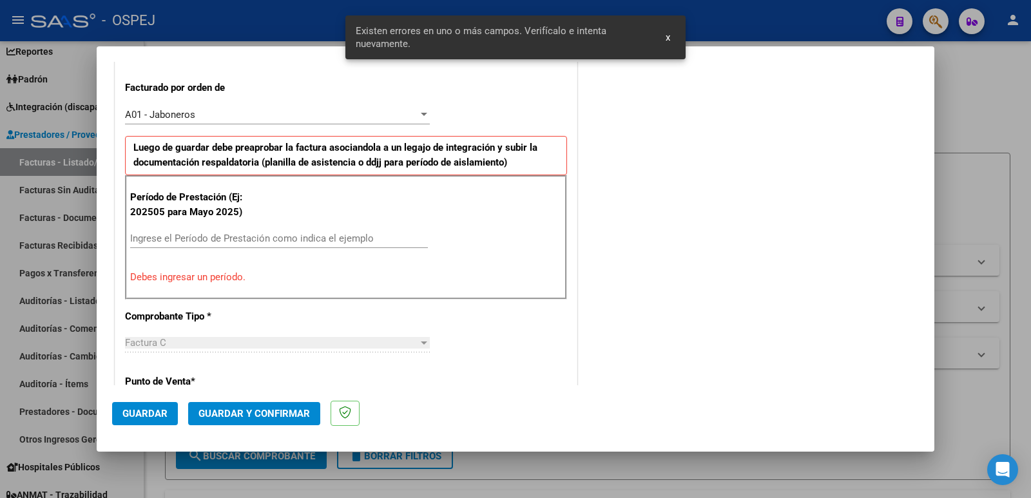
scroll to position [352, 0]
